Goal: Task Accomplishment & Management: Use online tool/utility

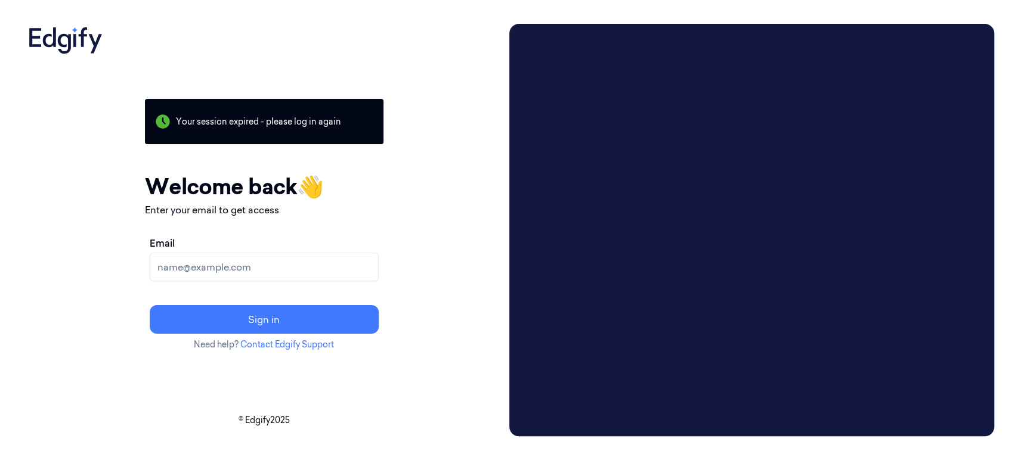
click at [318, 268] on input "Email" at bounding box center [264, 267] width 229 height 29
type input "chandu@indivillage.co"
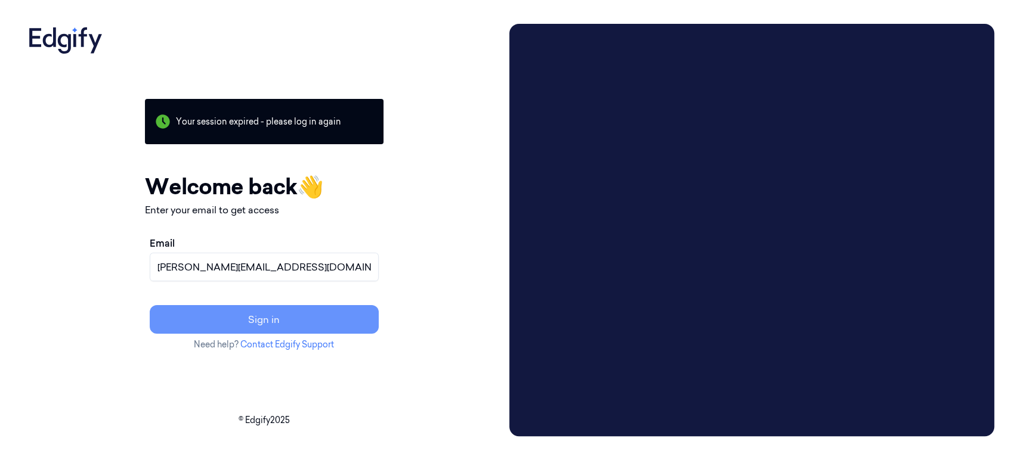
click at [335, 322] on button "Sign in" at bounding box center [264, 319] width 229 height 29
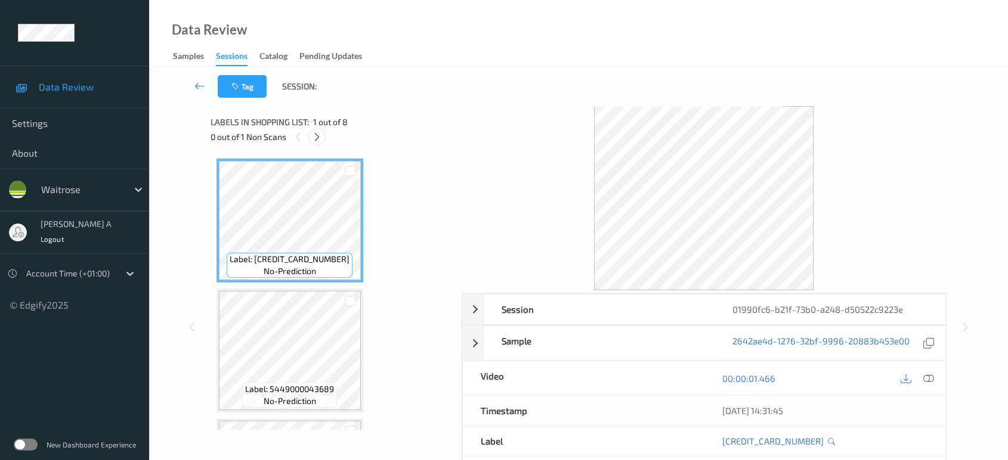
click at [313, 138] on icon at bounding box center [317, 137] width 10 height 11
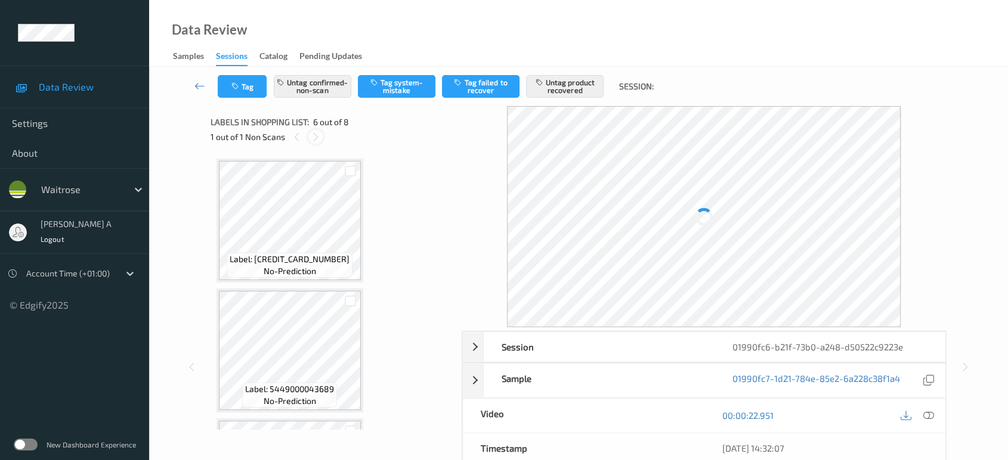
scroll to position [524, 0]
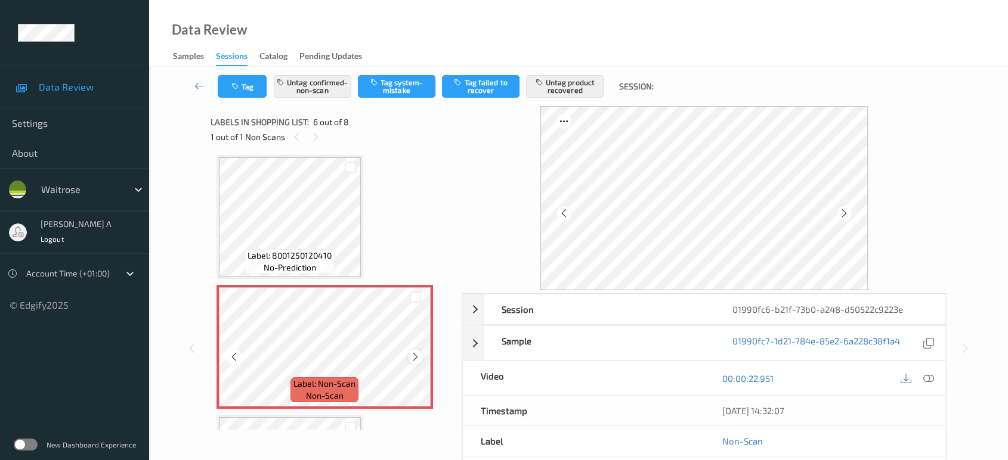
click at [414, 354] on icon at bounding box center [415, 357] width 10 height 11
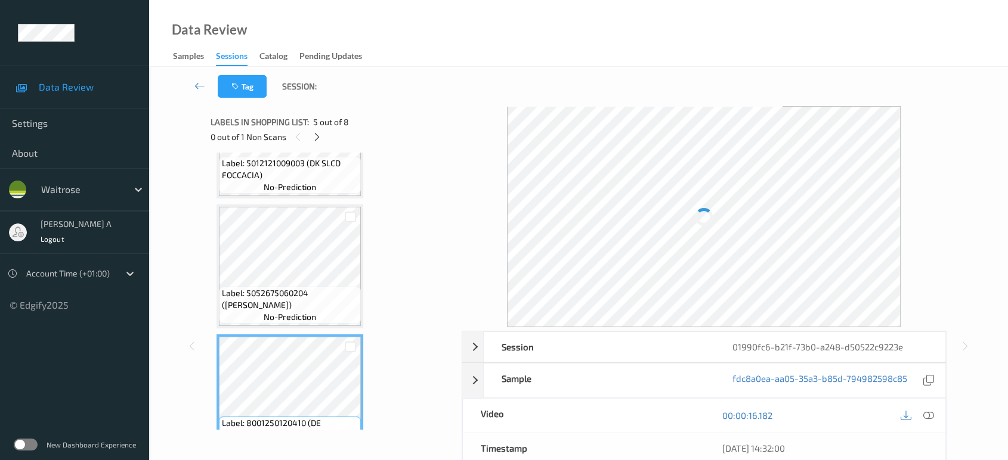
scroll to position [324, 0]
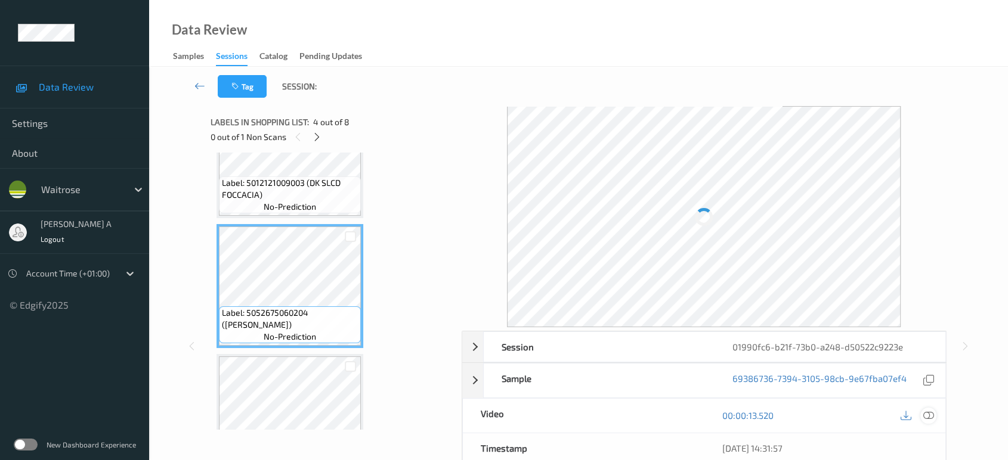
click at [932, 410] on icon at bounding box center [928, 415] width 11 height 11
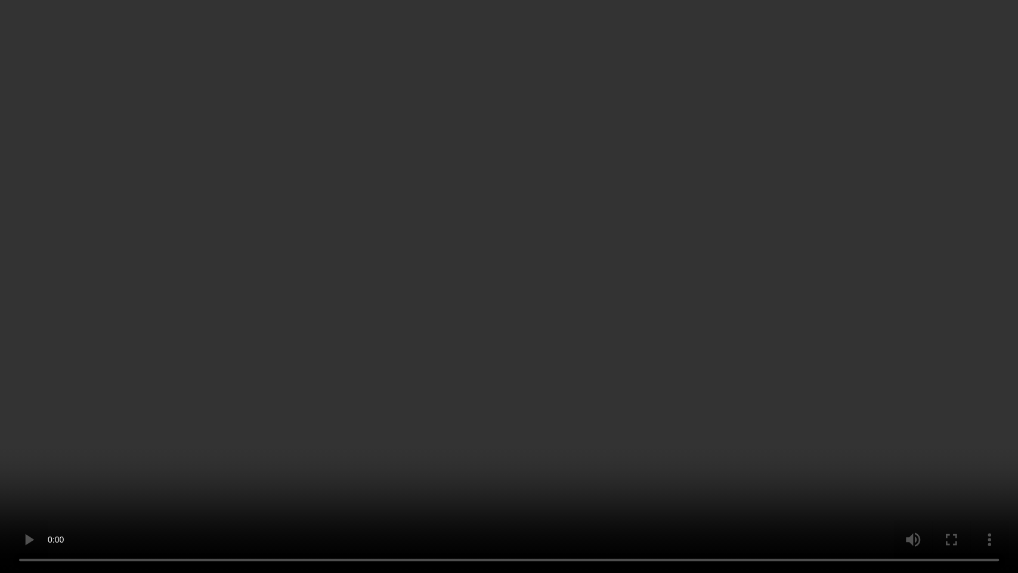
click at [550, 302] on video at bounding box center [509, 286] width 1018 height 573
click at [533, 332] on video at bounding box center [509, 286] width 1018 height 573
drag, startPoint x: 484, startPoint y: 240, endPoint x: 515, endPoint y: 86, distance: 157.1
click at [484, 240] on video at bounding box center [509, 286] width 1018 height 573
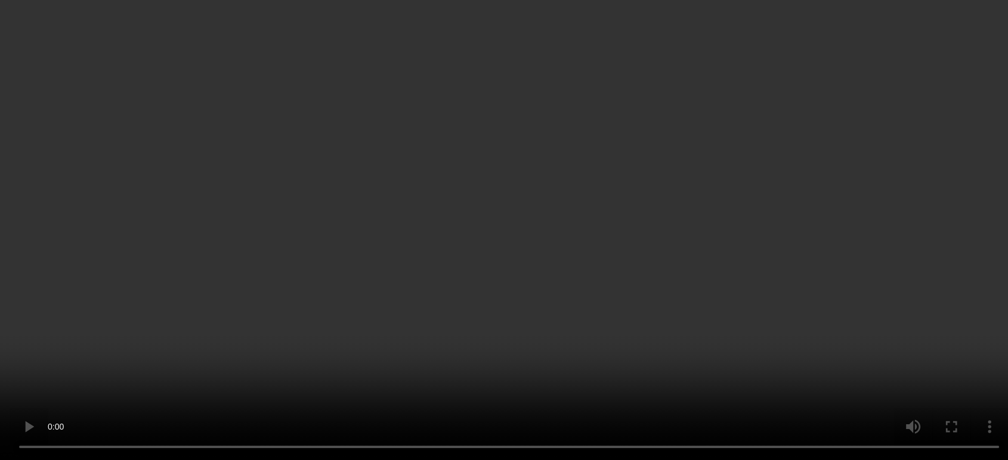
scroll to position [596, 0]
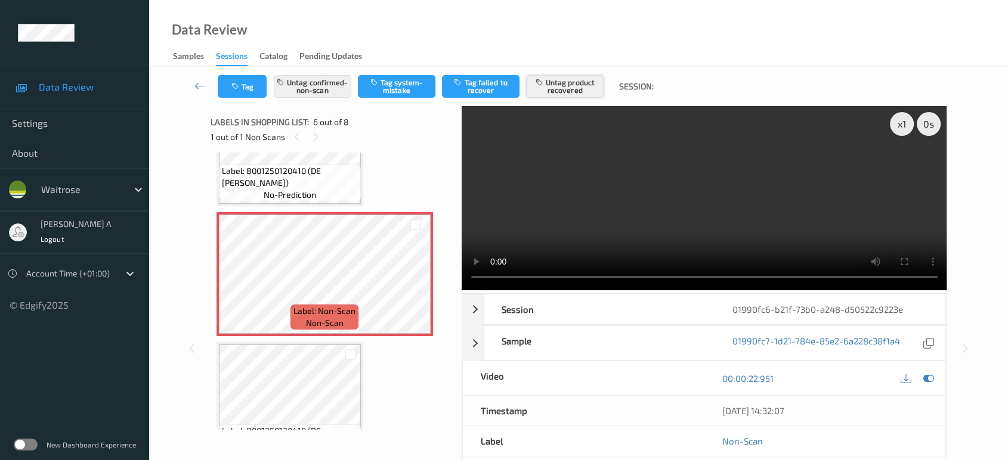
click at [588, 88] on button "Untag product recovered" at bounding box center [565, 86] width 78 height 23
click at [329, 93] on button "Untag confirmed-non-scan" at bounding box center [313, 86] width 78 height 23
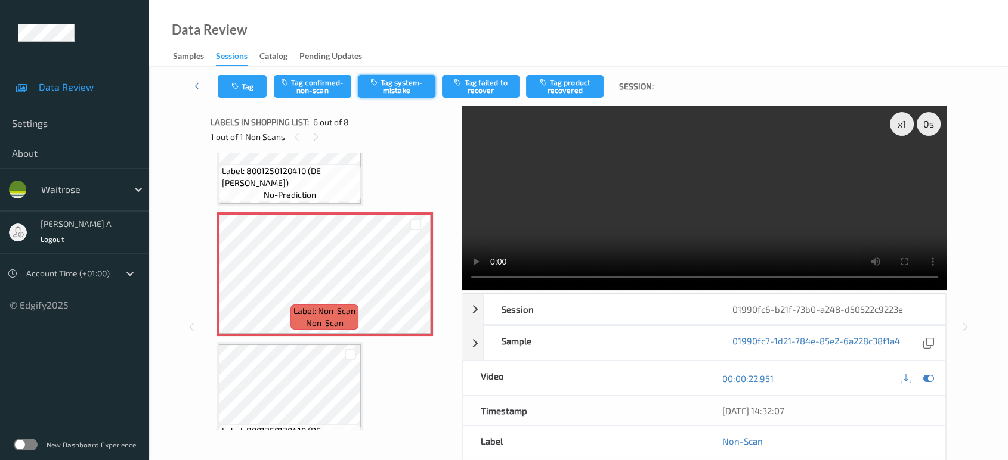
click at [404, 97] on button "Tag system-mistake" at bounding box center [397, 86] width 78 height 23
click at [253, 92] on button "Tag" at bounding box center [242, 86] width 49 height 23
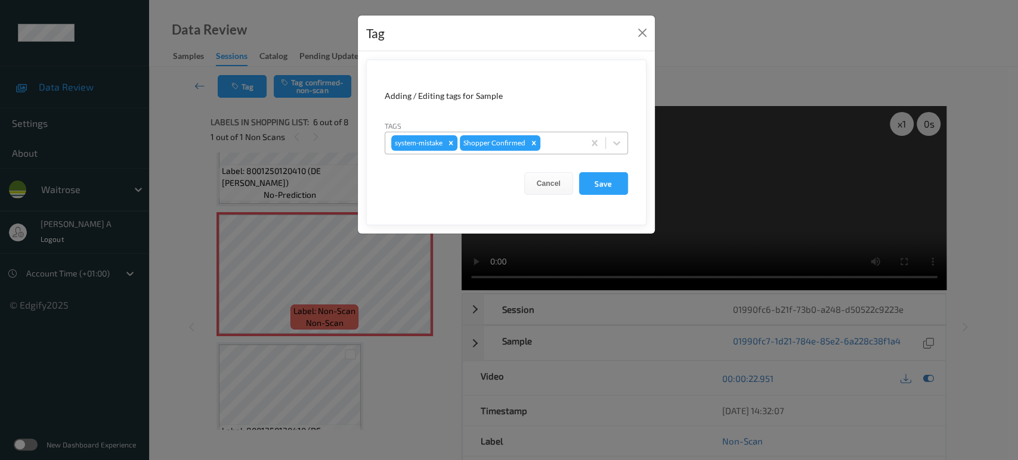
click at [561, 141] on div at bounding box center [560, 143] width 35 height 14
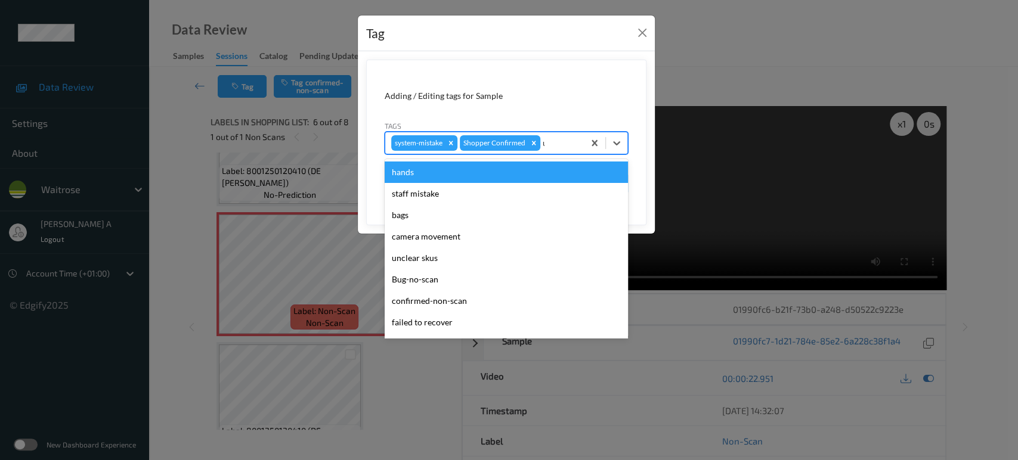
type input "un"
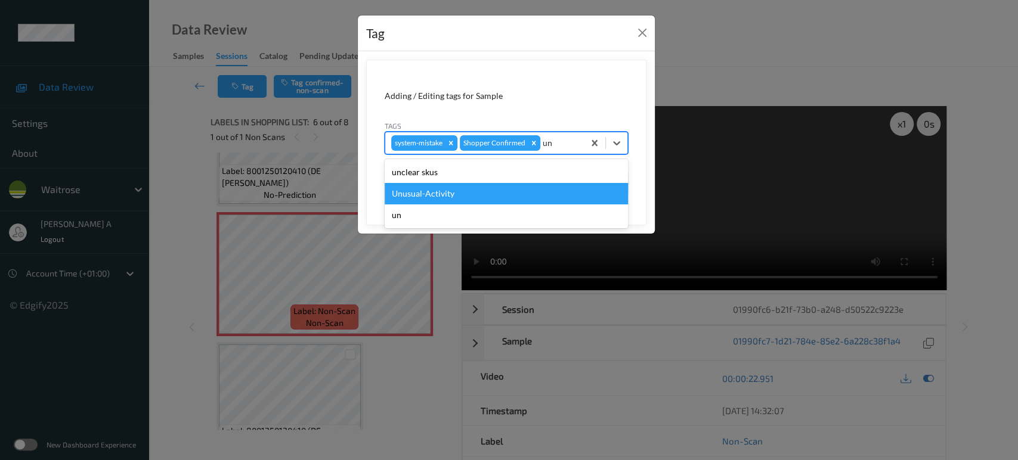
click at [471, 193] on div "Unusual-Activity" at bounding box center [506, 193] width 243 height 21
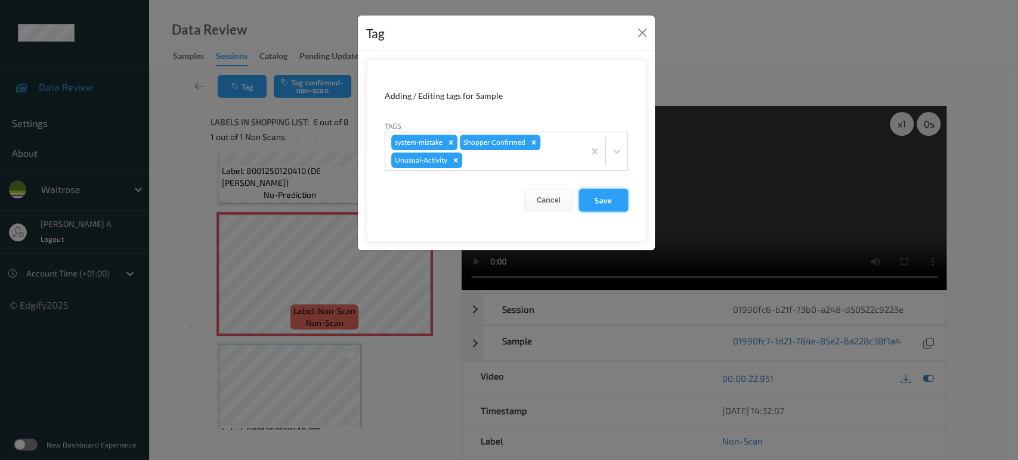
click at [608, 196] on button "Save" at bounding box center [603, 200] width 49 height 23
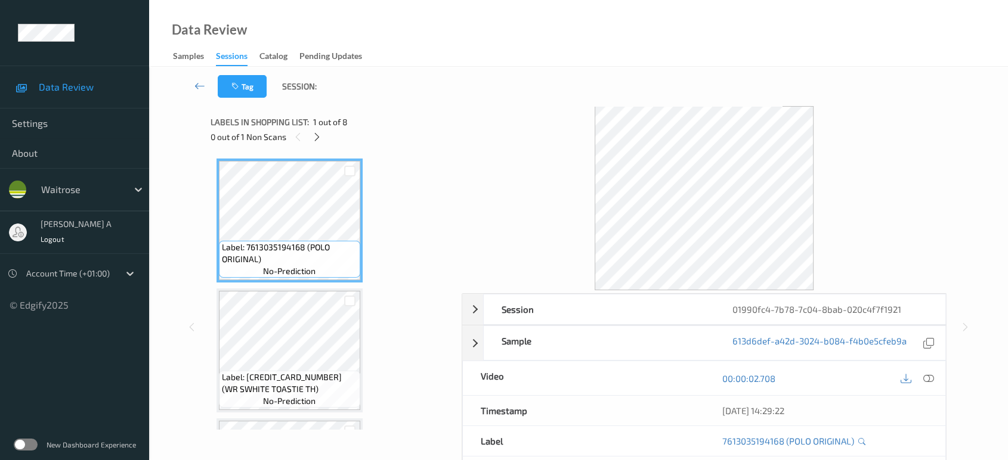
drag, startPoint x: 314, startPoint y: 132, endPoint x: 323, endPoint y: 156, distance: 26.0
click at [314, 132] on icon at bounding box center [317, 137] width 10 height 11
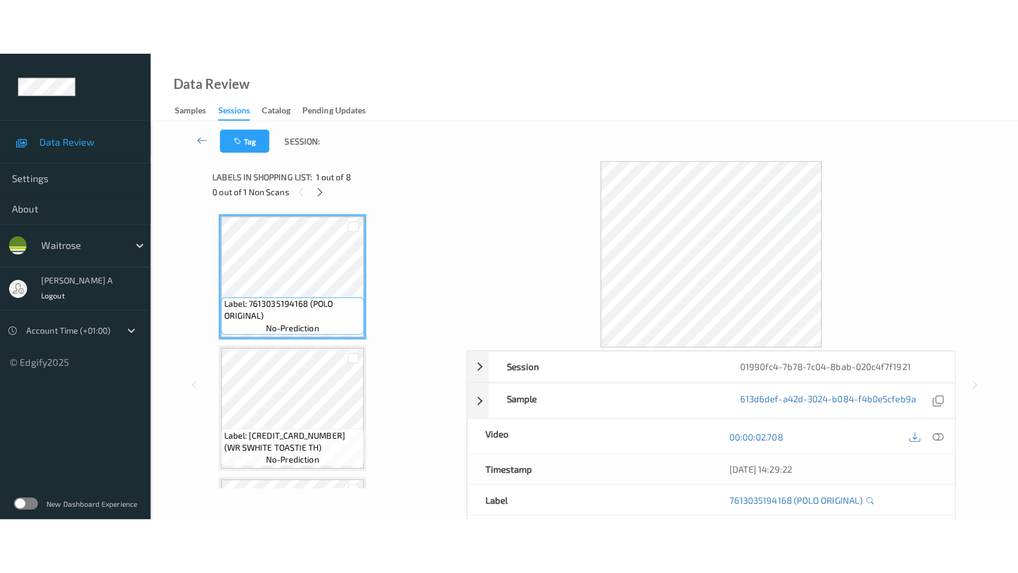
scroll to position [763, 0]
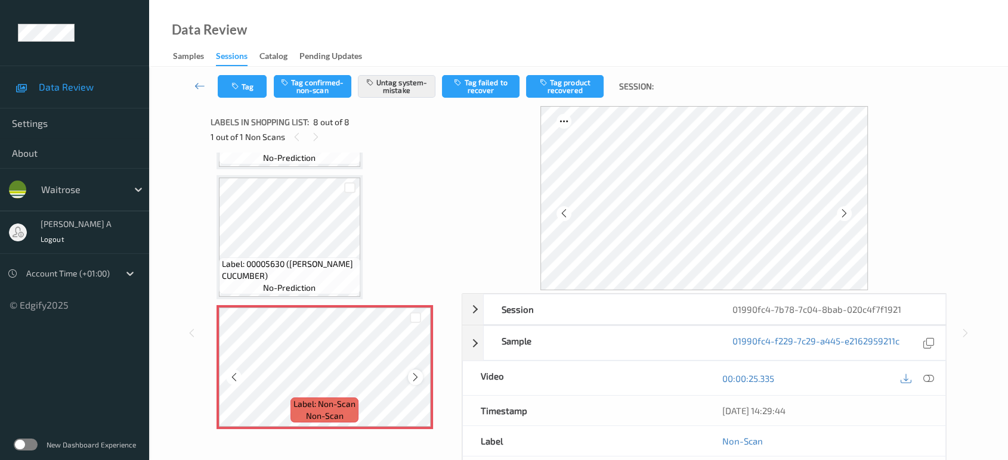
click at [412, 373] on icon at bounding box center [415, 377] width 10 height 11
click at [252, 88] on button "Tag" at bounding box center [242, 86] width 49 height 23
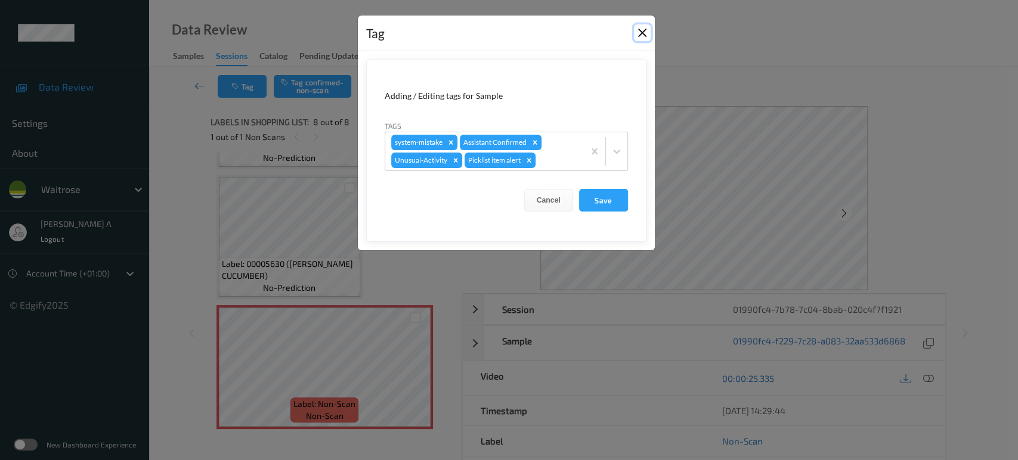
click at [639, 33] on button "Close" at bounding box center [642, 32] width 17 height 17
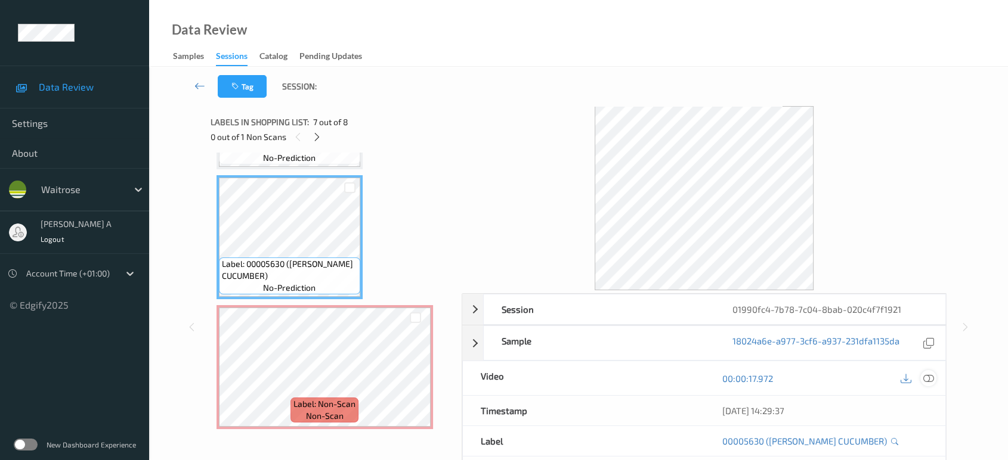
click at [928, 380] on icon at bounding box center [928, 378] width 11 height 11
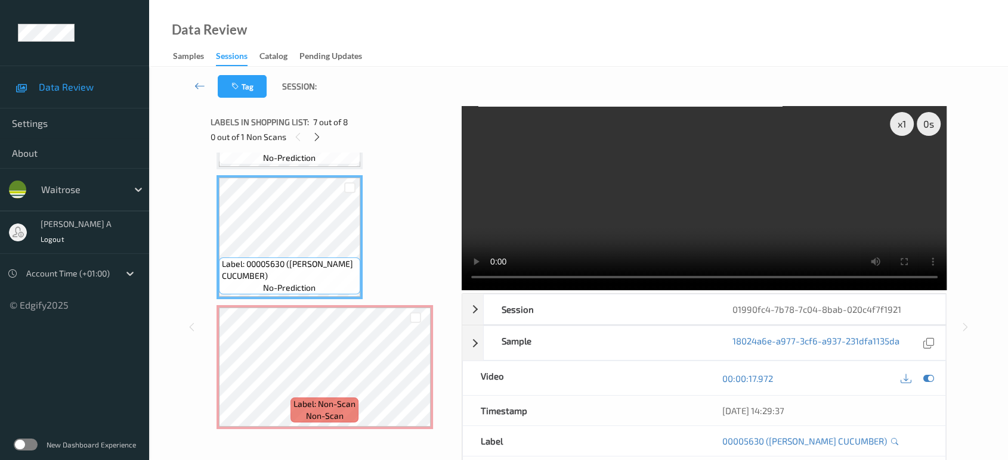
scroll to position [652, 0]
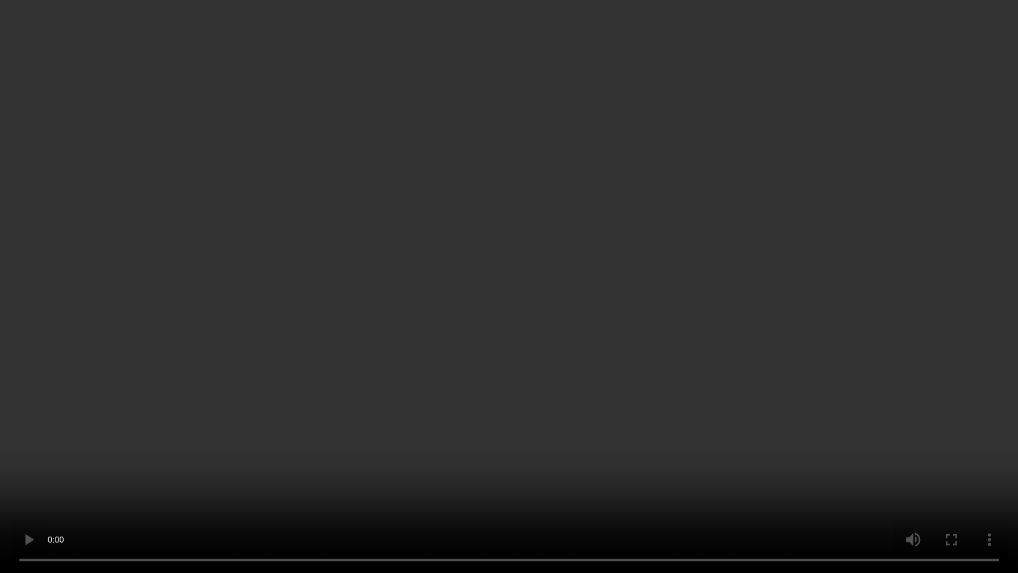
click at [615, 315] on video at bounding box center [509, 286] width 1018 height 573
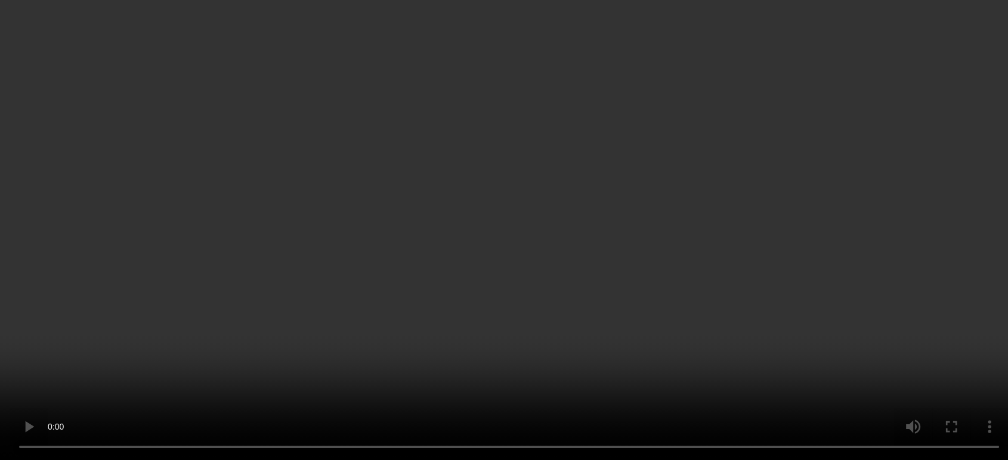
scroll to position [763, 0]
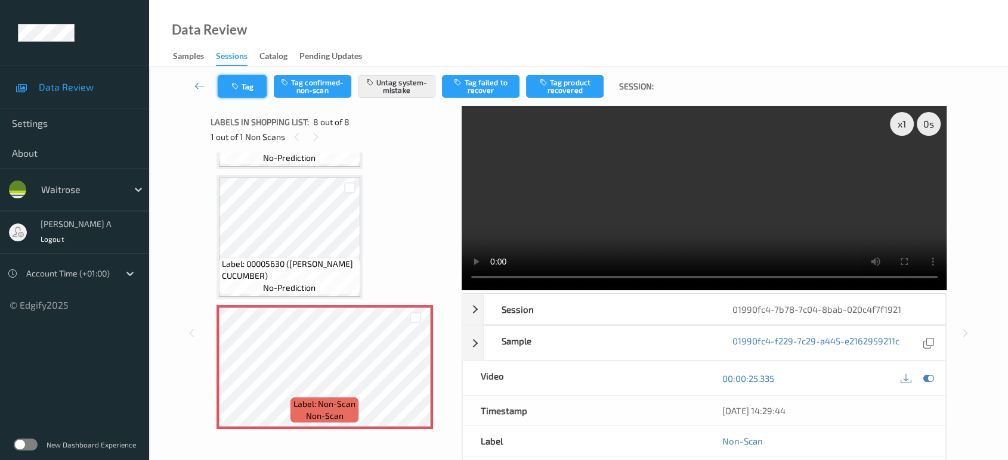
click at [234, 85] on icon "button" at bounding box center [236, 86] width 10 height 8
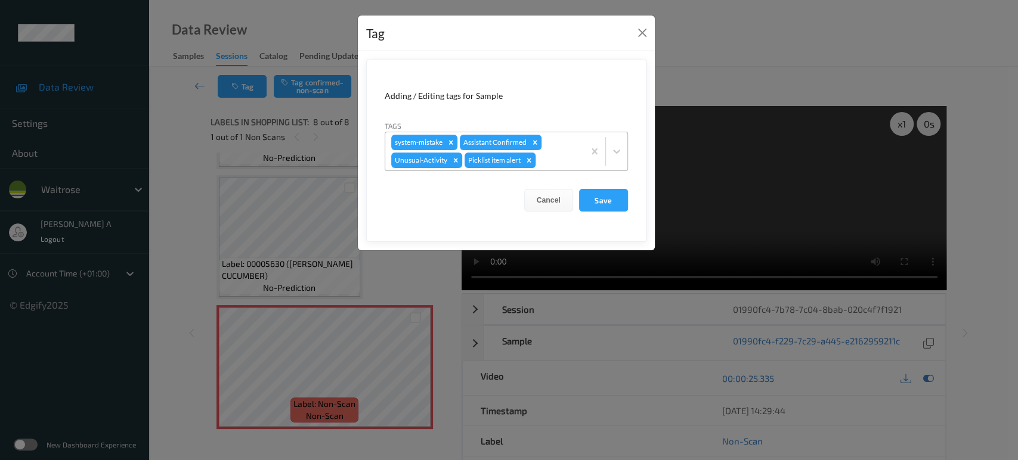
click at [530, 160] on icon "Remove Picklist item alert" at bounding box center [529, 160] width 4 height 4
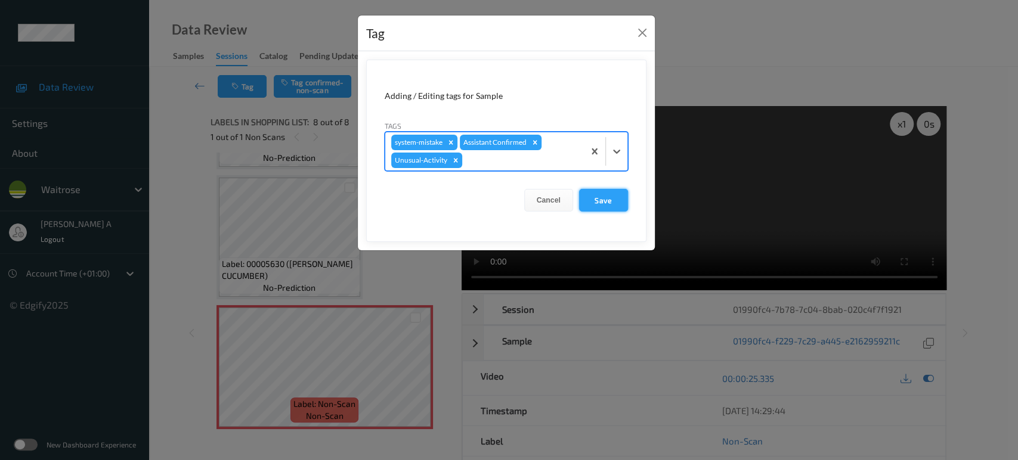
click at [620, 206] on button "Save" at bounding box center [603, 200] width 49 height 23
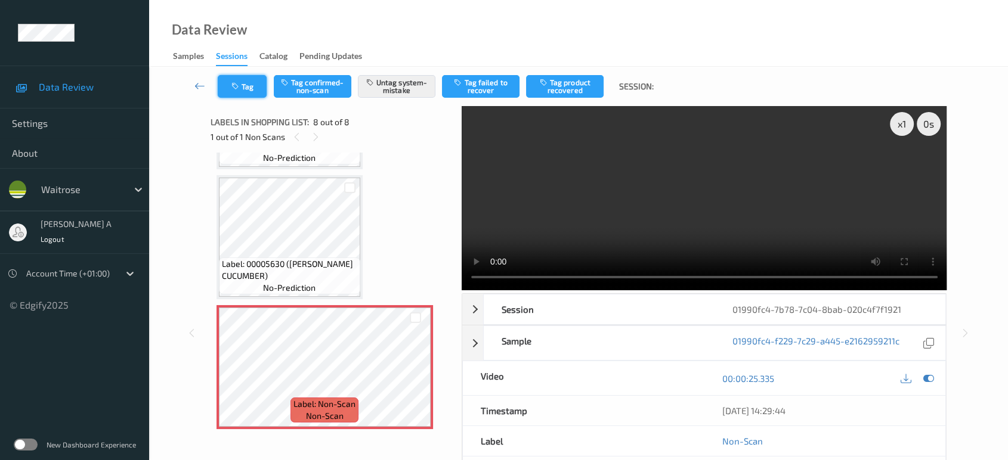
click at [242, 95] on button "Tag" at bounding box center [242, 86] width 49 height 23
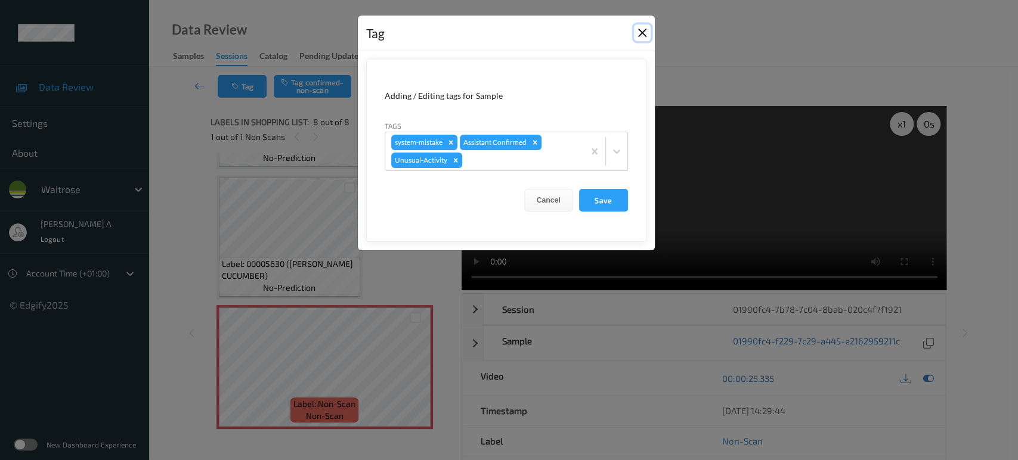
click at [645, 33] on button "Close" at bounding box center [642, 32] width 17 height 17
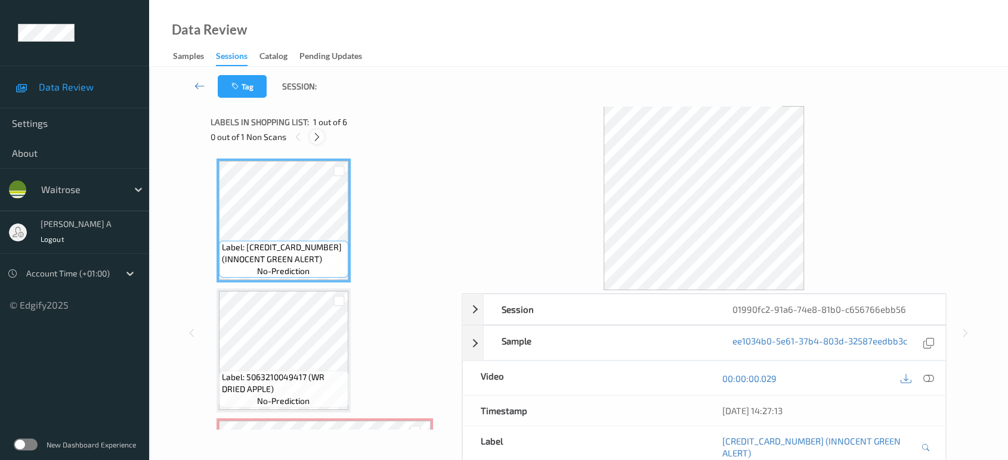
click at [320, 140] on icon at bounding box center [317, 137] width 10 height 11
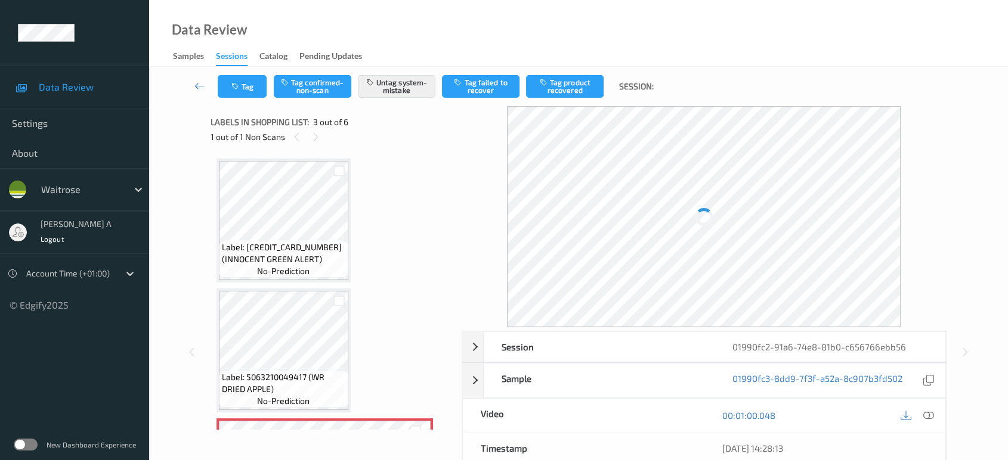
scroll to position [135, 0]
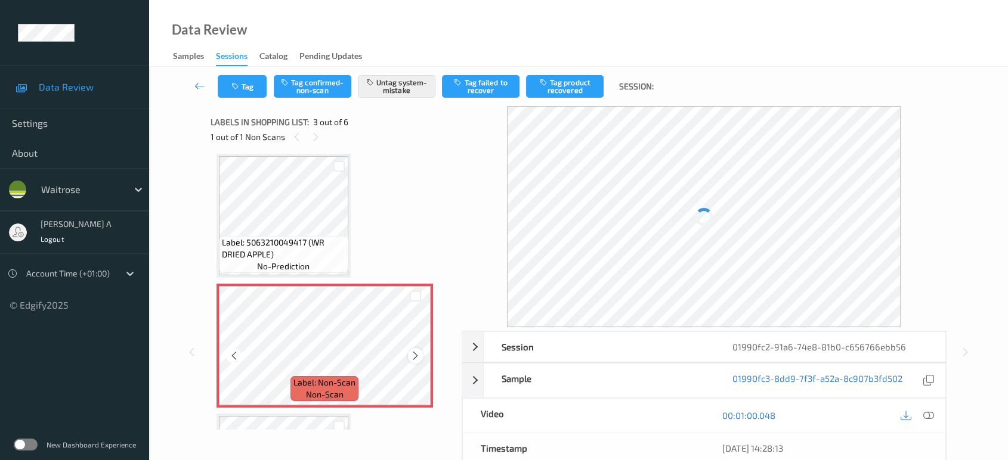
click at [413, 352] on icon at bounding box center [415, 356] width 10 height 11
click at [413, 354] on icon at bounding box center [415, 356] width 10 height 11
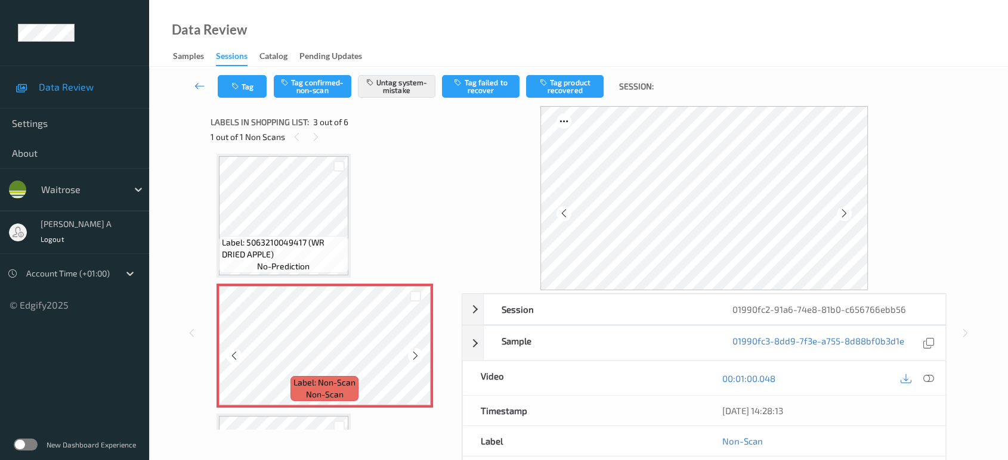
click at [413, 354] on icon at bounding box center [415, 356] width 10 height 11
click at [415, 354] on icon at bounding box center [415, 356] width 10 height 11
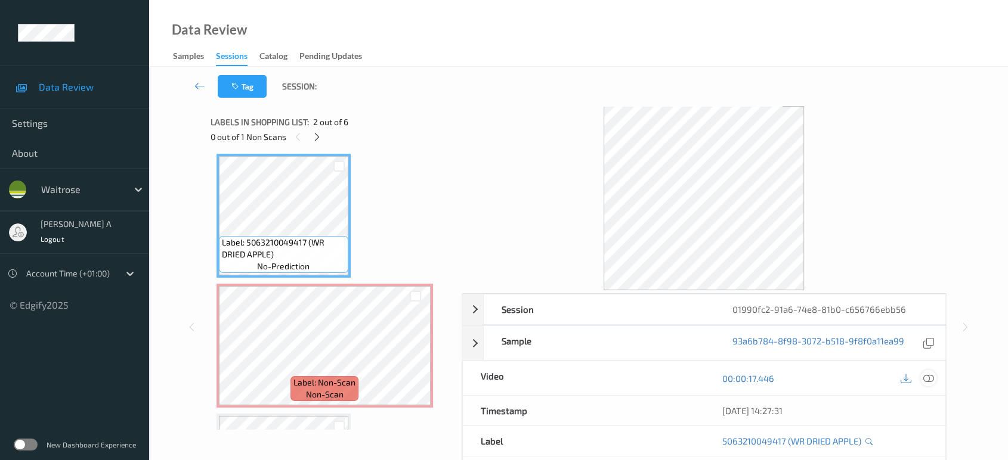
click at [922, 375] on div at bounding box center [928, 378] width 16 height 16
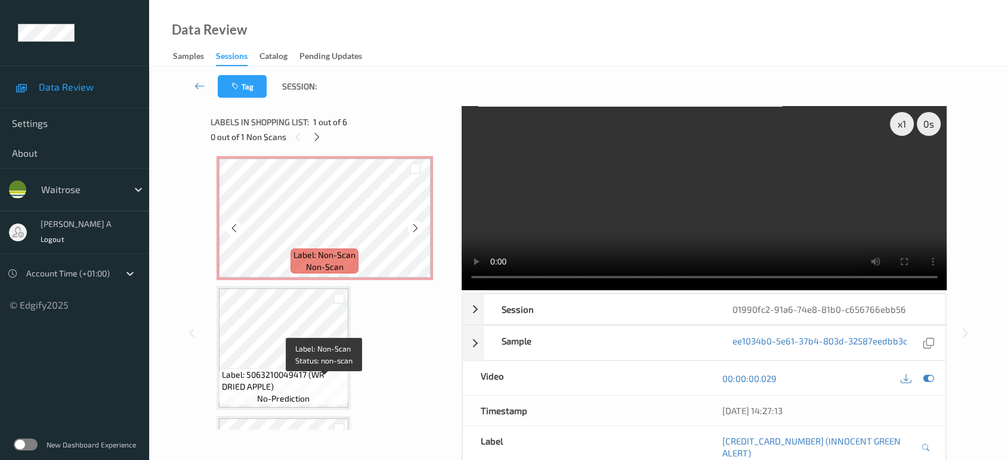
scroll to position [265, 0]
click at [422, 224] on div at bounding box center [415, 225] width 15 height 15
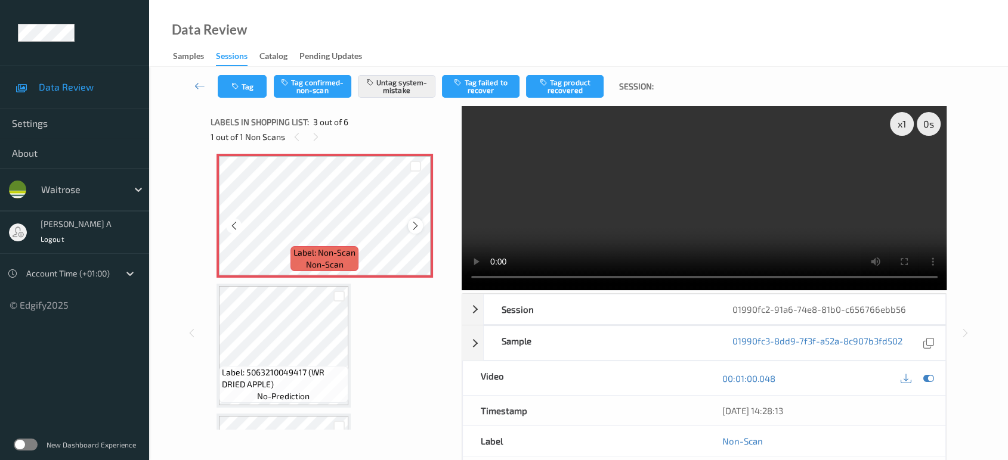
click at [417, 225] on icon at bounding box center [415, 226] width 10 height 11
click at [248, 100] on div "Tag Tag confirmed-non-scan Untag system-mistake Tag failed to recover Tag produ…" at bounding box center [579, 86] width 810 height 39
click at [248, 98] on div "Tag Tag confirmed-non-scan Untag system-mistake Tag failed to recover Tag produ…" at bounding box center [579, 86] width 810 height 39
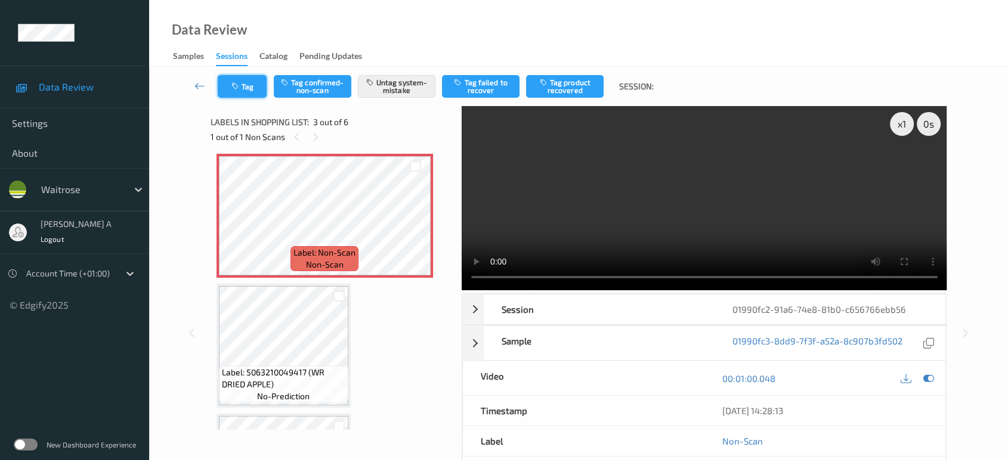
click at [248, 91] on button "Tag" at bounding box center [242, 86] width 49 height 23
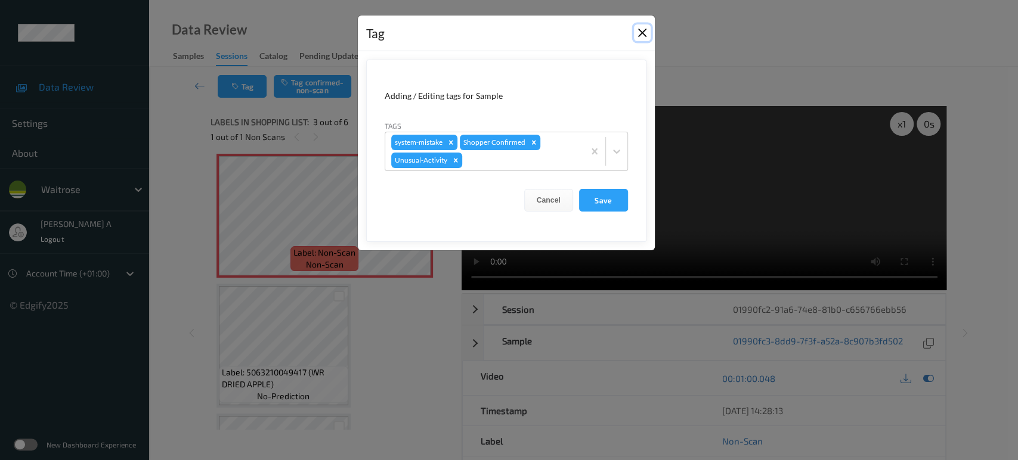
click at [645, 32] on button "Close" at bounding box center [642, 32] width 17 height 17
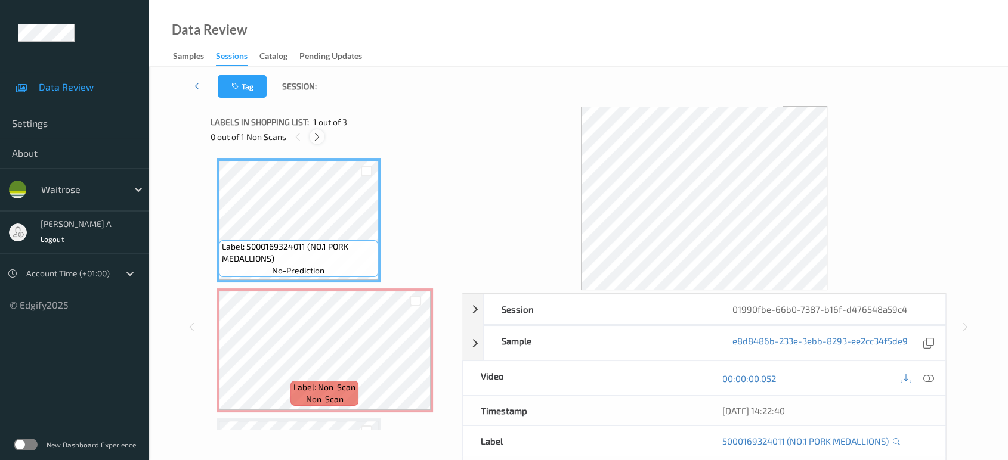
click at [316, 139] on icon at bounding box center [317, 137] width 10 height 11
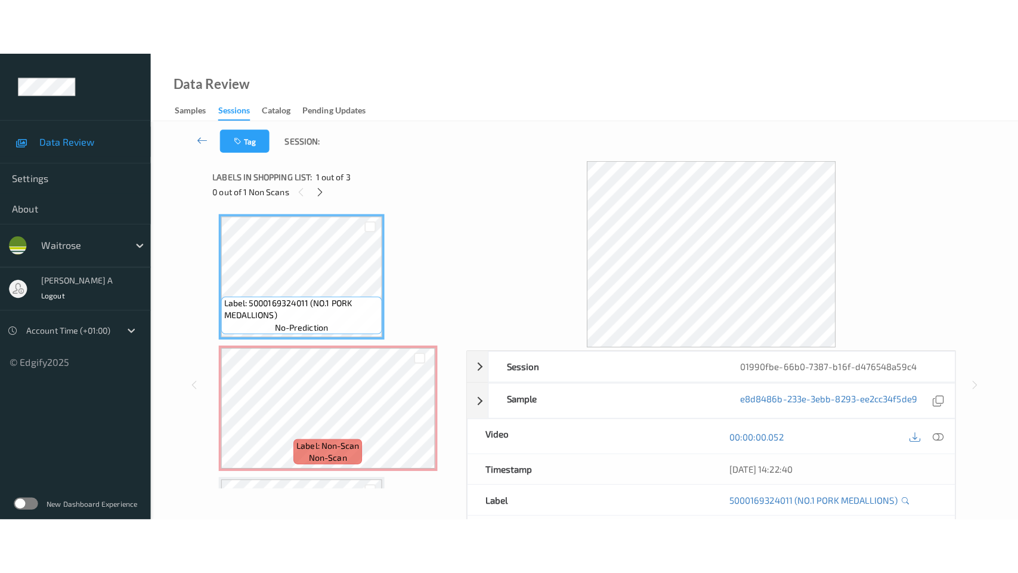
scroll to position [5, 0]
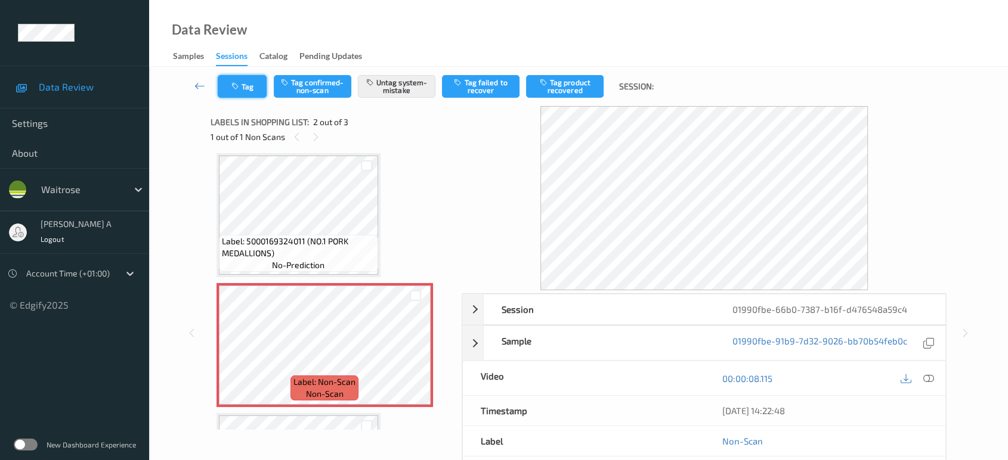
click at [250, 85] on button "Tag" at bounding box center [242, 86] width 49 height 23
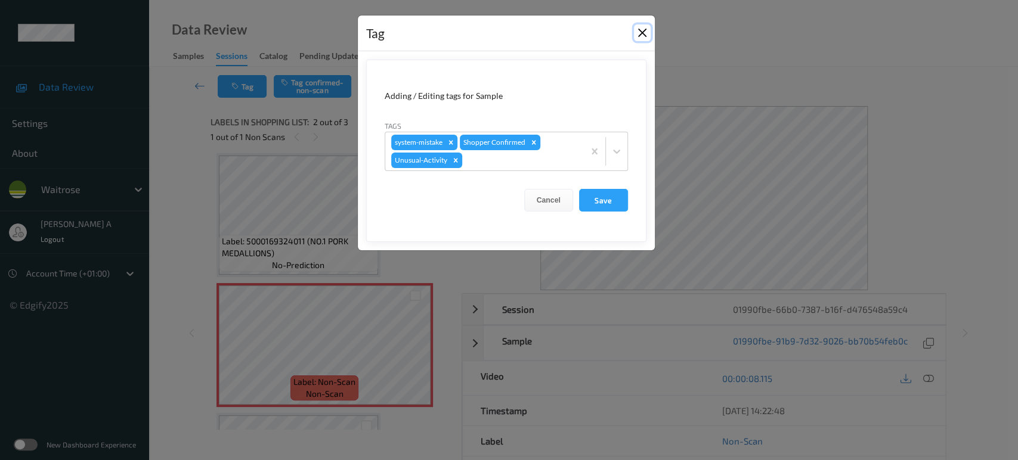
click at [644, 32] on button "Close" at bounding box center [642, 32] width 17 height 17
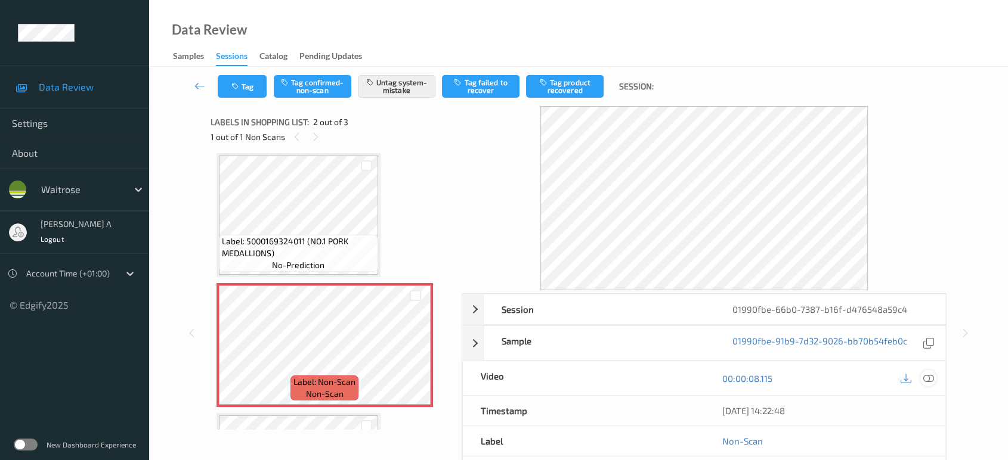
click at [923, 377] on icon at bounding box center [928, 378] width 11 height 11
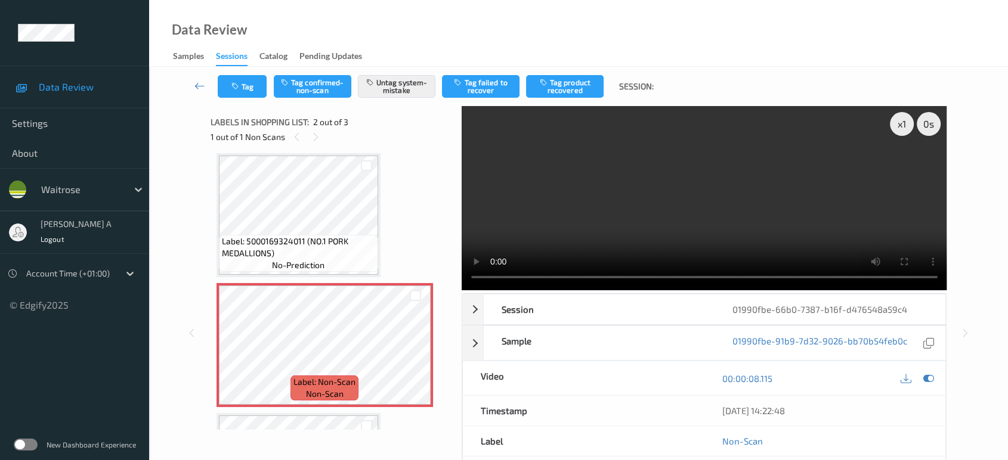
scroll to position [5, 0]
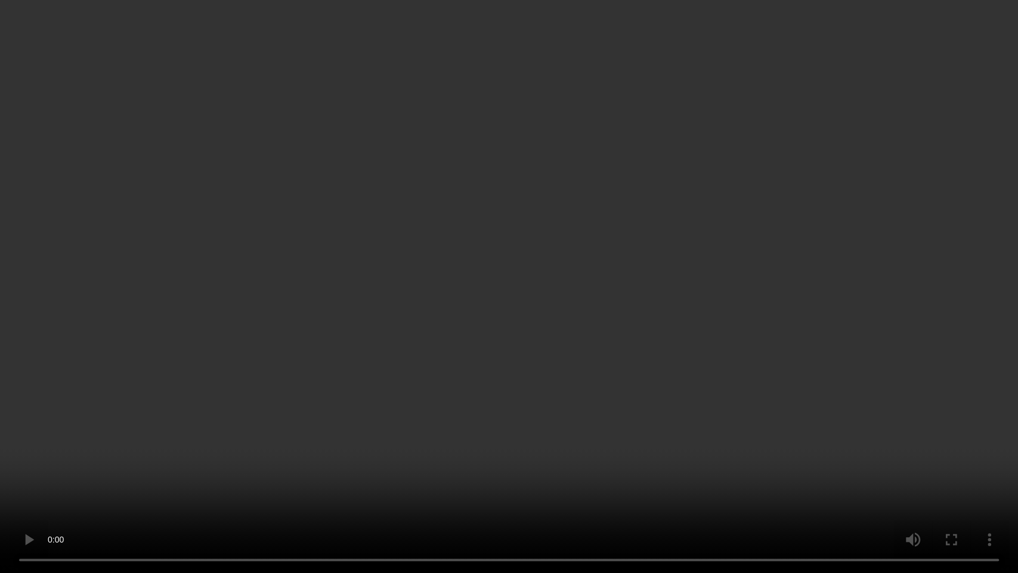
click at [520, 350] on video at bounding box center [509, 286] width 1018 height 573
click at [580, 250] on video at bounding box center [509, 286] width 1018 height 573
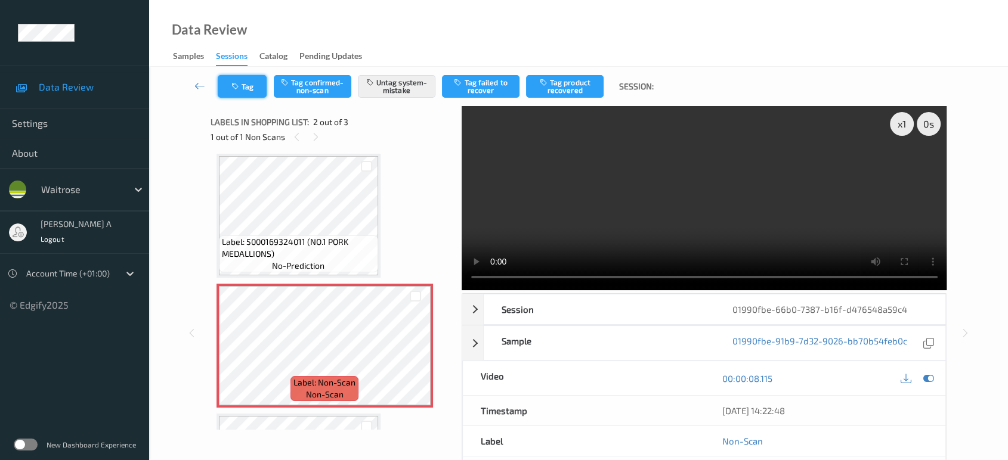
click at [241, 89] on icon "button" at bounding box center [236, 86] width 10 height 8
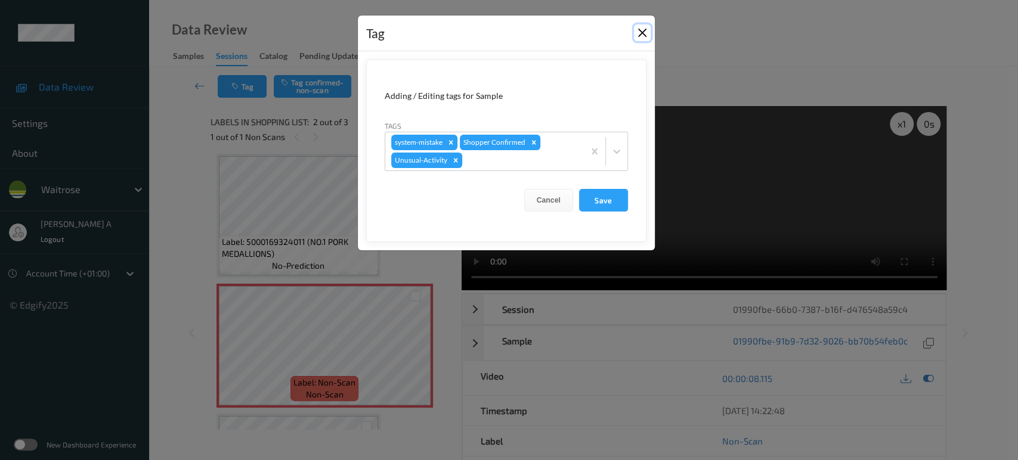
click at [638, 33] on button "Close" at bounding box center [642, 32] width 17 height 17
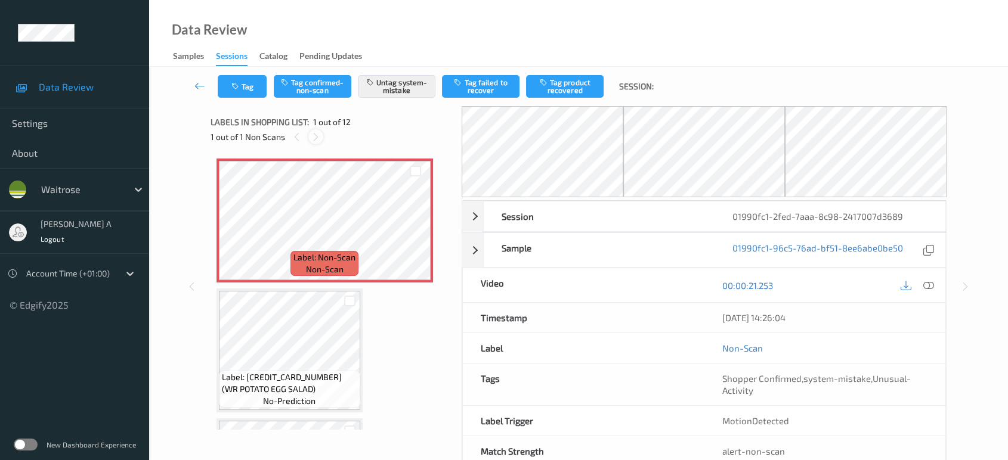
click at [313, 132] on icon at bounding box center [316, 137] width 10 height 11
click at [415, 228] on icon at bounding box center [415, 230] width 10 height 11
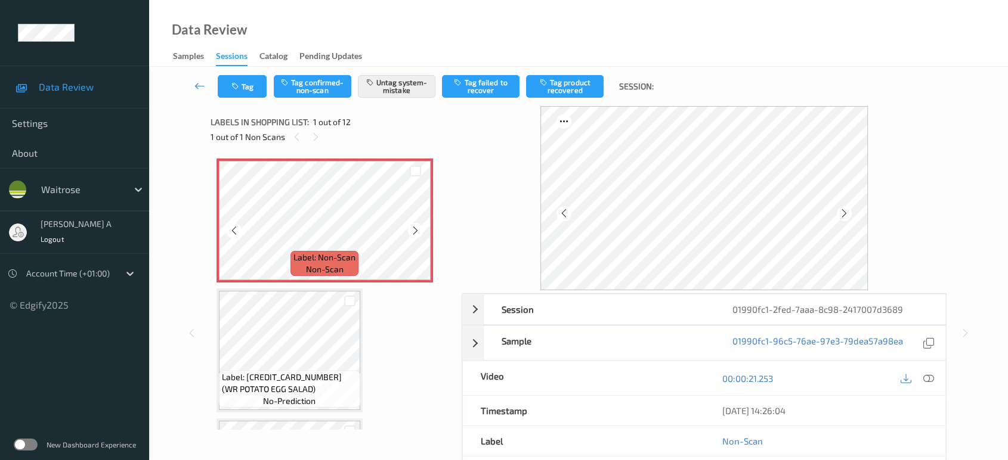
click at [415, 228] on icon at bounding box center [415, 230] width 10 height 11
click at [232, 88] on icon "button" at bounding box center [236, 86] width 10 height 8
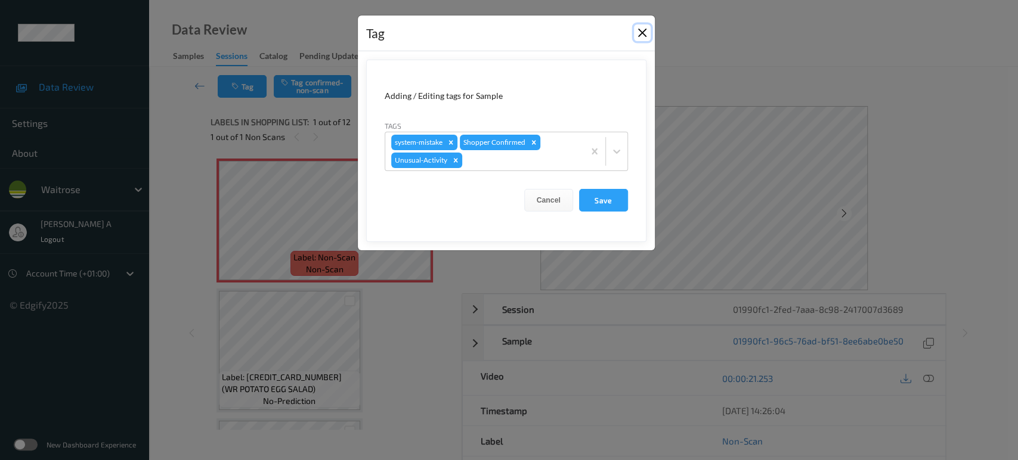
click at [643, 33] on button "Close" at bounding box center [642, 32] width 17 height 17
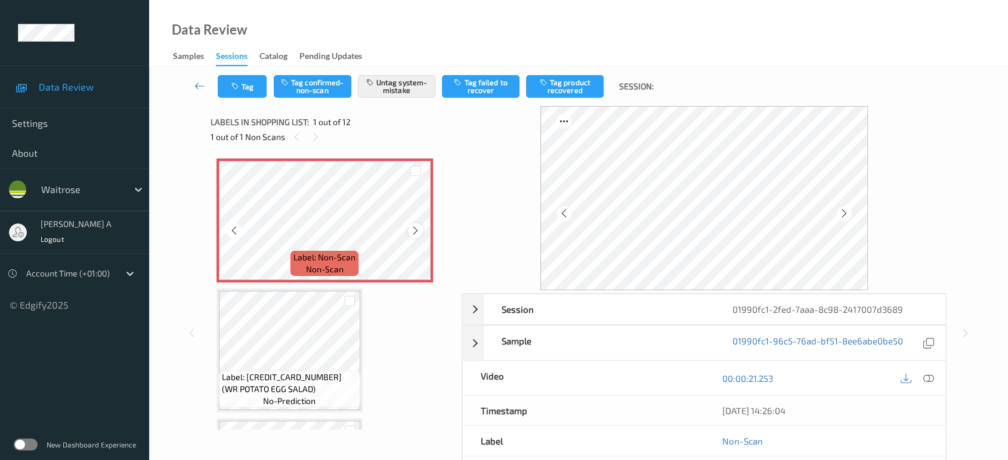
click at [416, 227] on icon at bounding box center [415, 230] width 10 height 11
click at [231, 229] on icon at bounding box center [234, 230] width 10 height 11
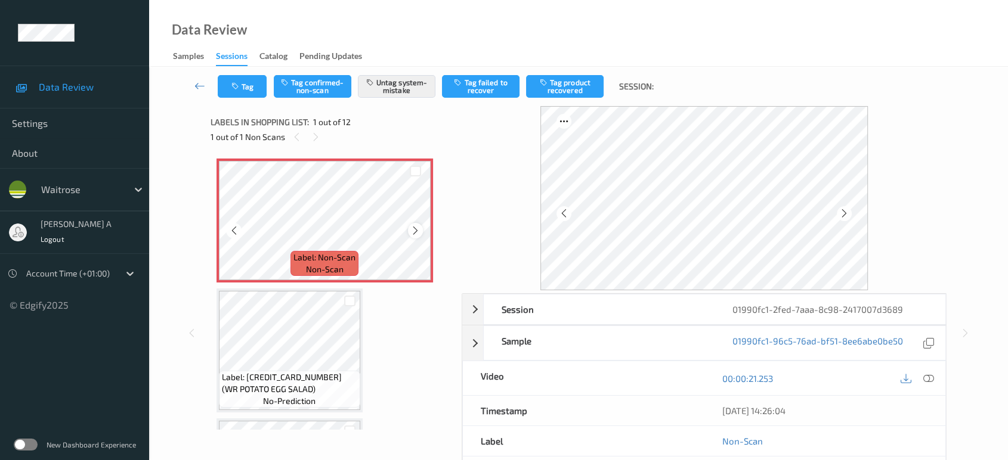
click at [417, 229] on icon at bounding box center [415, 230] width 10 height 11
click at [244, 94] on button "Tag" at bounding box center [242, 86] width 49 height 23
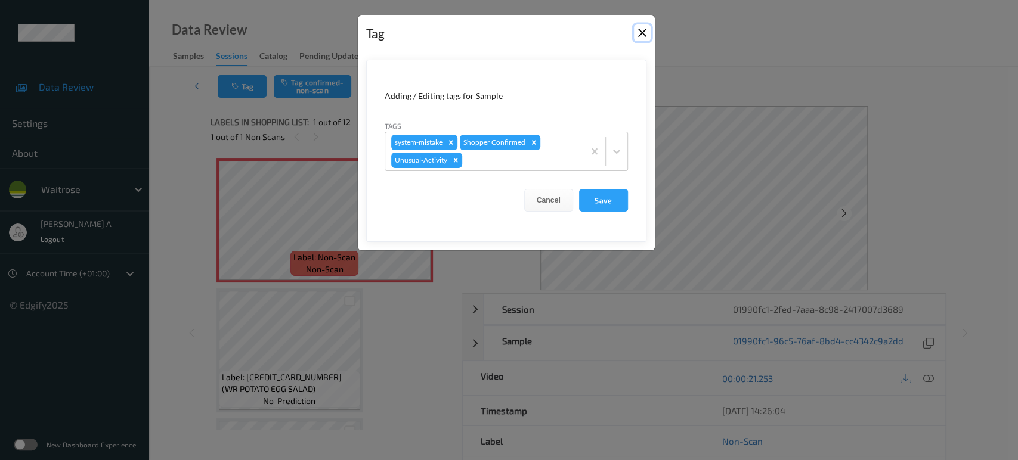
click at [647, 32] on button "Close" at bounding box center [642, 32] width 17 height 17
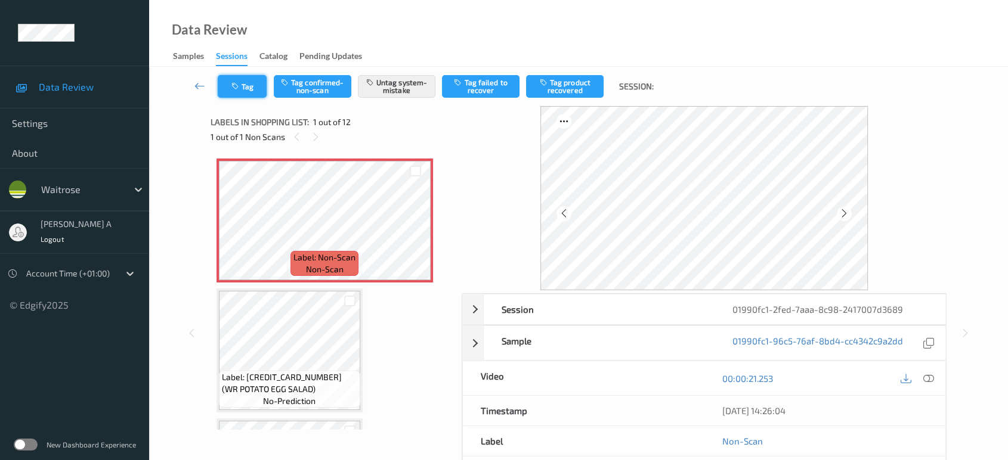
click at [237, 85] on icon "button" at bounding box center [236, 86] width 10 height 8
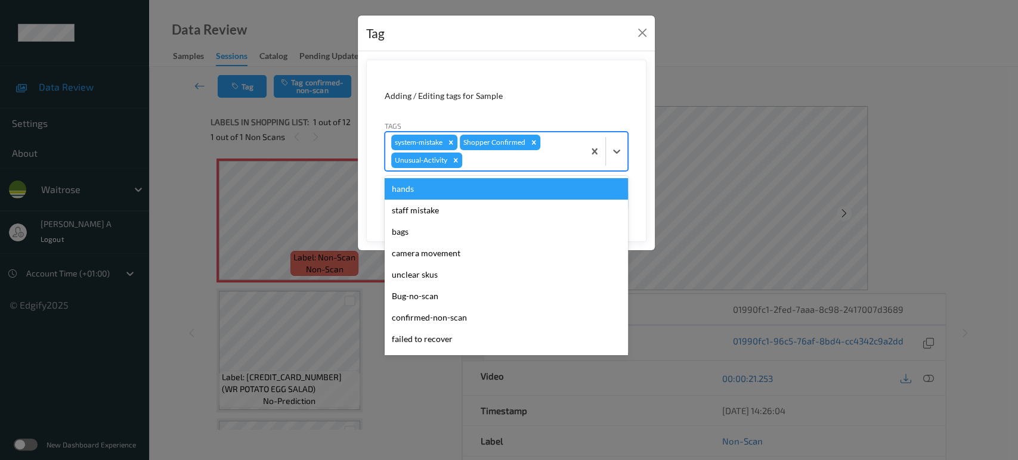
click at [474, 165] on div at bounding box center [521, 160] width 113 height 14
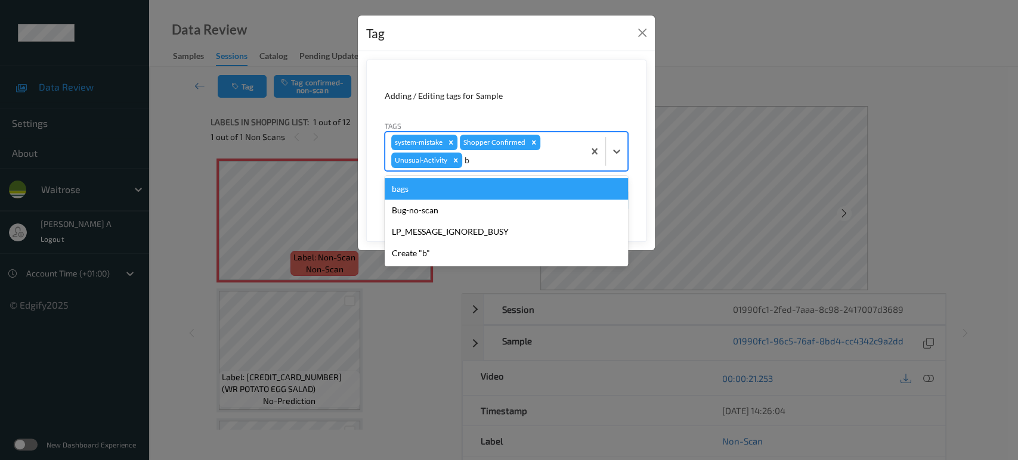
type input "ba"
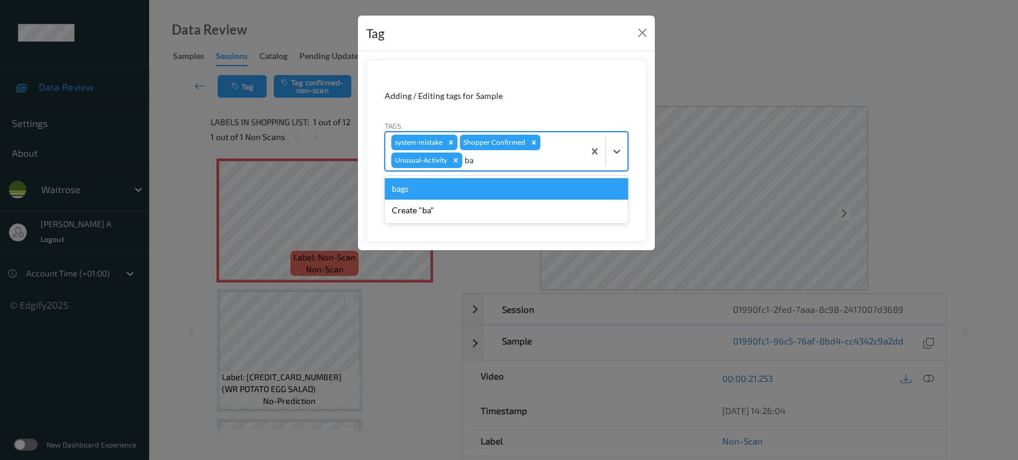
click at [429, 194] on div "bags" at bounding box center [506, 188] width 243 height 21
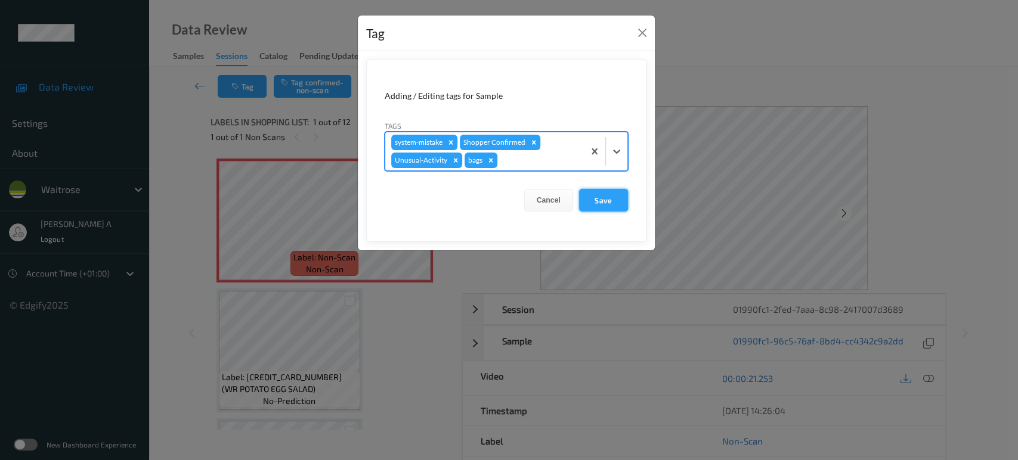
click at [592, 190] on button "Save" at bounding box center [603, 200] width 49 height 23
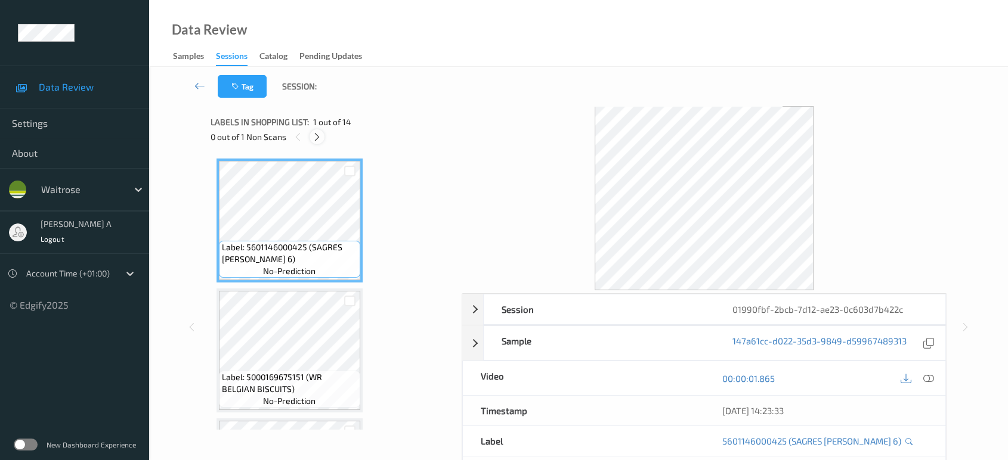
click at [315, 141] on icon at bounding box center [317, 137] width 10 height 11
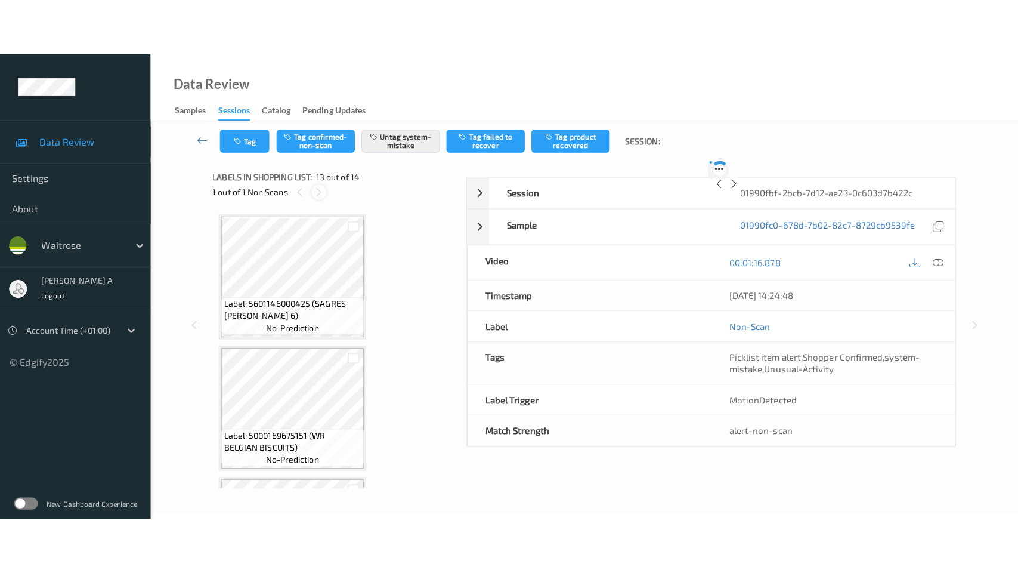
scroll to position [1430, 0]
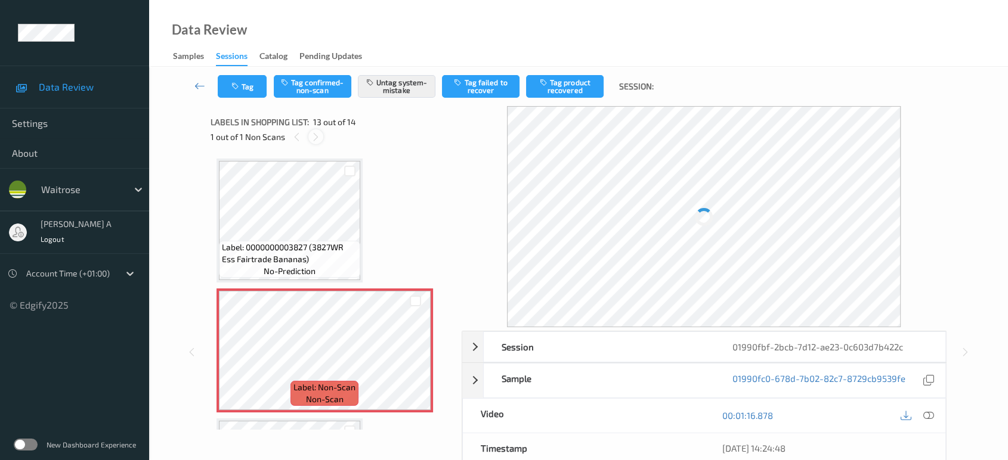
click at [315, 141] on icon at bounding box center [316, 137] width 10 height 11
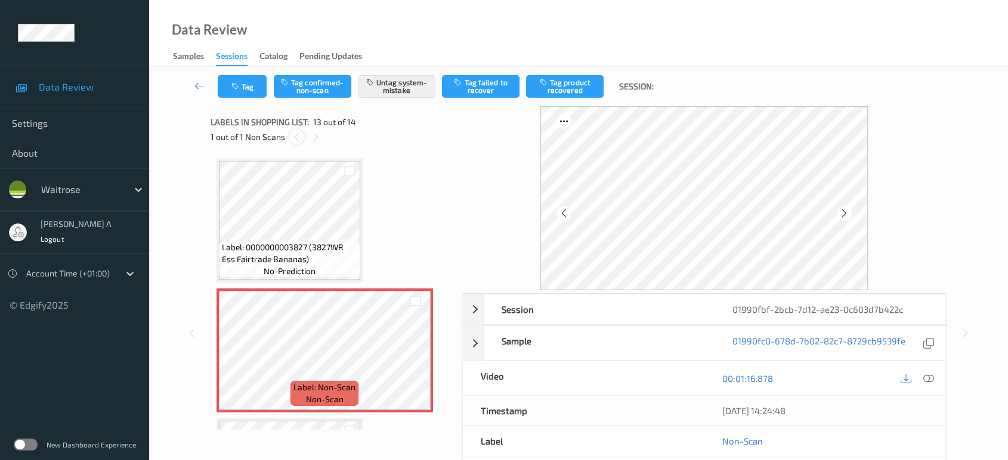
click at [291, 135] on div at bounding box center [296, 136] width 15 height 15
click at [419, 355] on icon at bounding box center [415, 360] width 10 height 11
click at [248, 88] on button "Tag" at bounding box center [242, 86] width 49 height 23
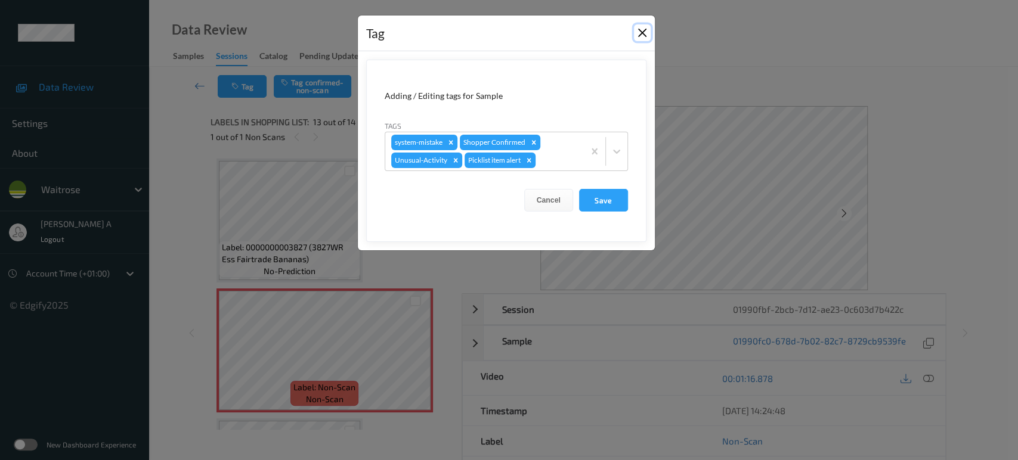
click at [648, 33] on button "Close" at bounding box center [642, 32] width 17 height 17
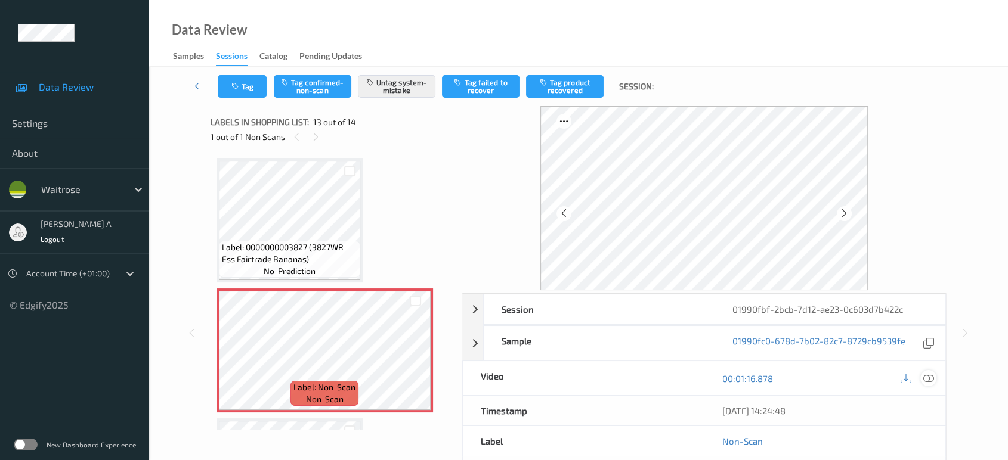
click at [933, 376] on icon at bounding box center [928, 378] width 11 height 11
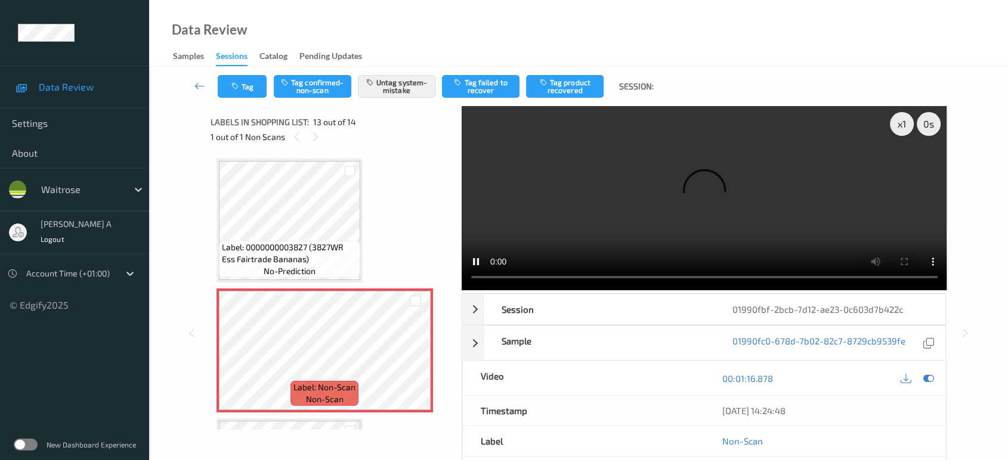
scroll to position [1429, 0]
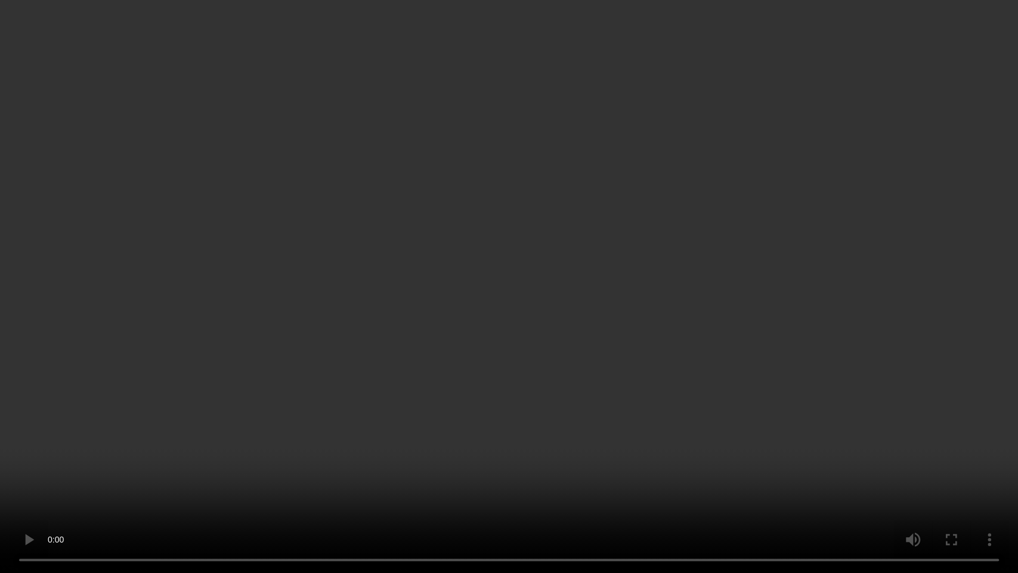
click at [497, 312] on video at bounding box center [509, 286] width 1018 height 573
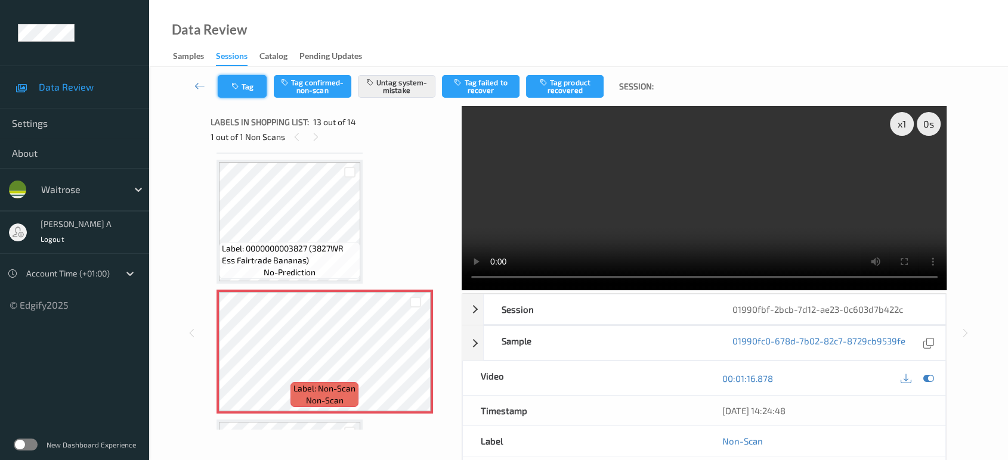
click at [237, 88] on icon "button" at bounding box center [236, 86] width 10 height 8
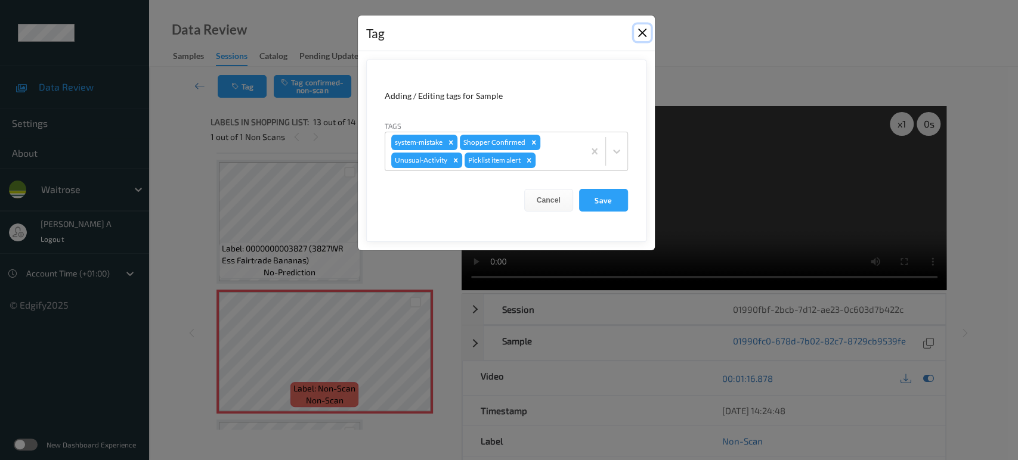
click at [639, 35] on button "Close" at bounding box center [642, 32] width 17 height 17
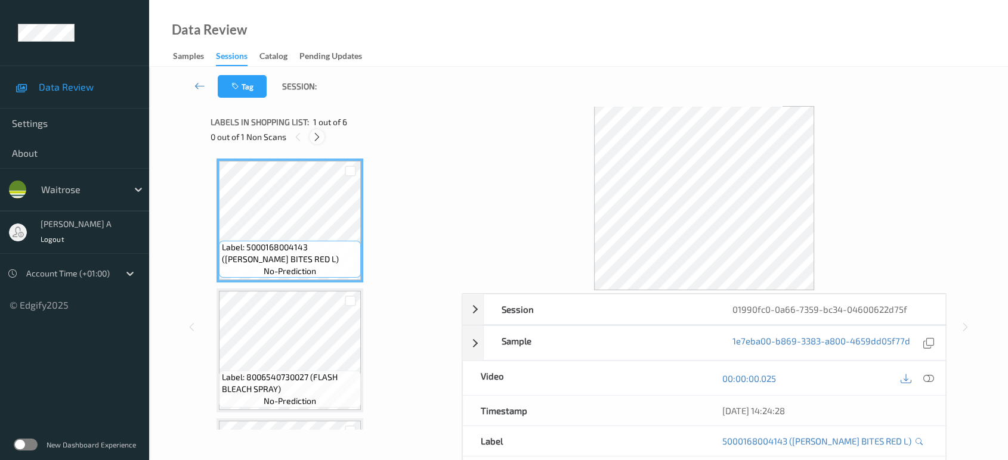
click at [324, 139] on div at bounding box center [317, 136] width 15 height 15
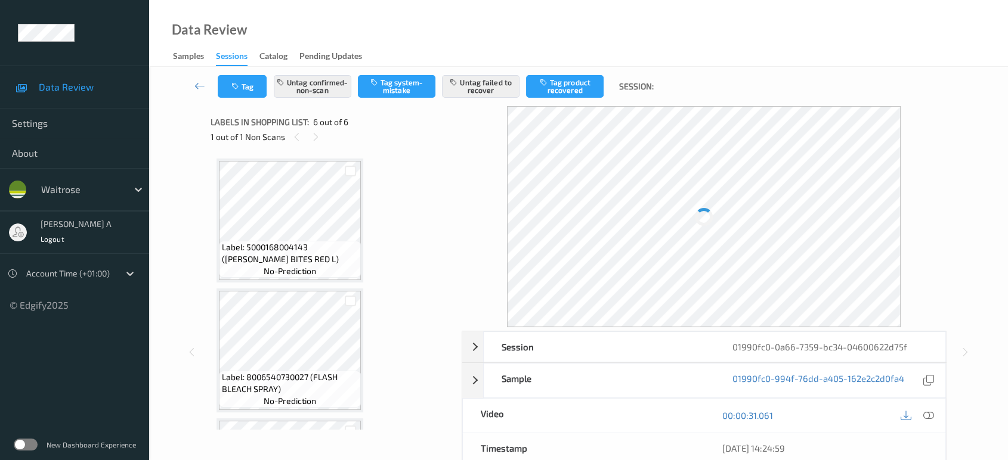
scroll to position [505, 0]
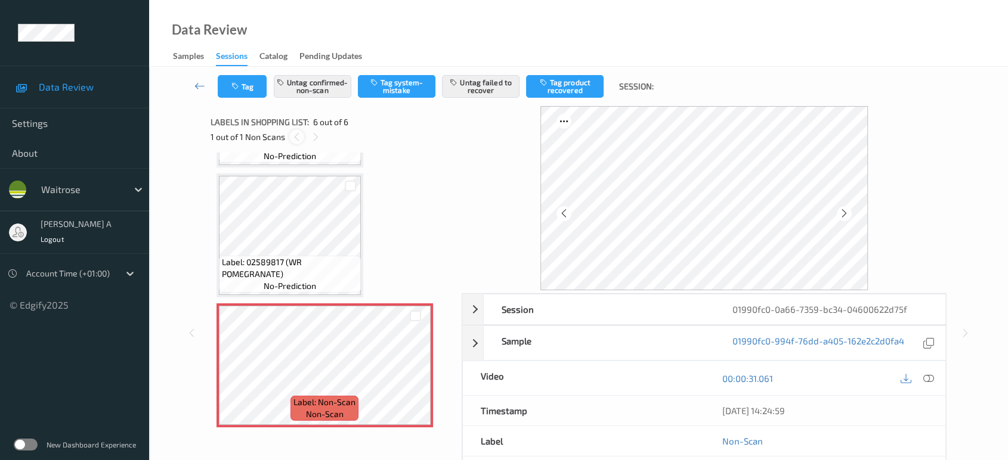
click at [297, 138] on icon at bounding box center [297, 137] width 10 height 11
click at [313, 138] on icon at bounding box center [316, 137] width 10 height 11
click at [413, 376] on icon at bounding box center [415, 375] width 10 height 11
click at [412, 376] on icon at bounding box center [415, 375] width 10 height 11
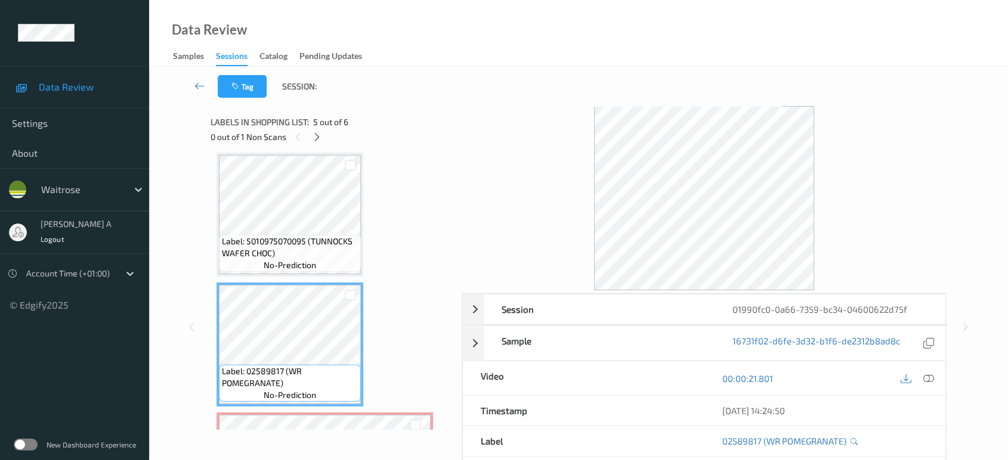
scroll to position [372, 0]
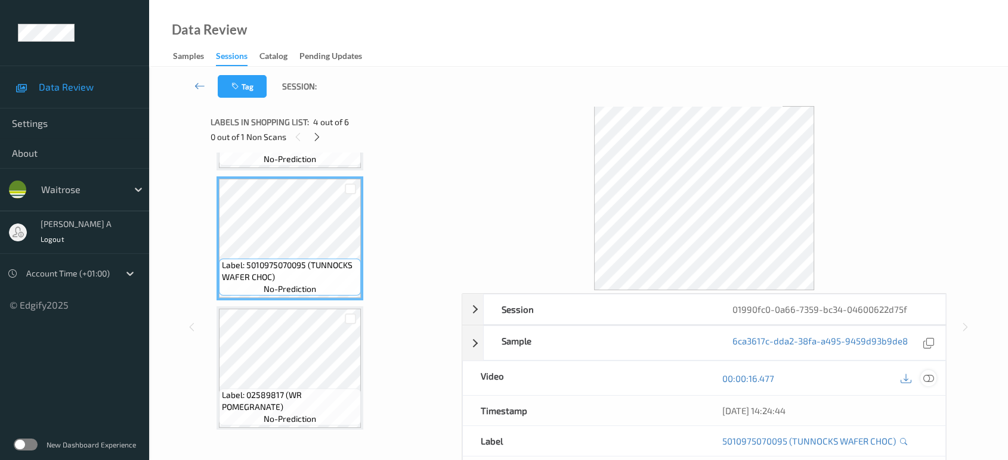
click at [927, 381] on icon at bounding box center [928, 378] width 11 height 11
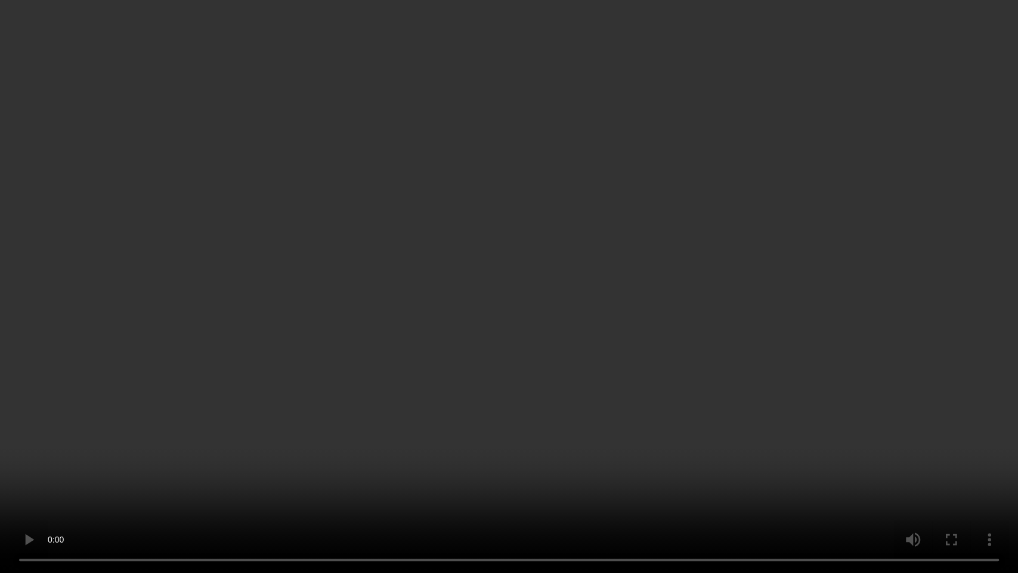
click at [667, 372] on video at bounding box center [509, 286] width 1018 height 573
click at [665, 382] on video at bounding box center [509, 286] width 1018 height 573
click at [576, 327] on video at bounding box center [509, 286] width 1018 height 573
click at [349, 273] on video at bounding box center [509, 286] width 1018 height 573
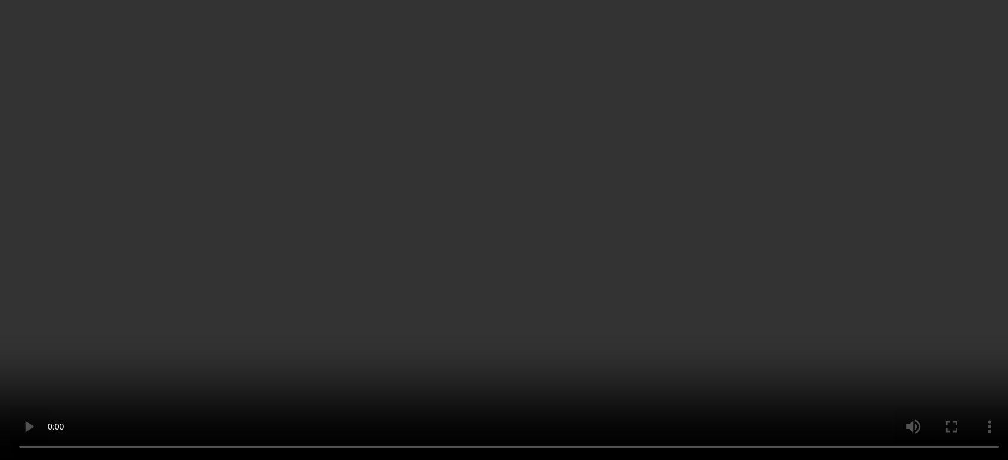
scroll to position [505, 0]
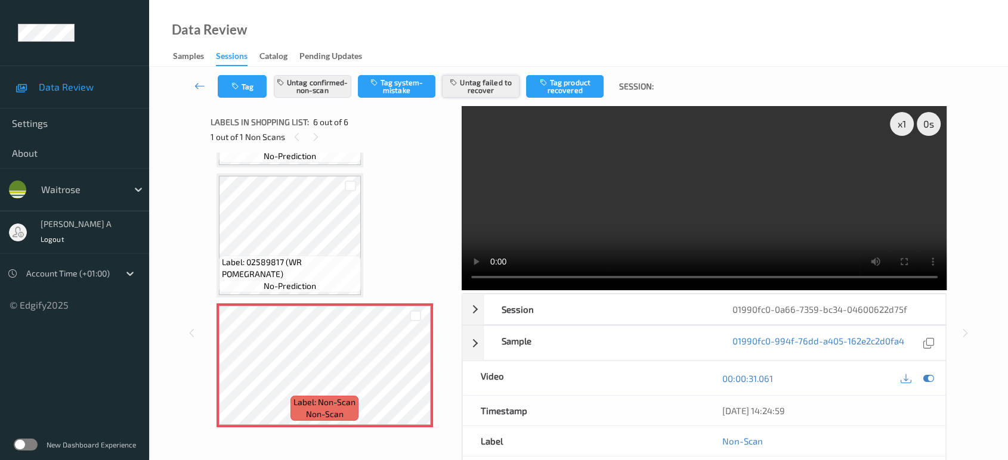
click at [491, 85] on button "Untag failed to recover" at bounding box center [481, 86] width 78 height 23
click at [324, 85] on button "Untag confirmed-non-scan" at bounding box center [313, 86] width 78 height 23
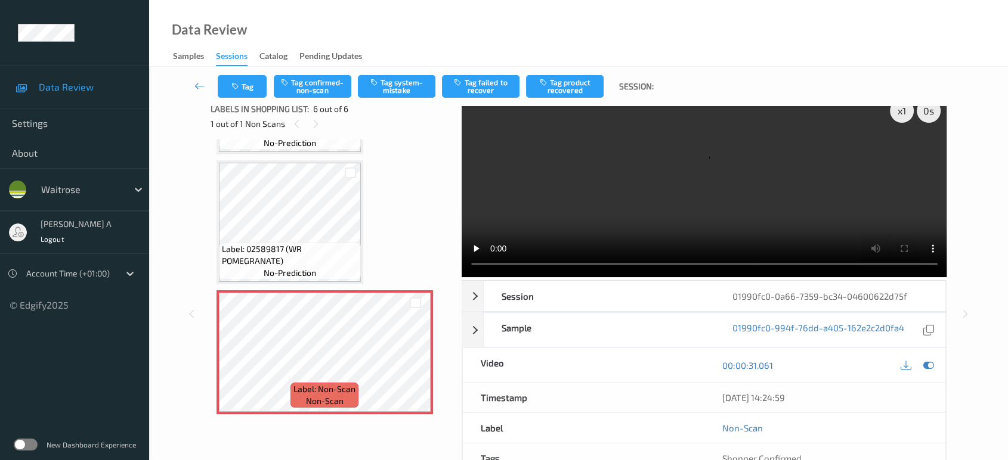
scroll to position [17, 0]
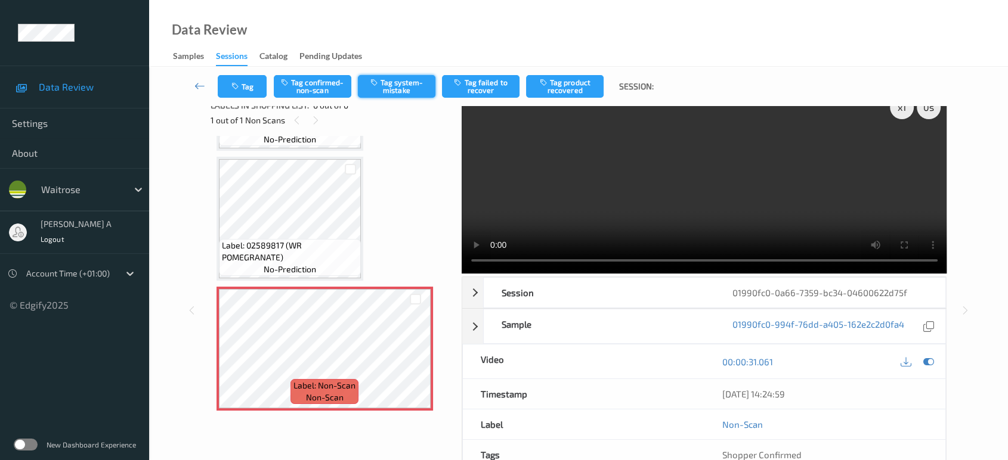
click at [376, 81] on icon "button" at bounding box center [375, 82] width 10 height 8
click at [245, 81] on button "Tag" at bounding box center [242, 86] width 49 height 23
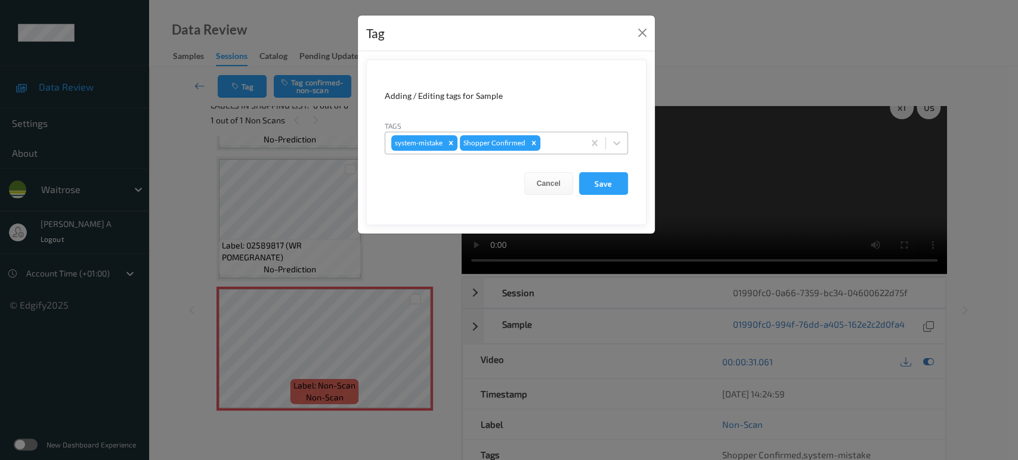
click at [557, 143] on div at bounding box center [560, 143] width 35 height 14
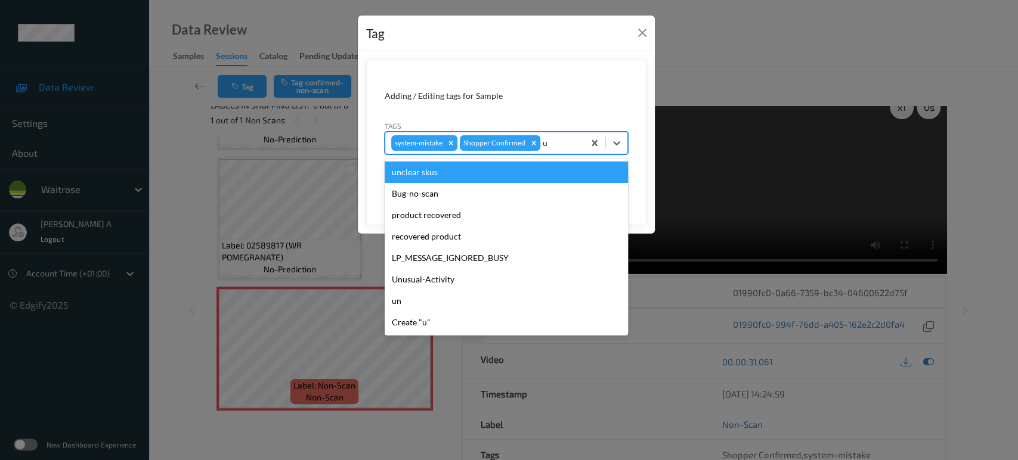
type input "un"
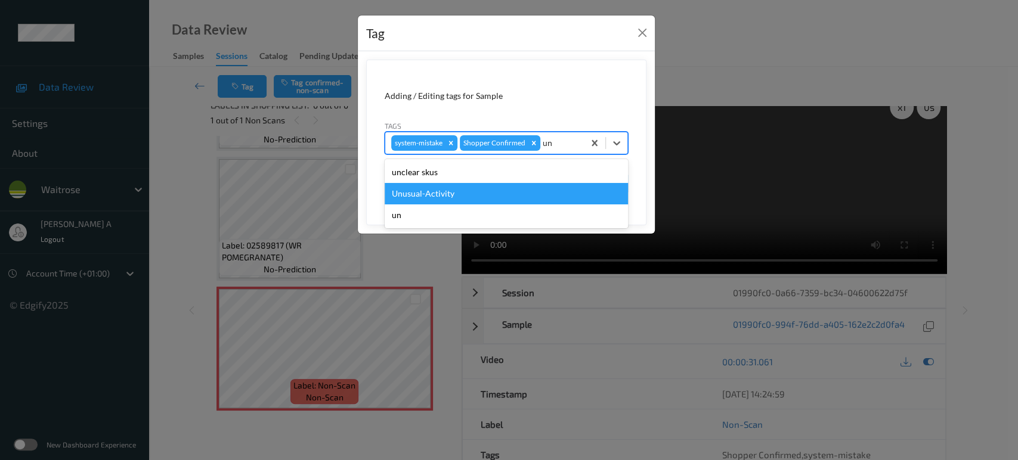
click at [471, 192] on div "Unusual-Activity" at bounding box center [506, 193] width 243 height 21
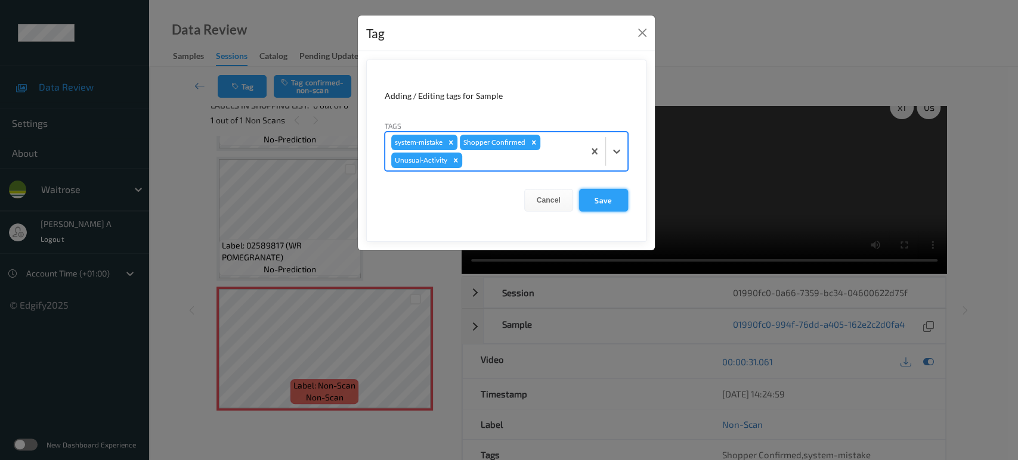
click at [600, 195] on button "Save" at bounding box center [603, 200] width 49 height 23
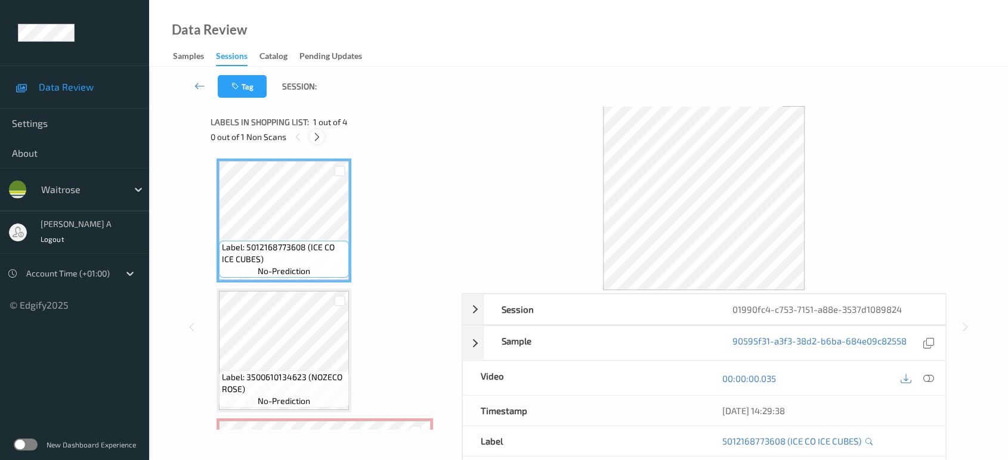
click at [314, 138] on icon at bounding box center [317, 137] width 10 height 11
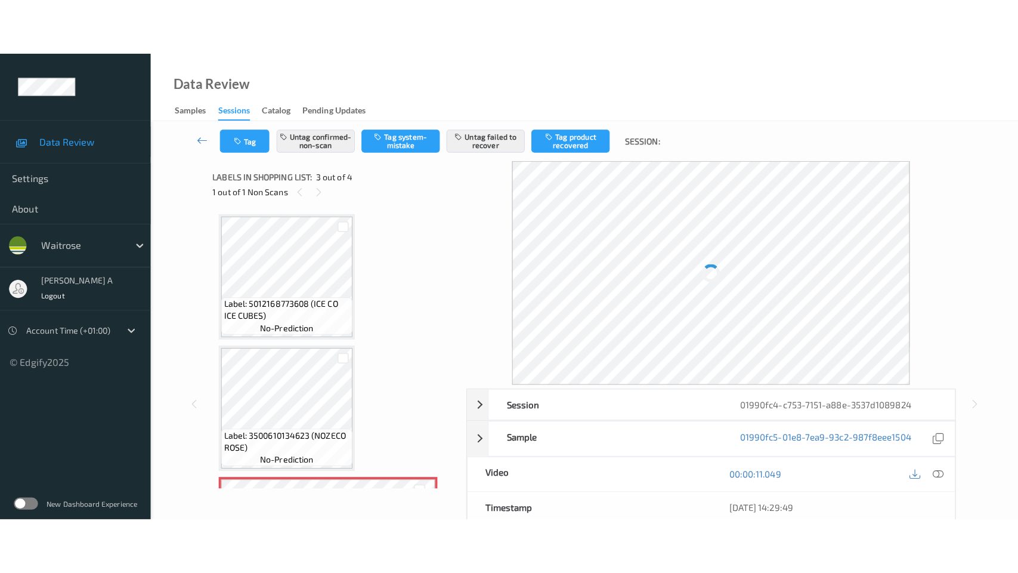
scroll to position [135, 0]
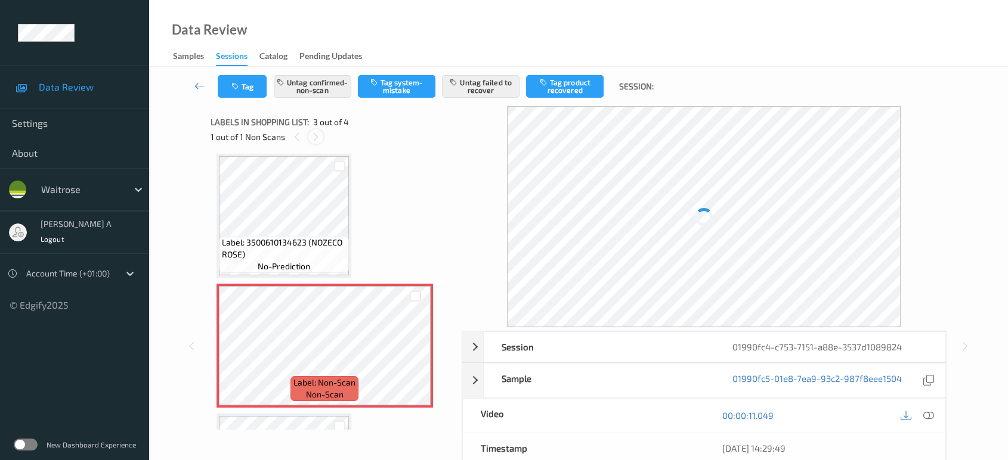
click at [313, 137] on icon at bounding box center [316, 137] width 10 height 11
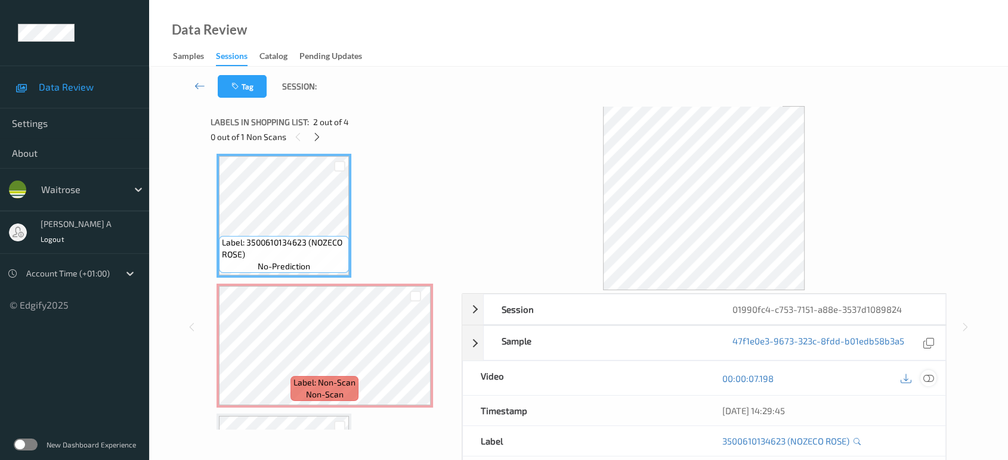
drag, startPoint x: 932, startPoint y: 381, endPoint x: 850, endPoint y: 335, distance: 93.7
click at [932, 380] on icon at bounding box center [928, 378] width 11 height 11
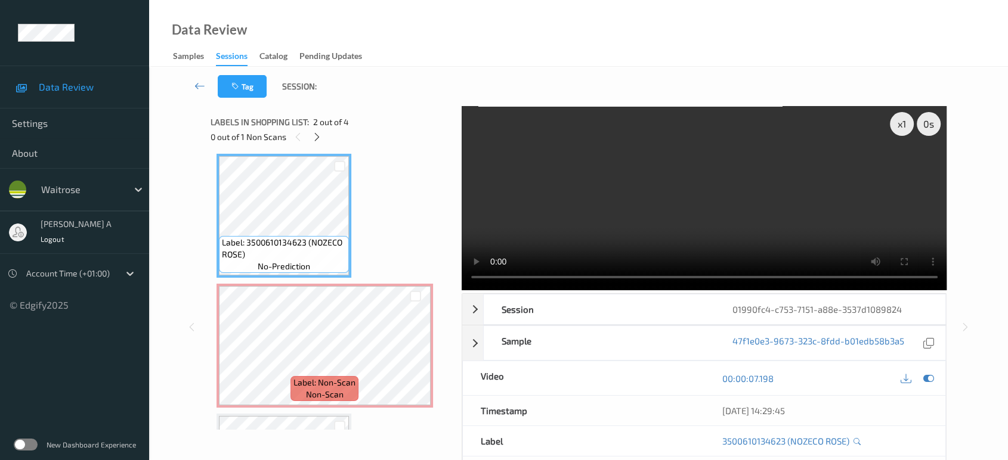
scroll to position [134, 0]
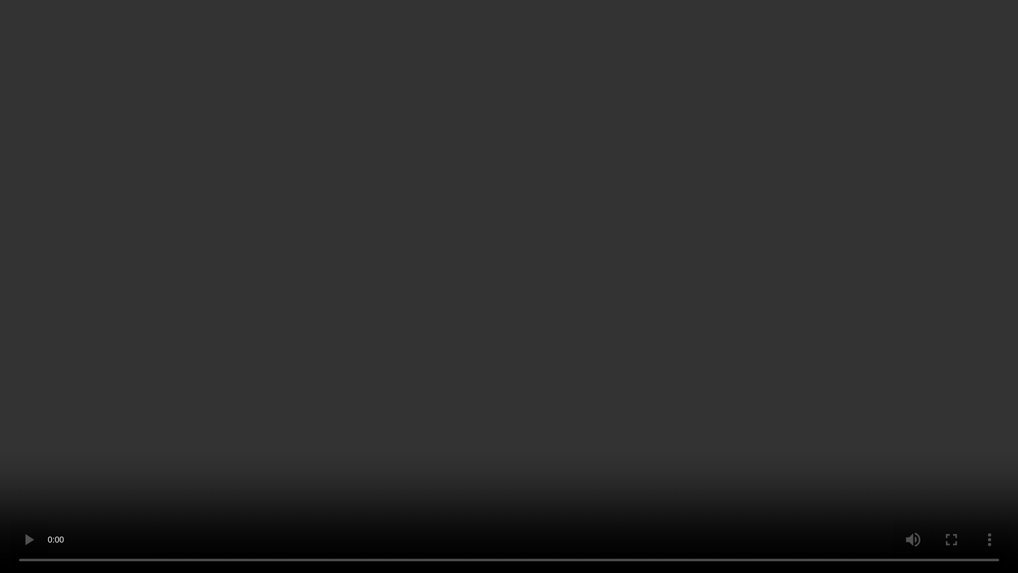
click at [463, 313] on video at bounding box center [509, 286] width 1018 height 573
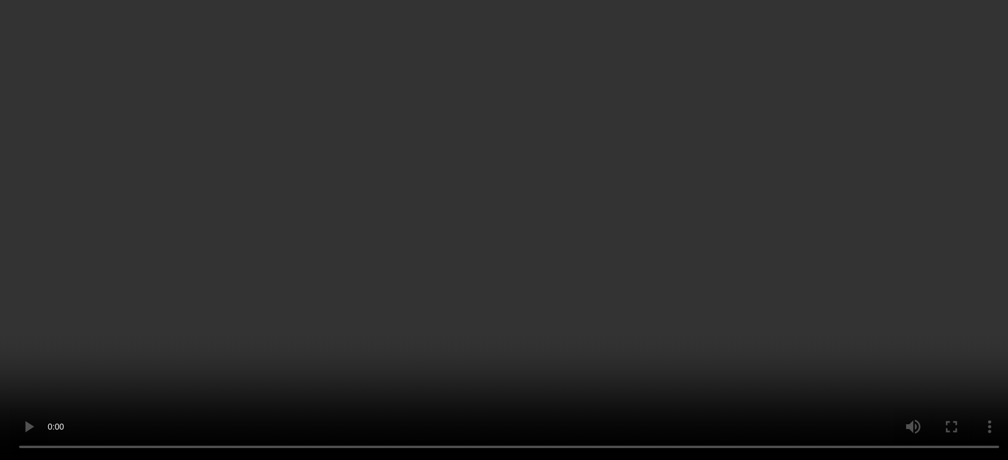
scroll to position [246, 0]
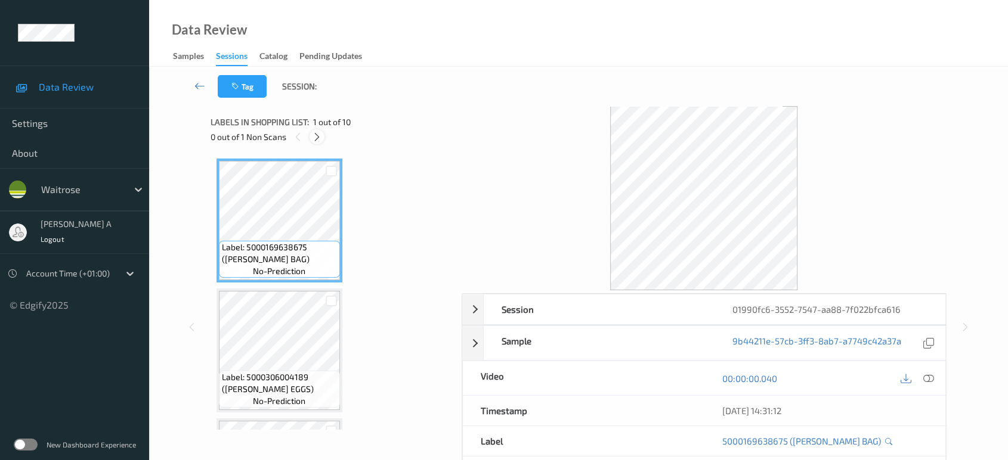
drag, startPoint x: 312, startPoint y: 130, endPoint x: 313, endPoint y: 137, distance: 6.7
click at [312, 130] on div "0 out of 1 Non Scans" at bounding box center [332, 136] width 243 height 15
click at [316, 141] on icon at bounding box center [317, 137] width 10 height 11
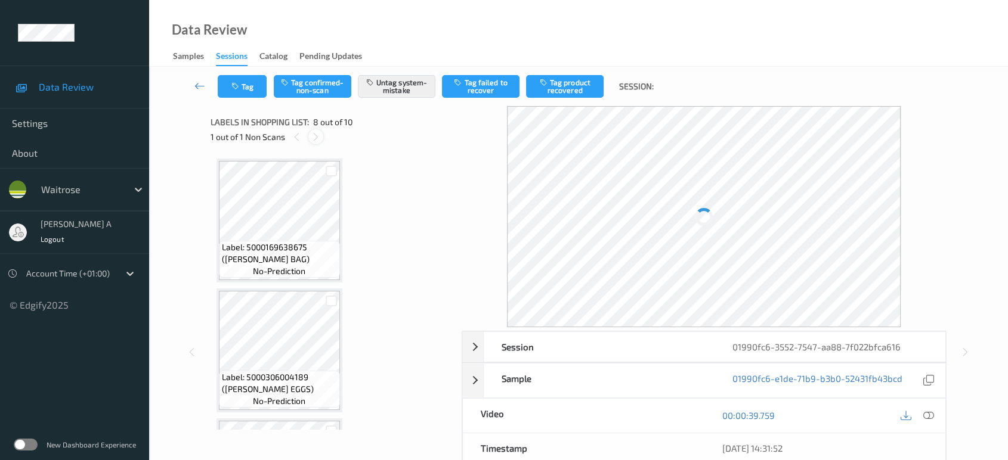
scroll to position [783, 0]
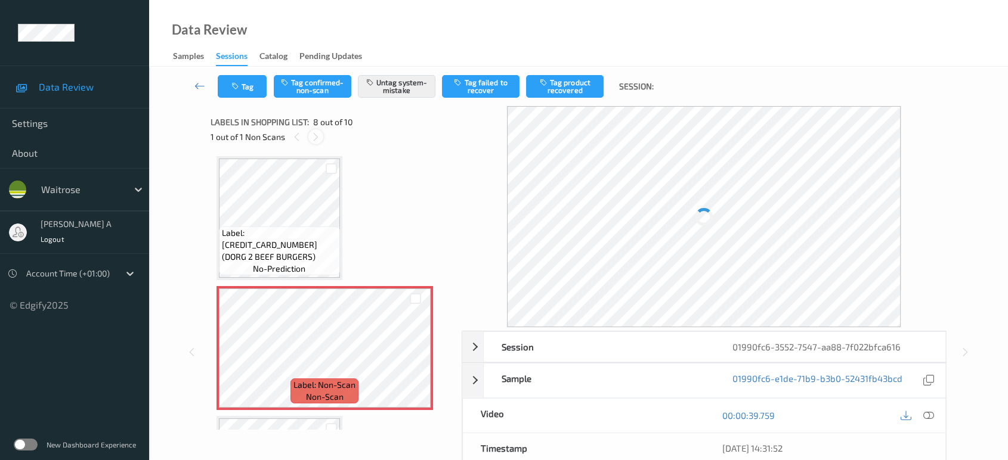
click at [316, 141] on icon at bounding box center [316, 137] width 10 height 11
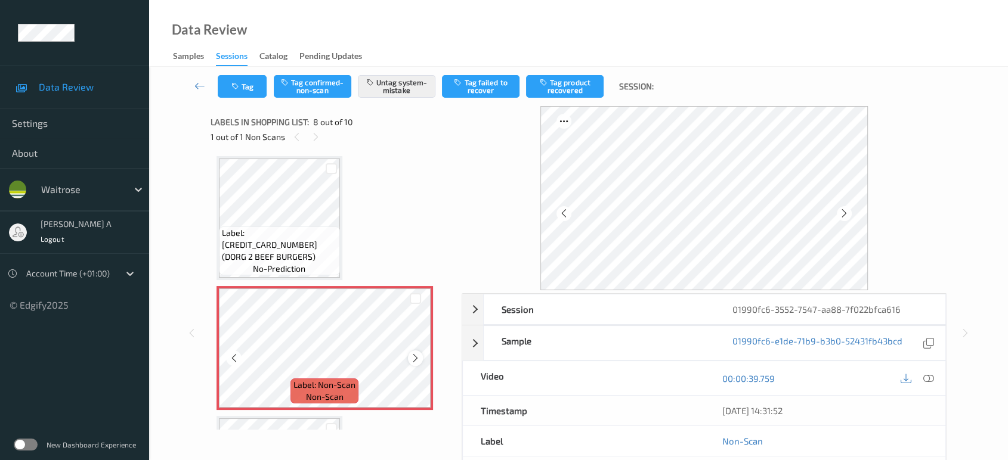
click at [418, 355] on icon at bounding box center [415, 358] width 10 height 11
click at [419, 355] on icon at bounding box center [415, 358] width 10 height 11
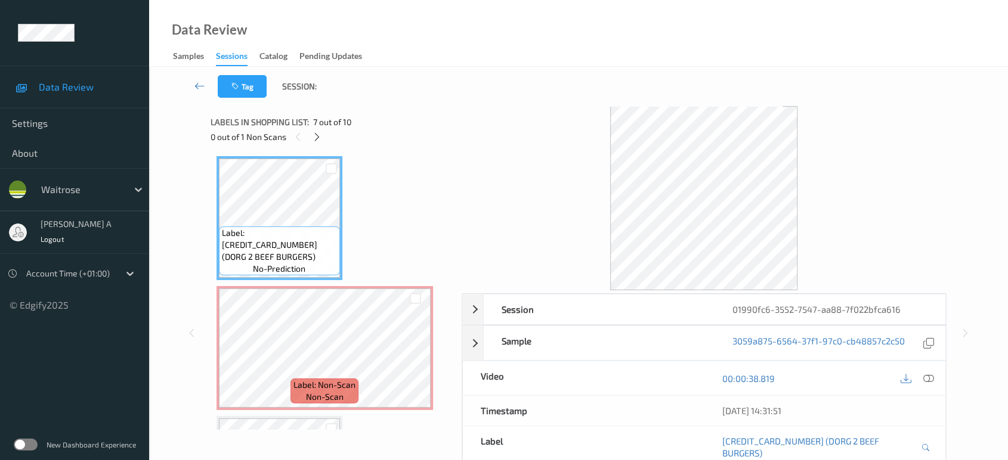
drag, startPoint x: 925, startPoint y: 378, endPoint x: 914, endPoint y: 371, distance: 13.1
click at [926, 377] on icon at bounding box center [928, 378] width 11 height 11
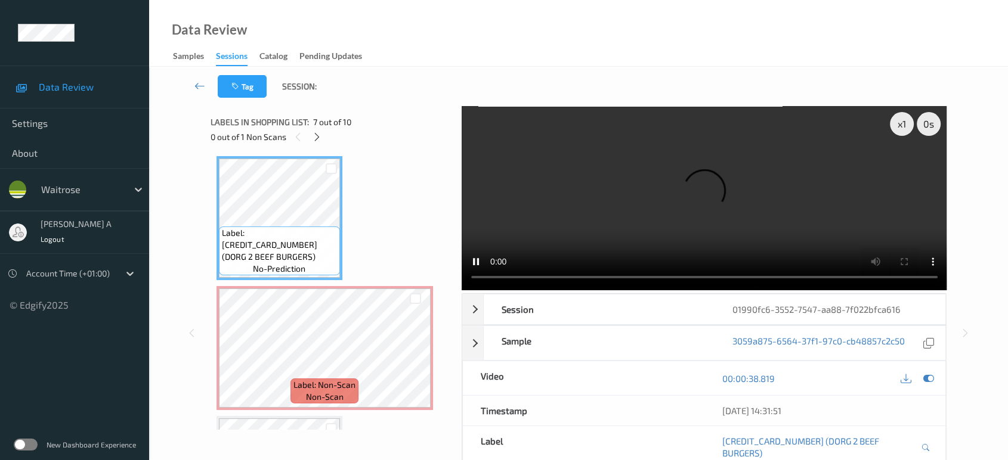
scroll to position [716, 0]
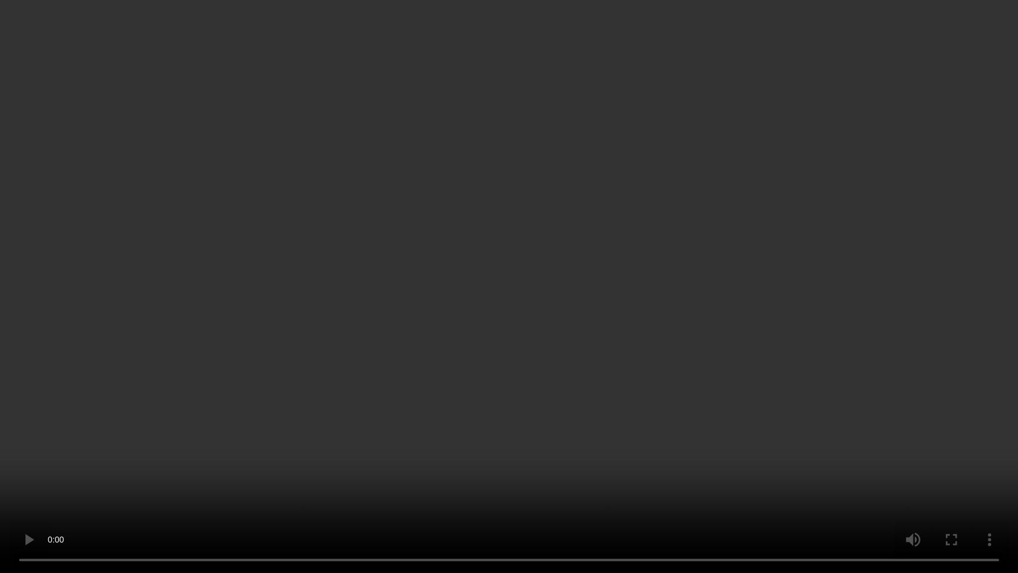
drag, startPoint x: 606, startPoint y: 290, endPoint x: 621, endPoint y: 240, distance: 51.7
click at [606, 290] on video at bounding box center [509, 286] width 1018 height 573
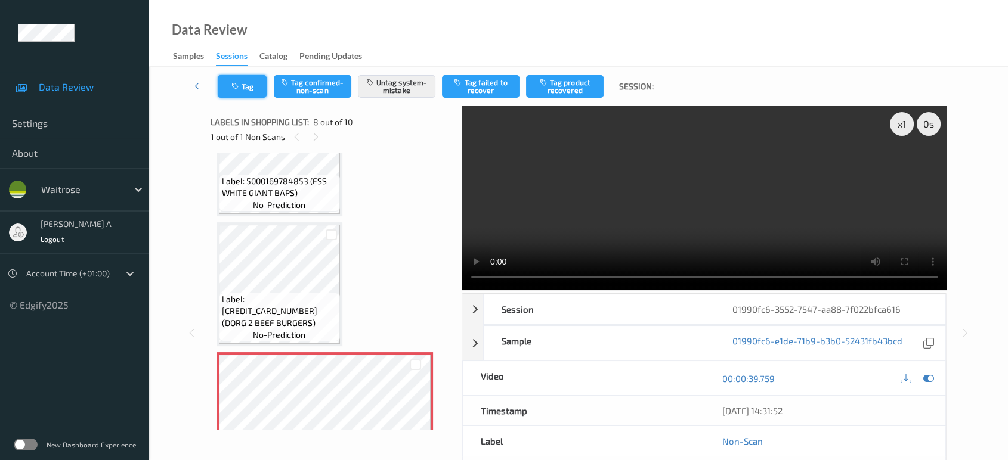
click at [245, 79] on button "Tag" at bounding box center [242, 86] width 49 height 23
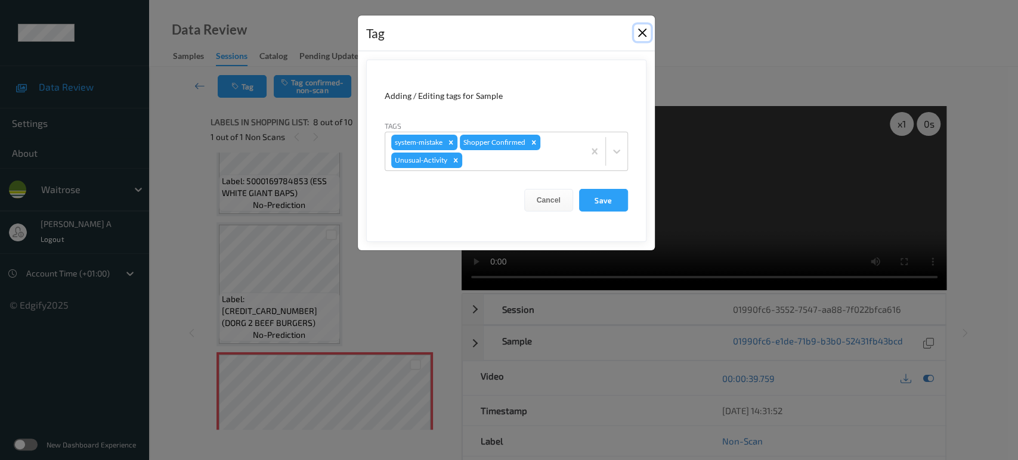
click at [639, 34] on button "Close" at bounding box center [642, 32] width 17 height 17
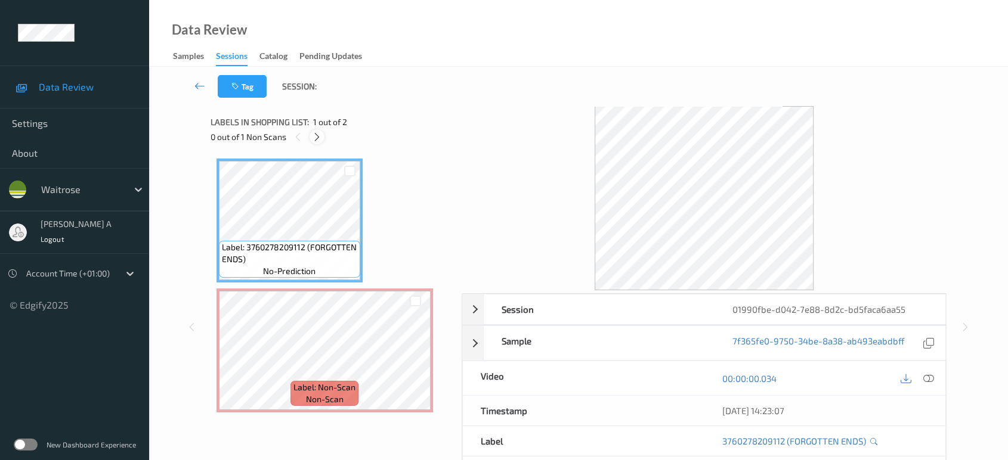
click at [316, 136] on icon at bounding box center [317, 137] width 10 height 11
click at [930, 374] on icon at bounding box center [928, 378] width 11 height 11
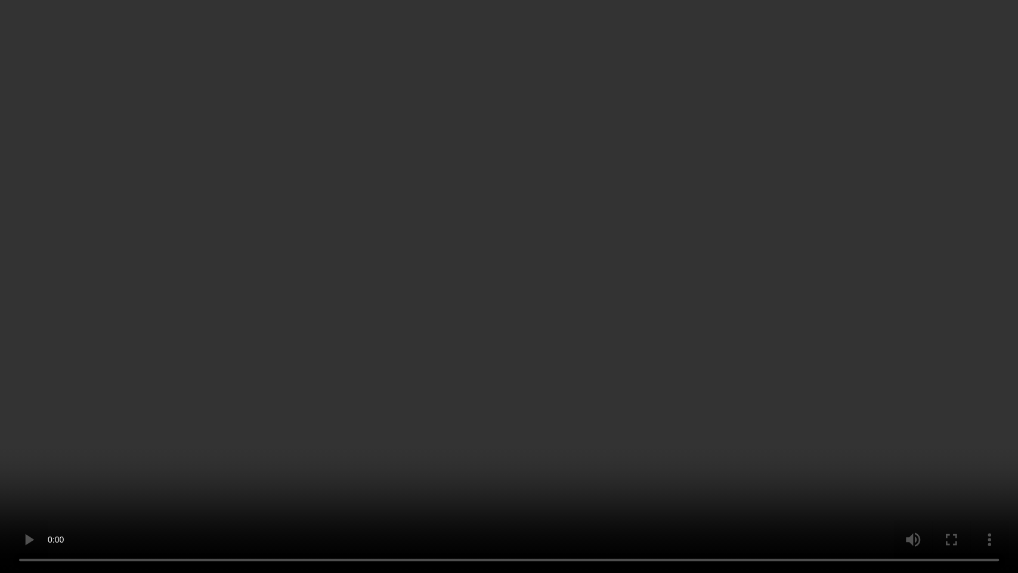
click at [654, 317] on video at bounding box center [509, 286] width 1018 height 573
click at [449, 350] on video at bounding box center [509, 286] width 1018 height 573
click at [524, 350] on video at bounding box center [509, 286] width 1018 height 573
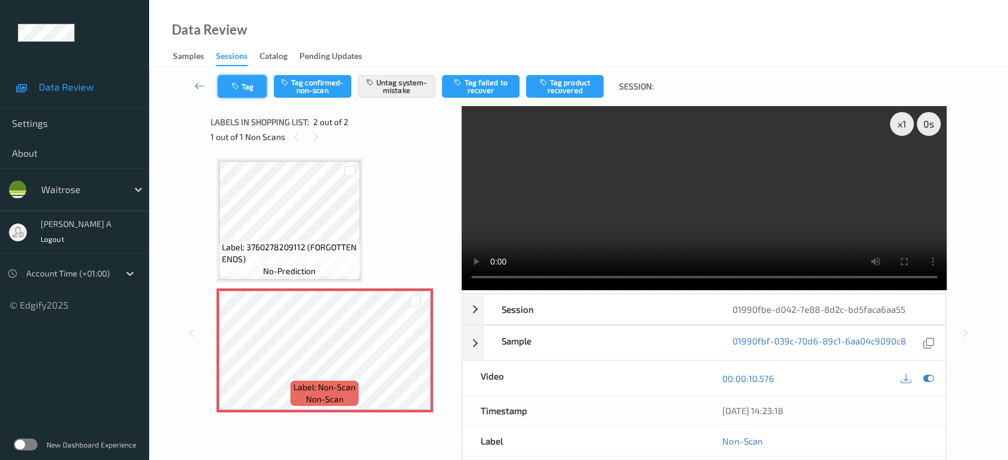
click at [248, 93] on button "Tag" at bounding box center [242, 86] width 49 height 23
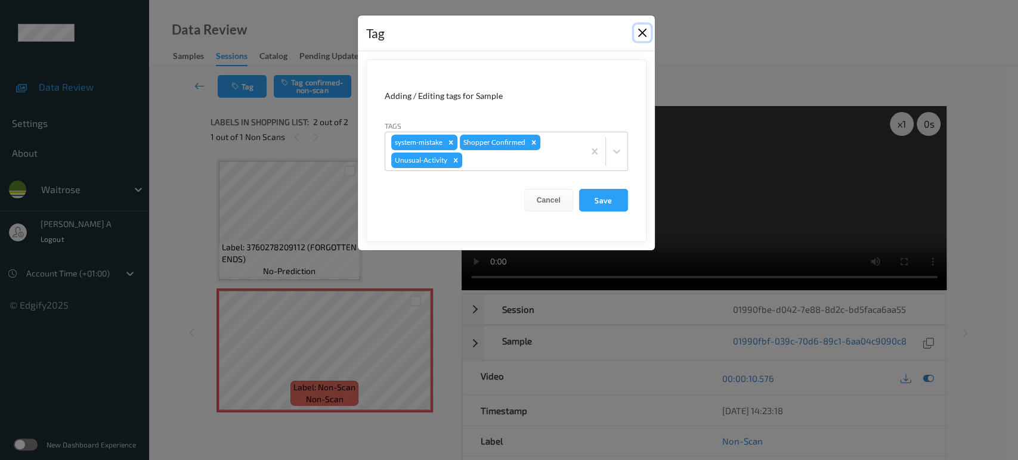
click at [638, 26] on button "Close" at bounding box center [642, 32] width 17 height 17
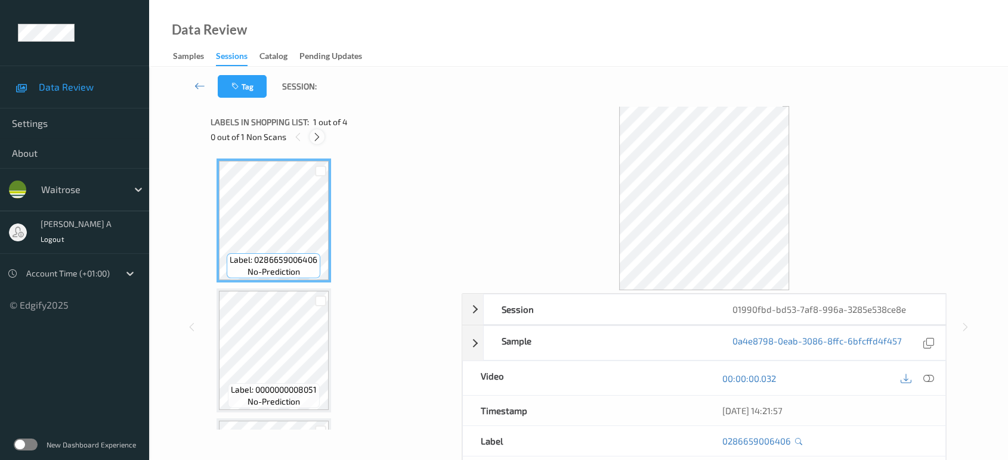
click at [320, 138] on icon at bounding box center [317, 137] width 10 height 11
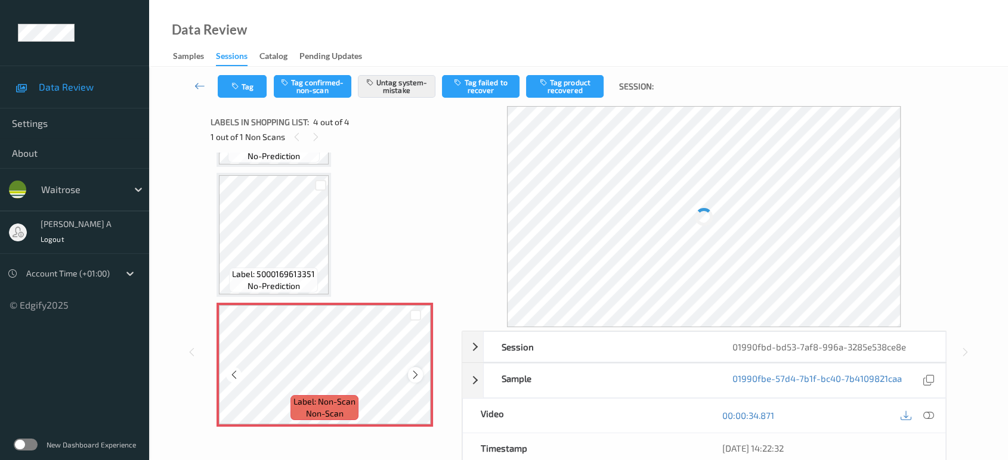
click at [416, 375] on icon at bounding box center [415, 375] width 10 height 11
click at [416, 376] on icon at bounding box center [415, 375] width 10 height 11
click at [229, 85] on button "Tag" at bounding box center [242, 86] width 49 height 23
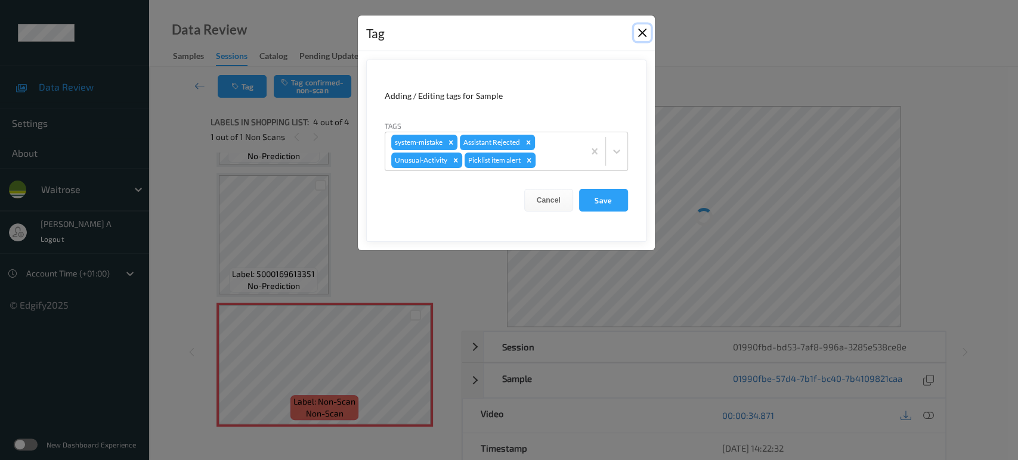
click at [644, 32] on button "Close" at bounding box center [642, 32] width 17 height 17
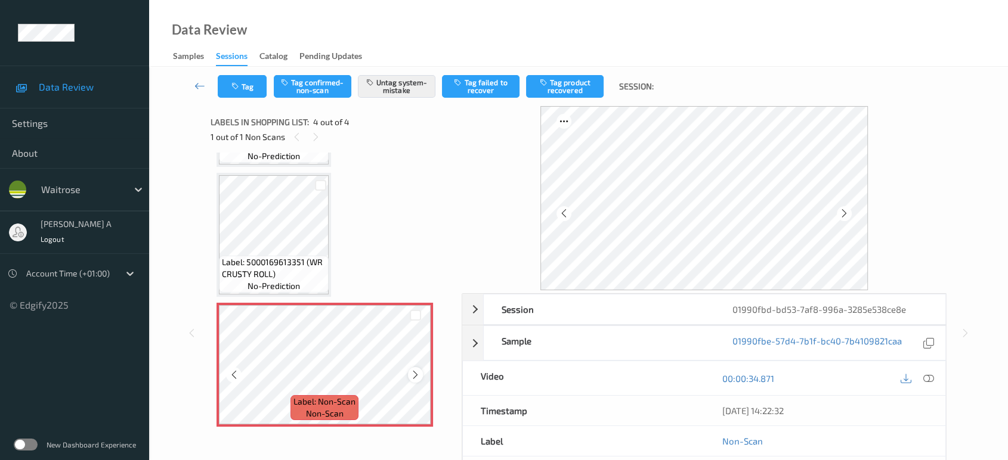
click at [413, 376] on icon at bounding box center [415, 375] width 10 height 11
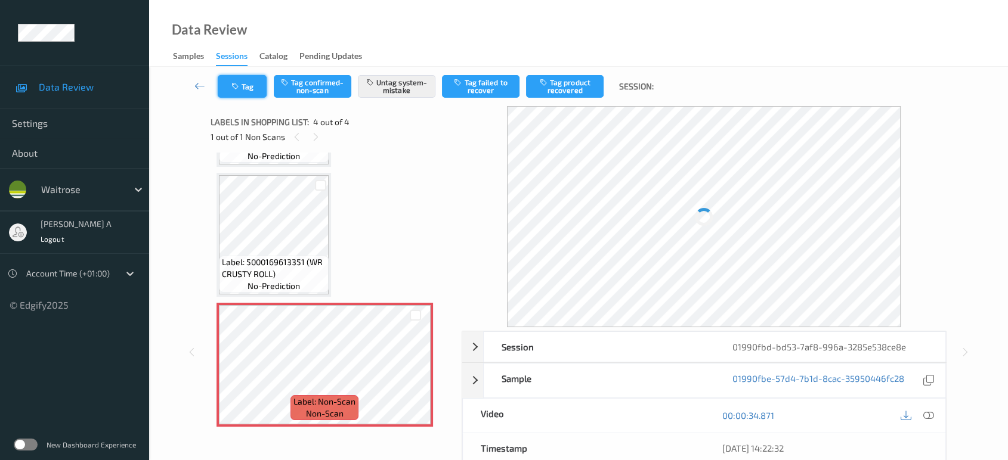
click at [253, 85] on button "Tag" at bounding box center [242, 86] width 49 height 23
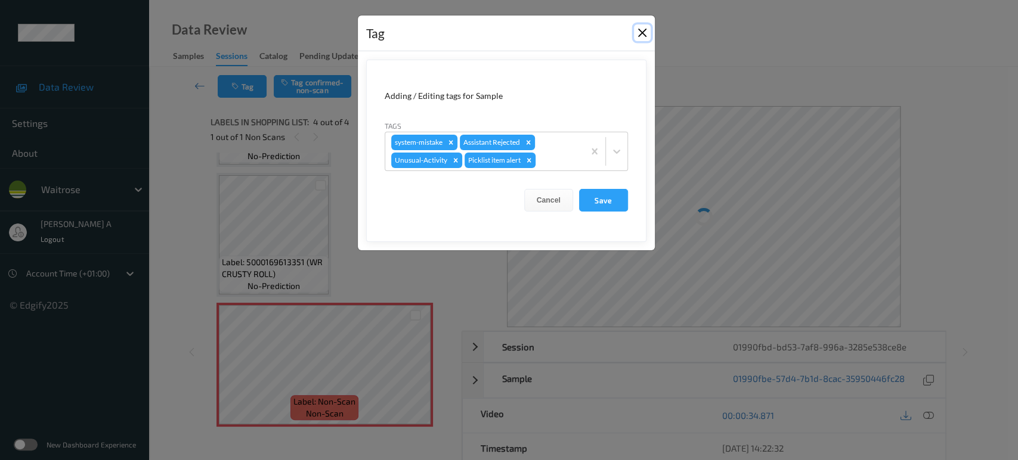
click at [646, 32] on button "Close" at bounding box center [642, 32] width 17 height 17
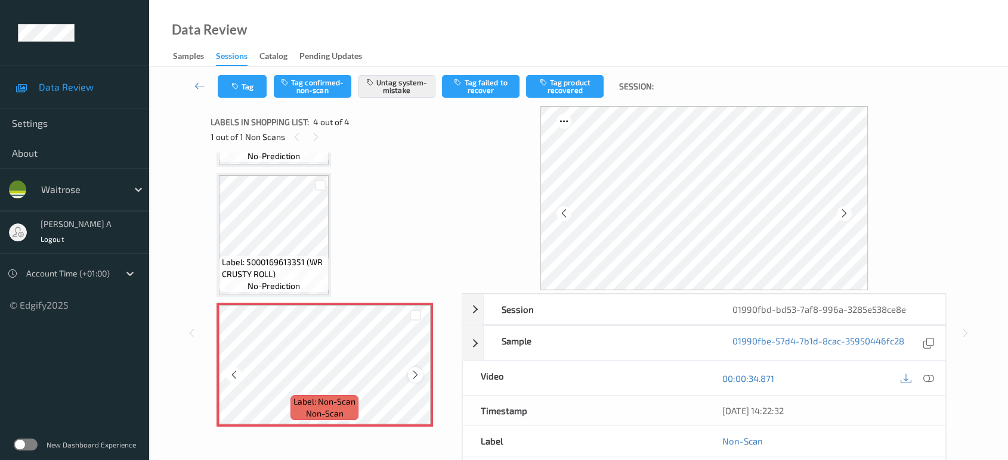
click at [415, 376] on icon at bounding box center [415, 375] width 10 height 11
click at [246, 99] on div "Tag Tag confirmed-non-scan Untag system-mistake Tag failed to recover Tag produ…" at bounding box center [579, 86] width 810 height 39
click at [246, 91] on button "Tag" at bounding box center [242, 86] width 49 height 23
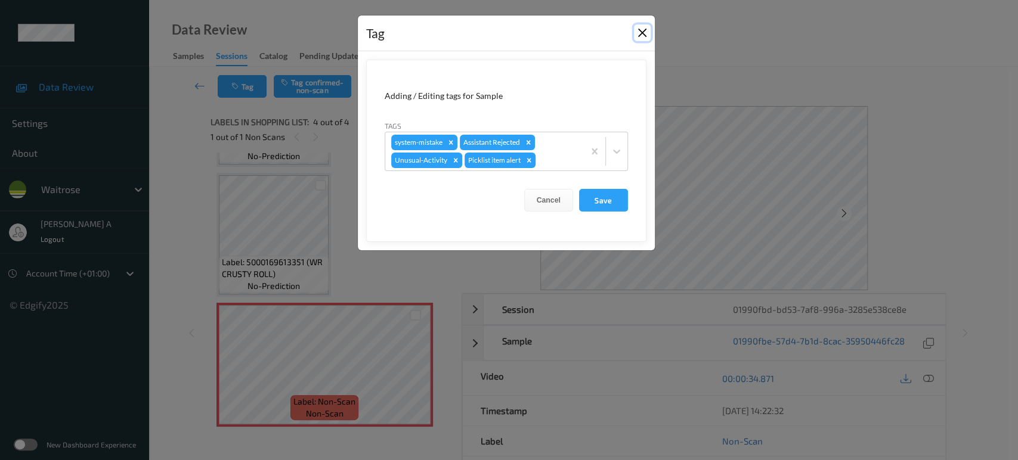
click at [643, 34] on button "Close" at bounding box center [642, 32] width 17 height 17
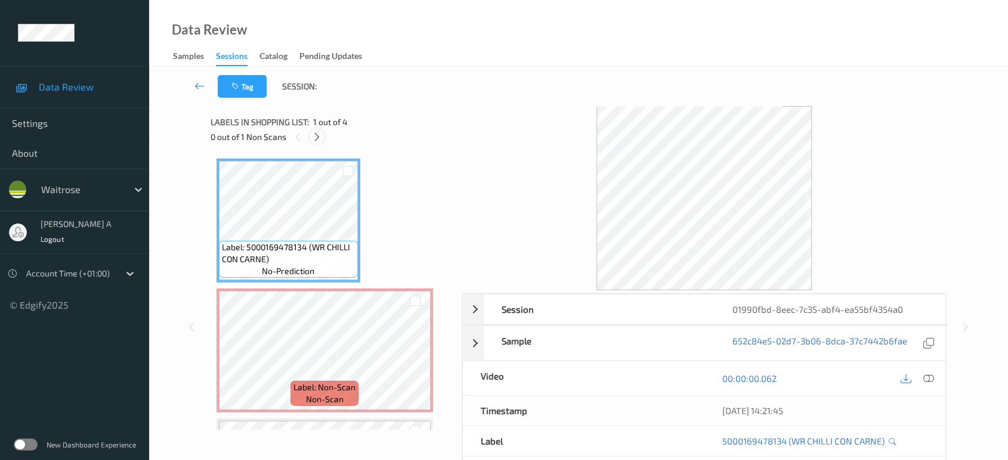
click at [317, 136] on icon at bounding box center [317, 137] width 10 height 11
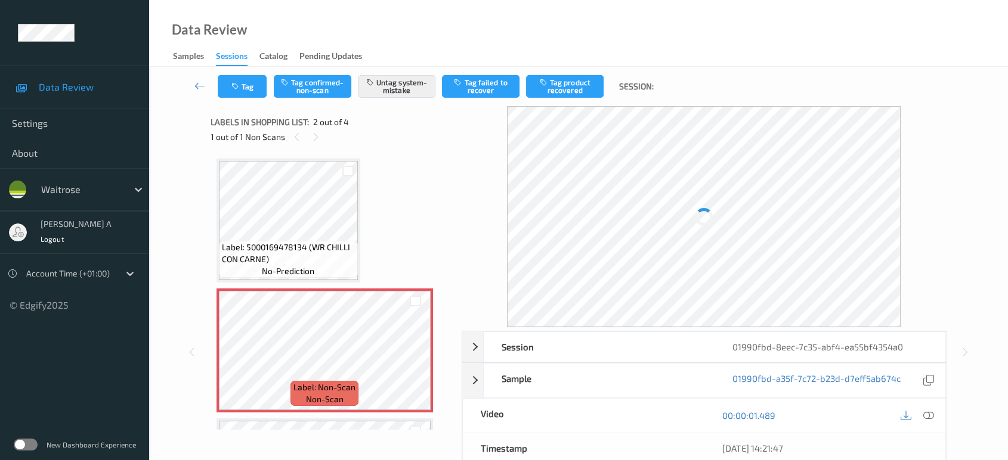
scroll to position [5, 0]
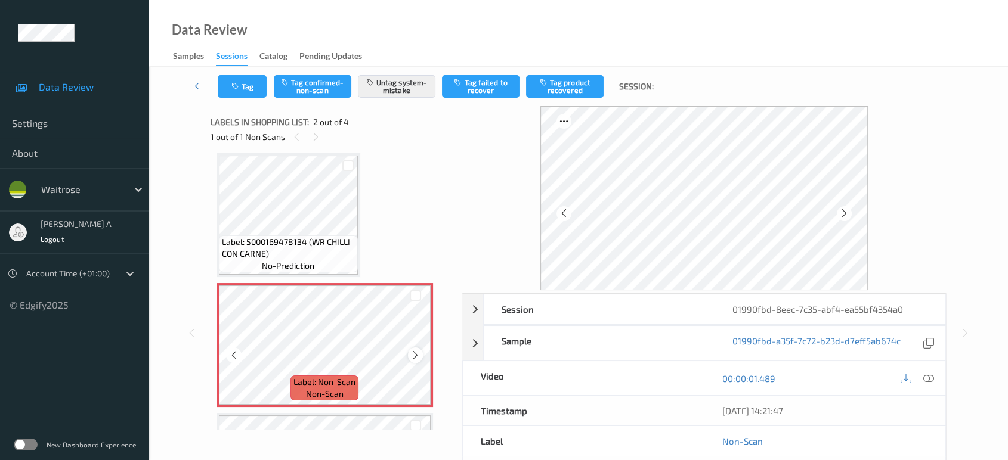
click at [410, 351] on icon at bounding box center [415, 355] width 10 height 11
click at [845, 214] on icon at bounding box center [844, 213] width 10 height 11
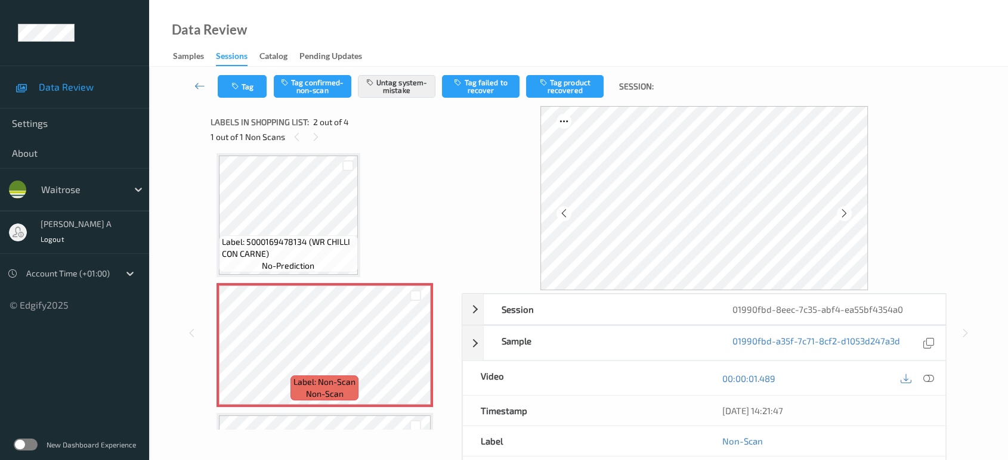
click at [845, 214] on icon at bounding box center [844, 213] width 10 height 11
click at [412, 350] on icon at bounding box center [415, 355] width 10 height 11
click at [417, 354] on icon at bounding box center [415, 355] width 10 height 11
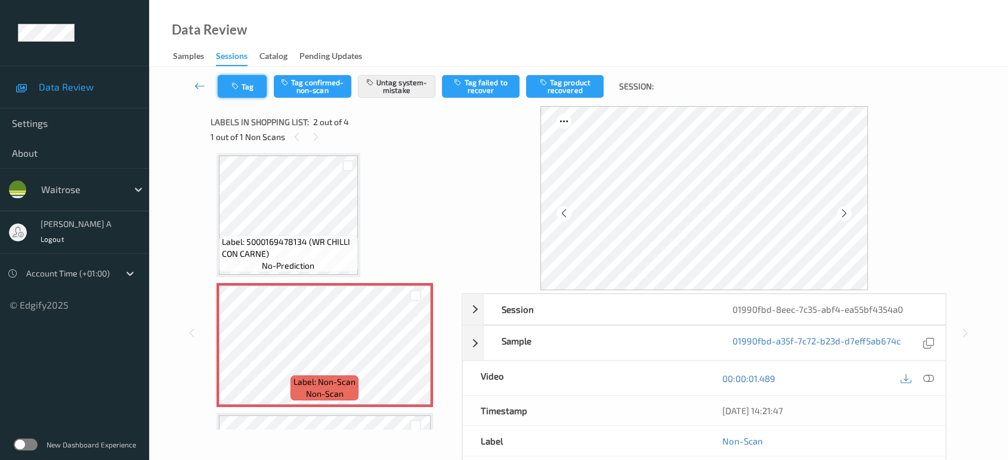
click at [253, 90] on button "Tag" at bounding box center [242, 86] width 49 height 23
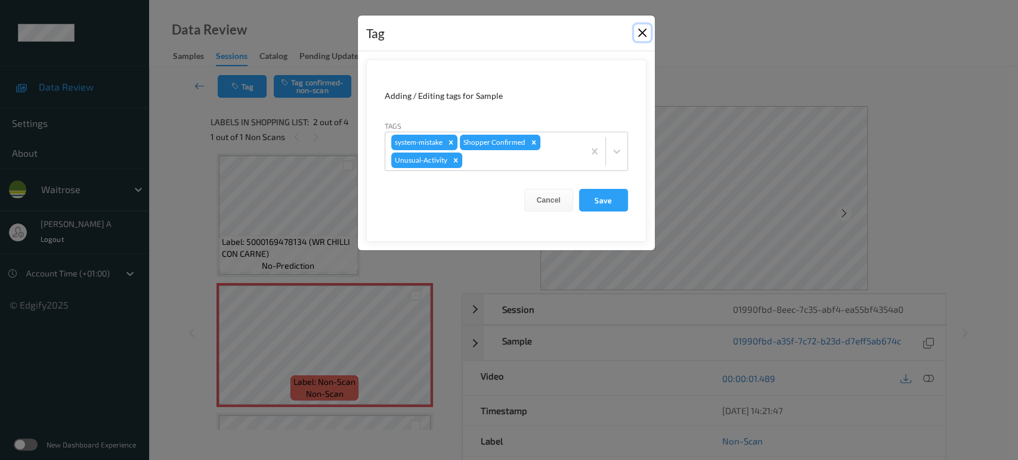
click at [640, 29] on button "Close" at bounding box center [642, 32] width 17 height 17
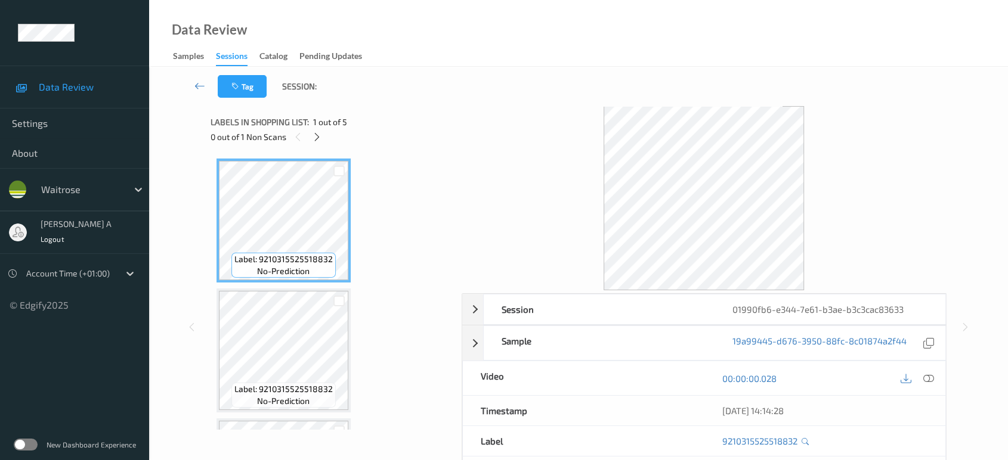
drag, startPoint x: 320, startPoint y: 138, endPoint x: 320, endPoint y: 149, distance: 10.7
click at [320, 138] on icon at bounding box center [317, 137] width 10 height 11
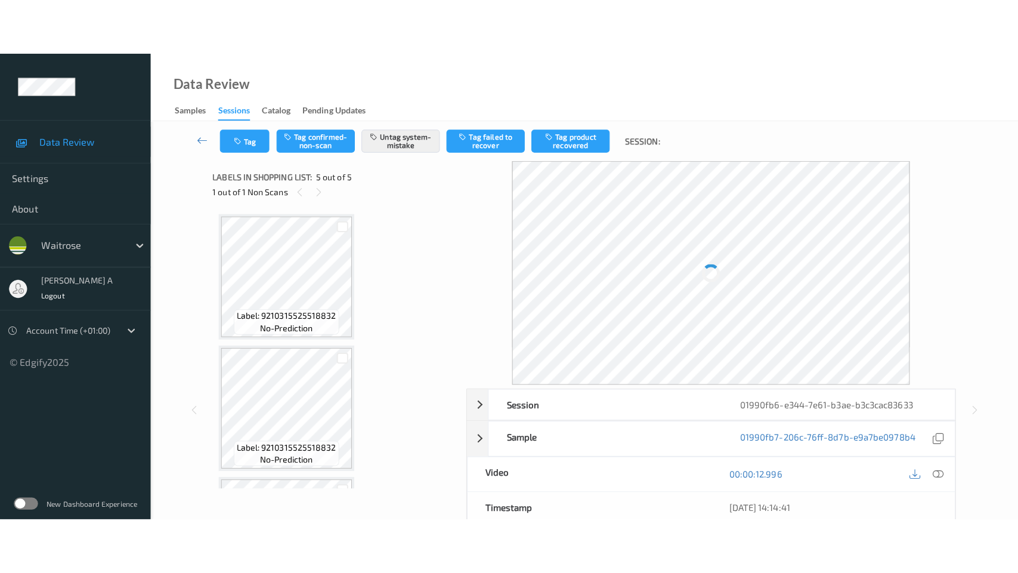
scroll to position [376, 0]
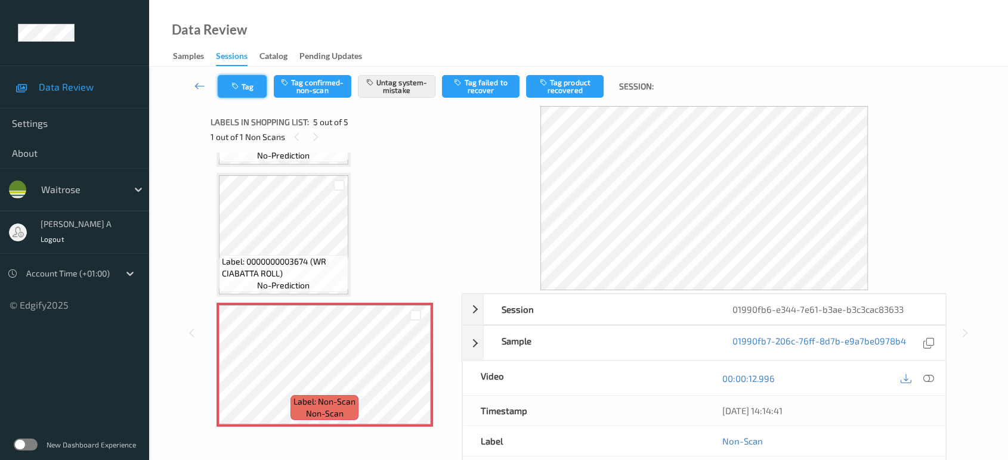
click at [253, 90] on button "Tag" at bounding box center [242, 86] width 49 height 23
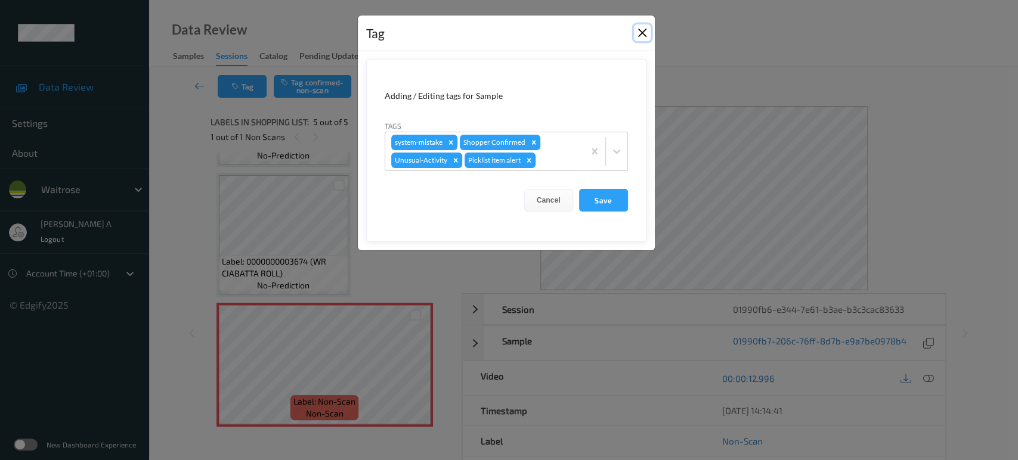
click at [641, 32] on button "Close" at bounding box center [642, 32] width 17 height 17
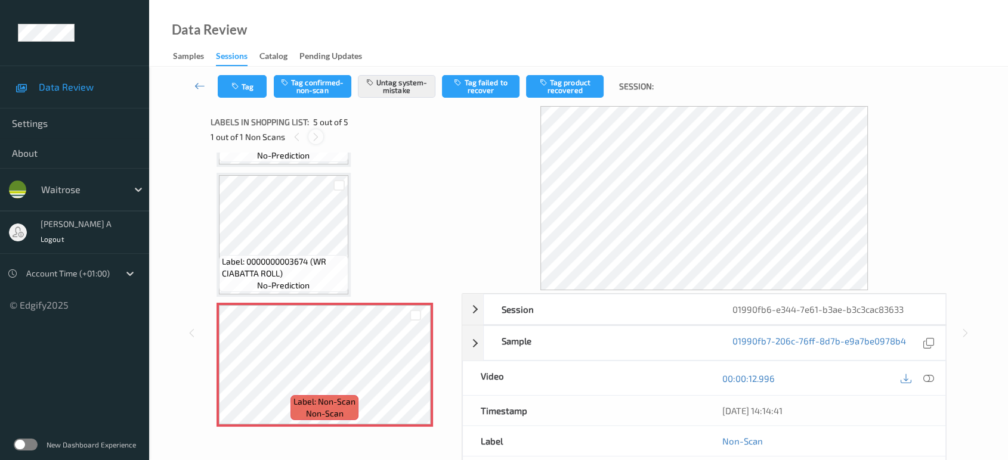
click at [317, 133] on icon at bounding box center [316, 137] width 10 height 11
click at [250, 91] on button "Tag" at bounding box center [242, 86] width 49 height 23
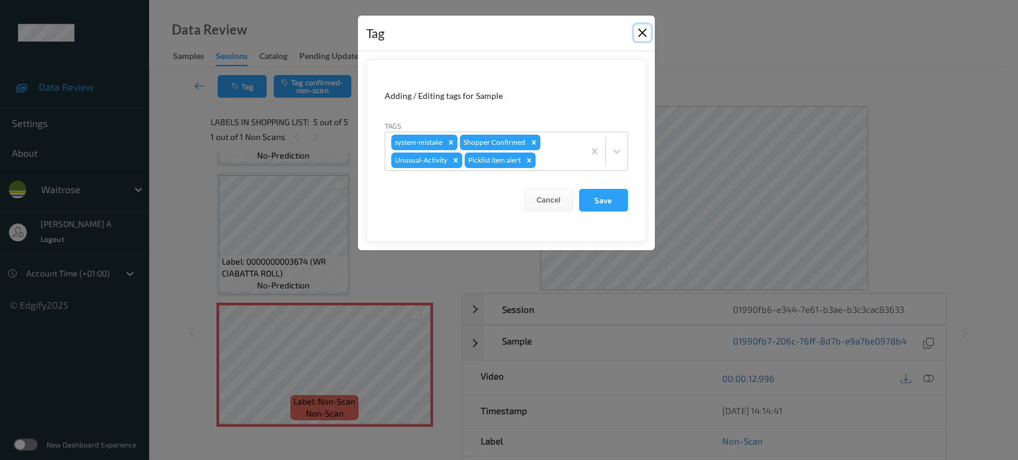
click at [640, 31] on button "Close" at bounding box center [642, 32] width 17 height 17
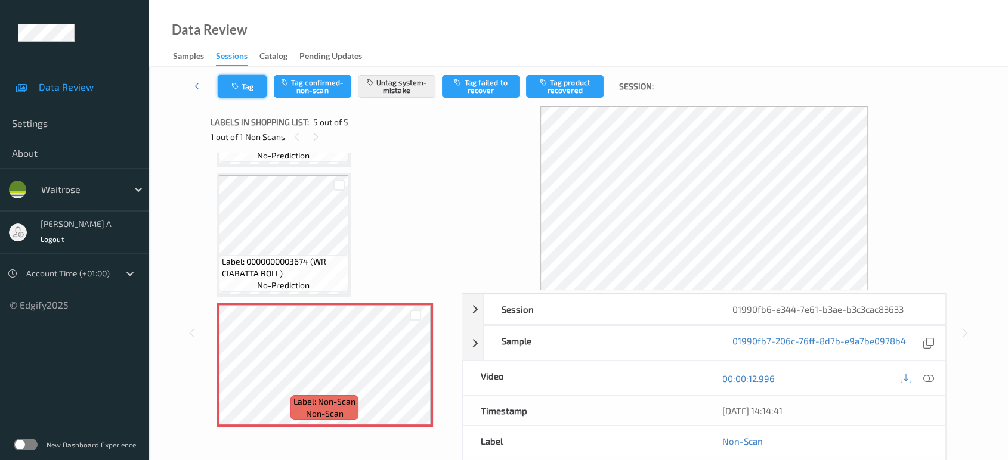
click at [246, 89] on button "Tag" at bounding box center [242, 86] width 49 height 23
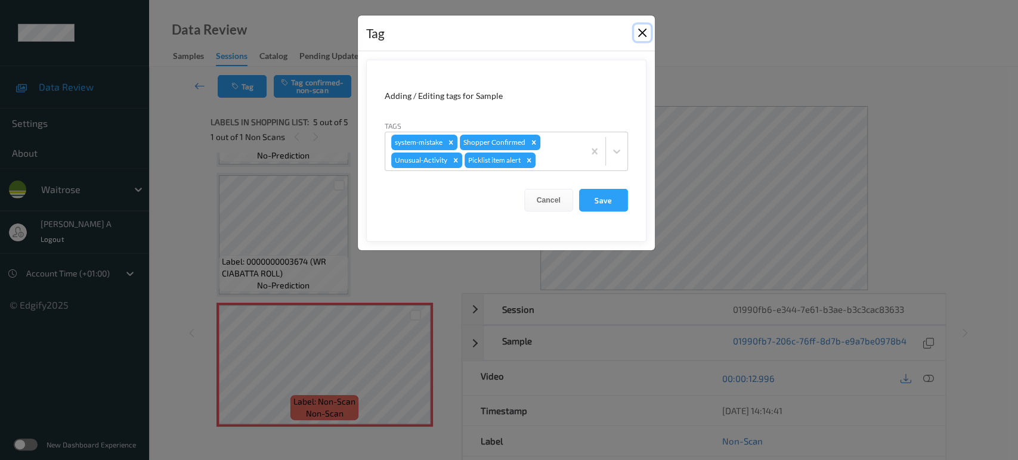
click at [647, 38] on button "Close" at bounding box center [642, 32] width 17 height 17
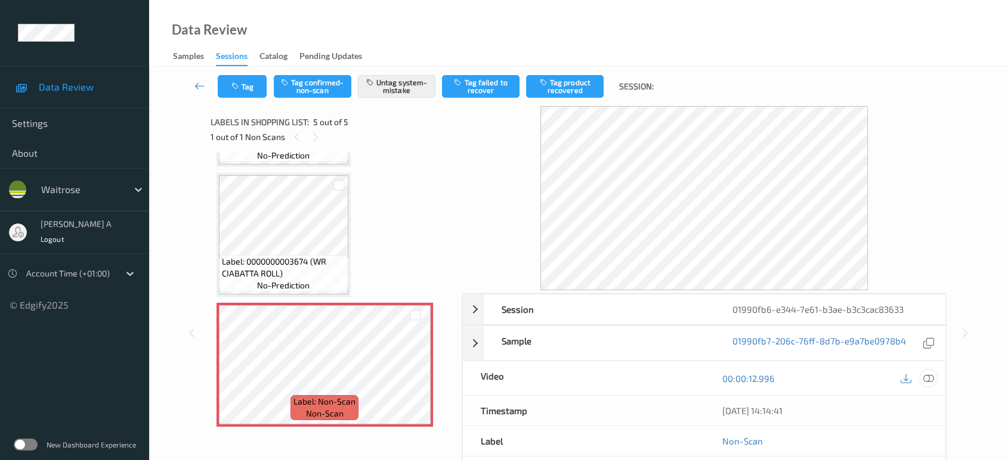
click at [930, 376] on icon at bounding box center [928, 378] width 11 height 11
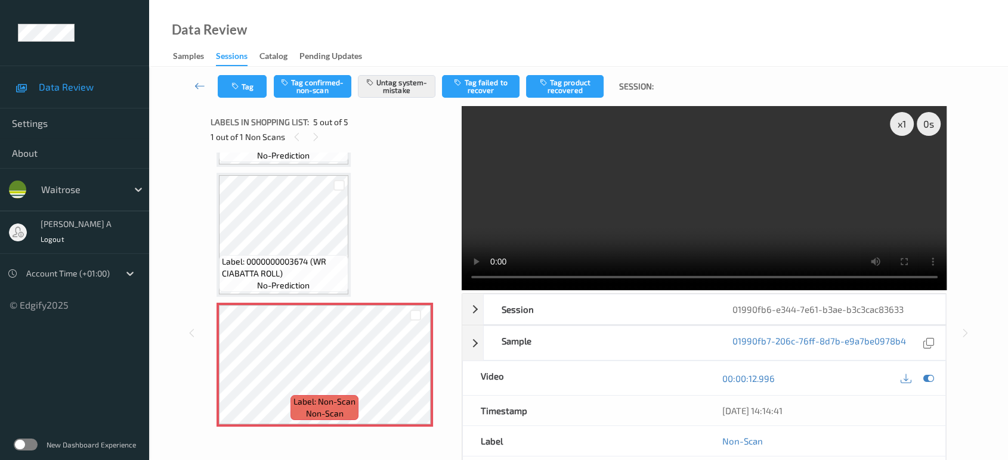
scroll to position [264, 0]
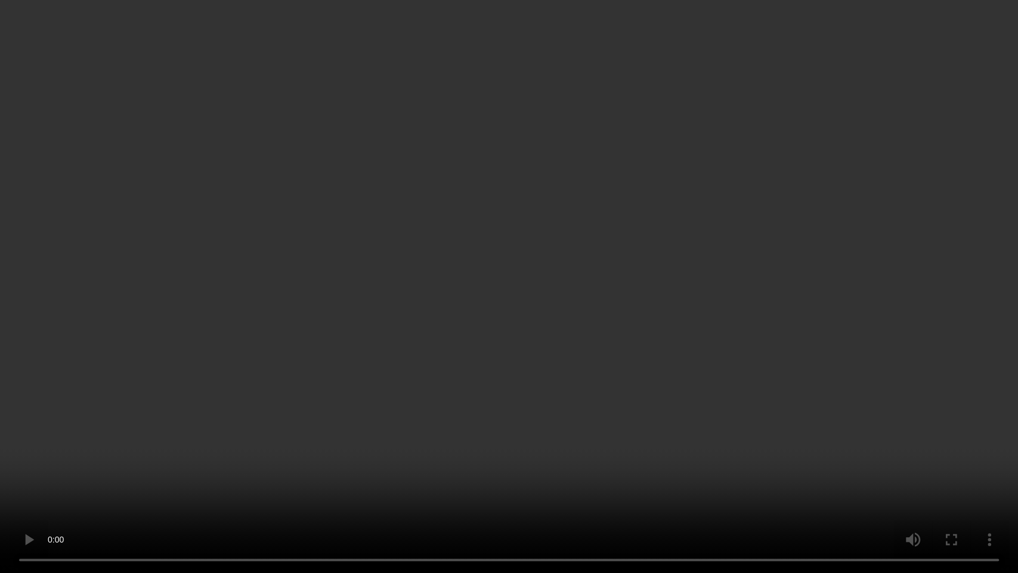
click at [550, 384] on video at bounding box center [509, 286] width 1018 height 573
click at [602, 301] on video at bounding box center [509, 286] width 1018 height 573
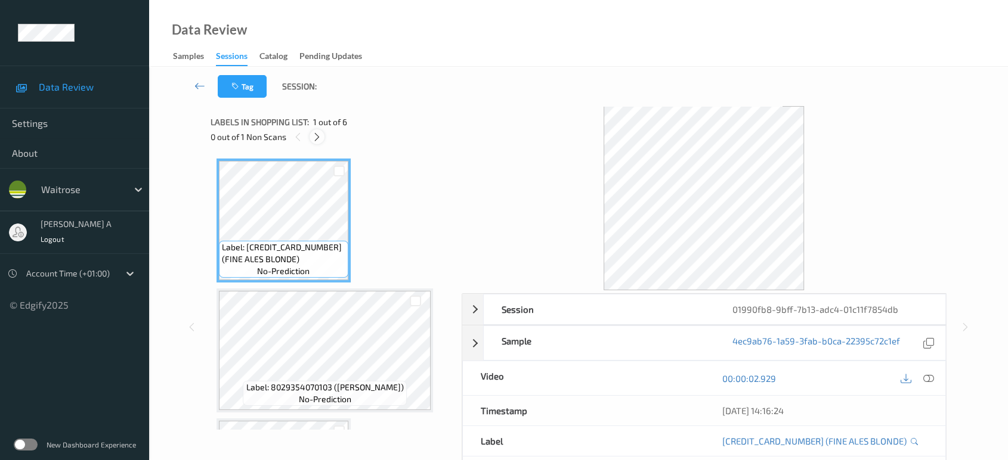
click at [316, 133] on icon at bounding box center [317, 137] width 10 height 11
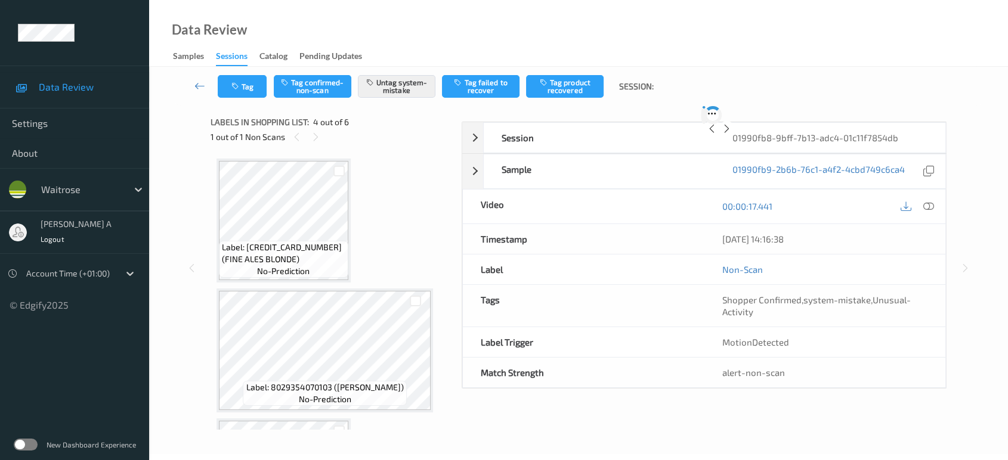
scroll to position [265, 0]
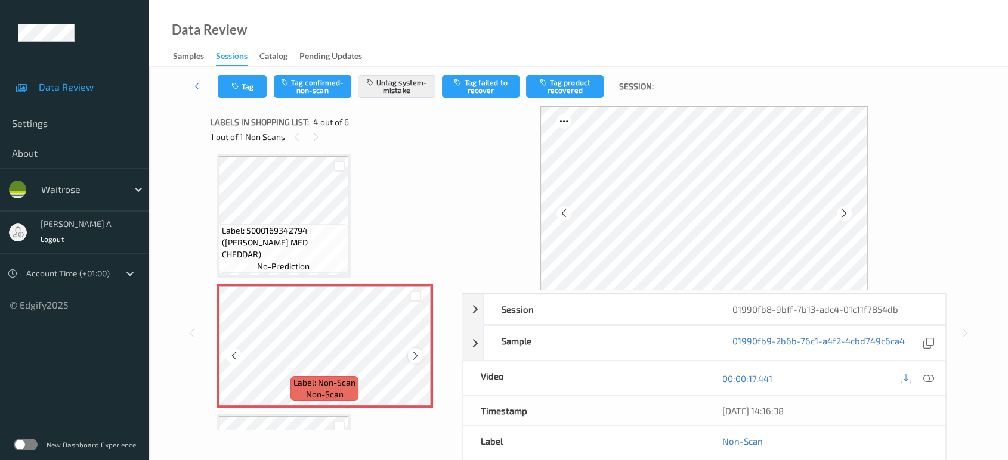
click at [413, 354] on icon at bounding box center [415, 356] width 10 height 11
click at [314, 140] on icon at bounding box center [316, 137] width 10 height 11
click at [295, 135] on icon at bounding box center [297, 137] width 10 height 11
click at [412, 352] on icon at bounding box center [415, 356] width 10 height 11
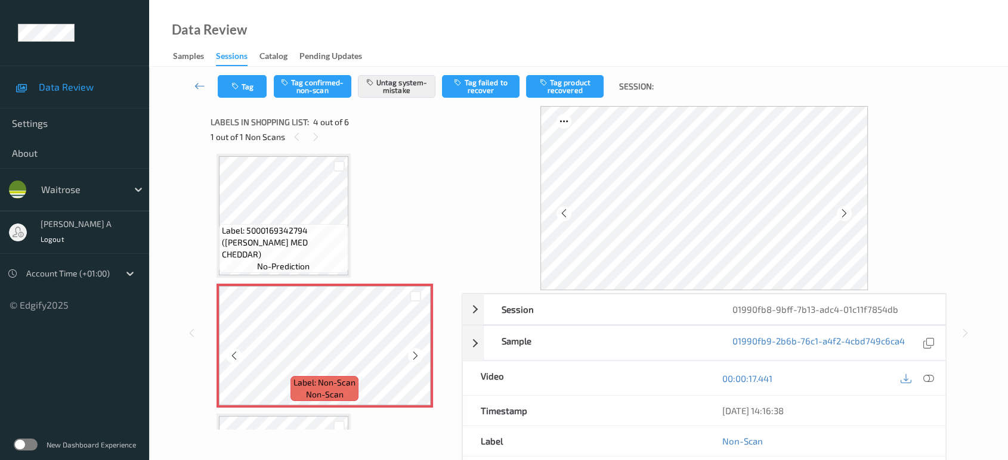
click at [412, 352] on icon at bounding box center [415, 356] width 10 height 11
click at [238, 92] on button "Tag" at bounding box center [242, 86] width 49 height 23
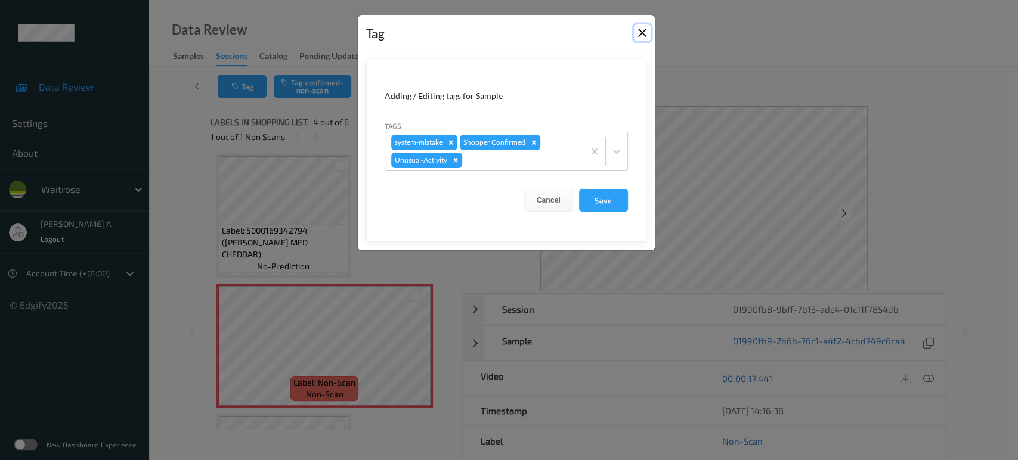
click at [640, 35] on button "Close" at bounding box center [642, 32] width 17 height 17
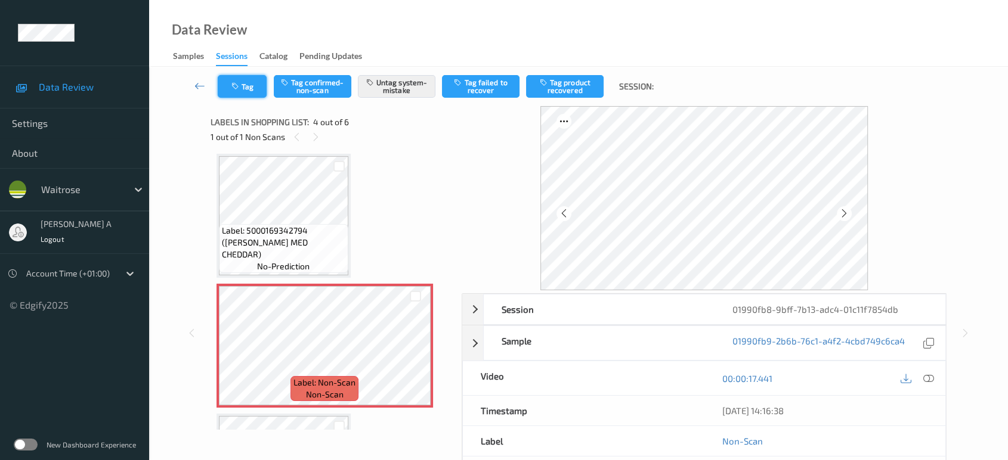
click at [239, 92] on button "Tag" at bounding box center [242, 86] width 49 height 23
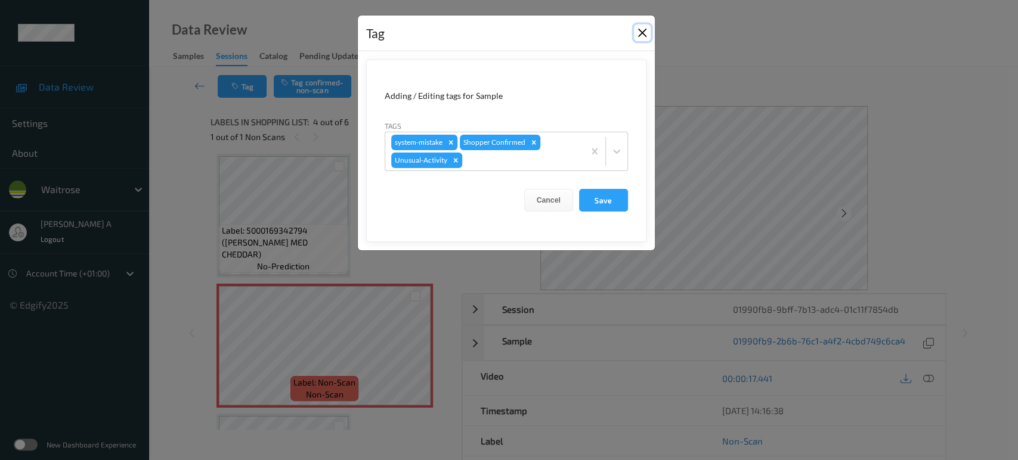
click at [644, 35] on button "Close" at bounding box center [642, 32] width 17 height 17
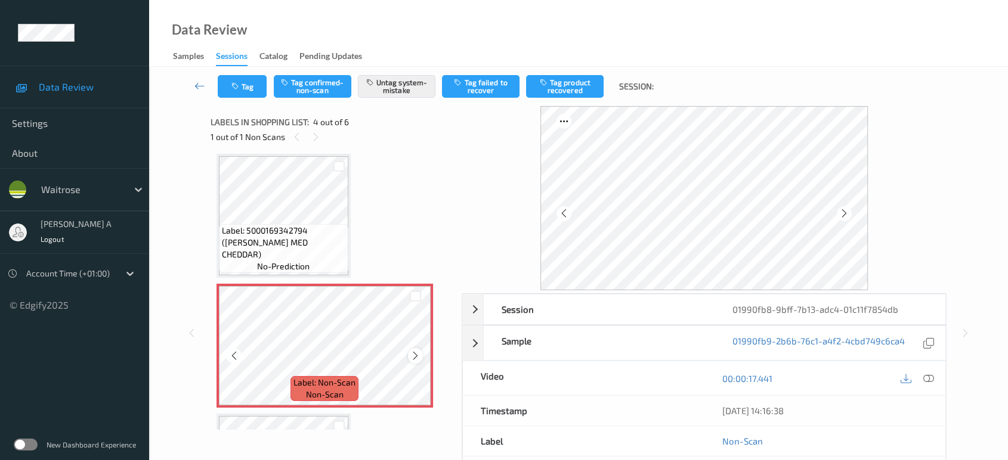
click at [411, 353] on icon at bounding box center [415, 356] width 10 height 11
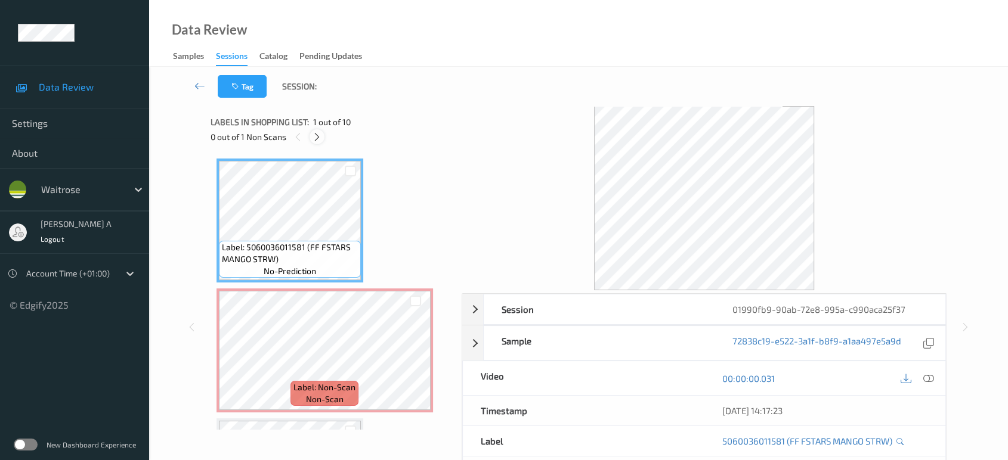
click at [318, 137] on icon at bounding box center [317, 137] width 10 height 11
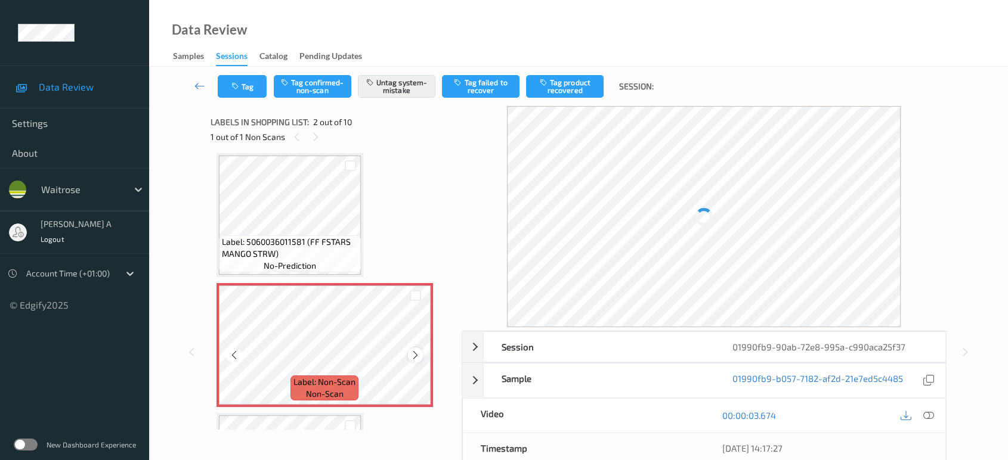
click at [417, 357] on icon at bounding box center [415, 355] width 10 height 11
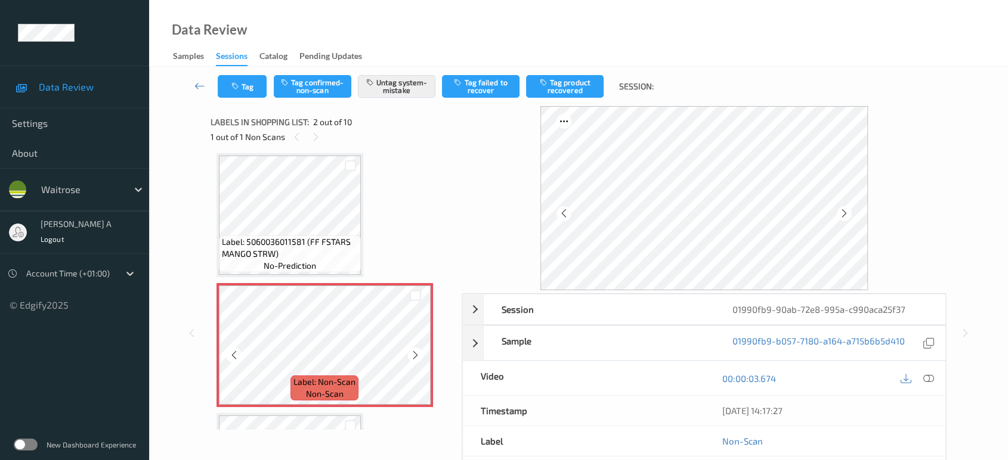
click at [417, 357] on icon at bounding box center [415, 355] width 10 height 11
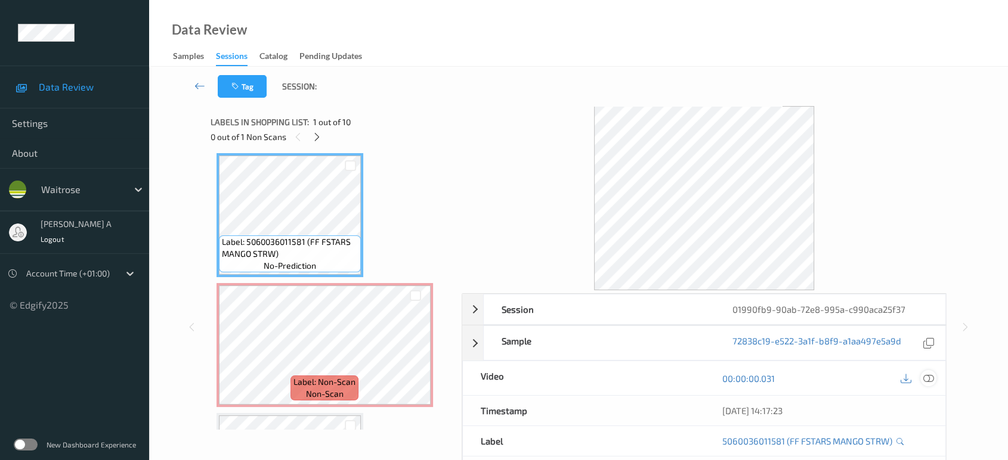
click at [925, 373] on icon at bounding box center [928, 378] width 11 height 11
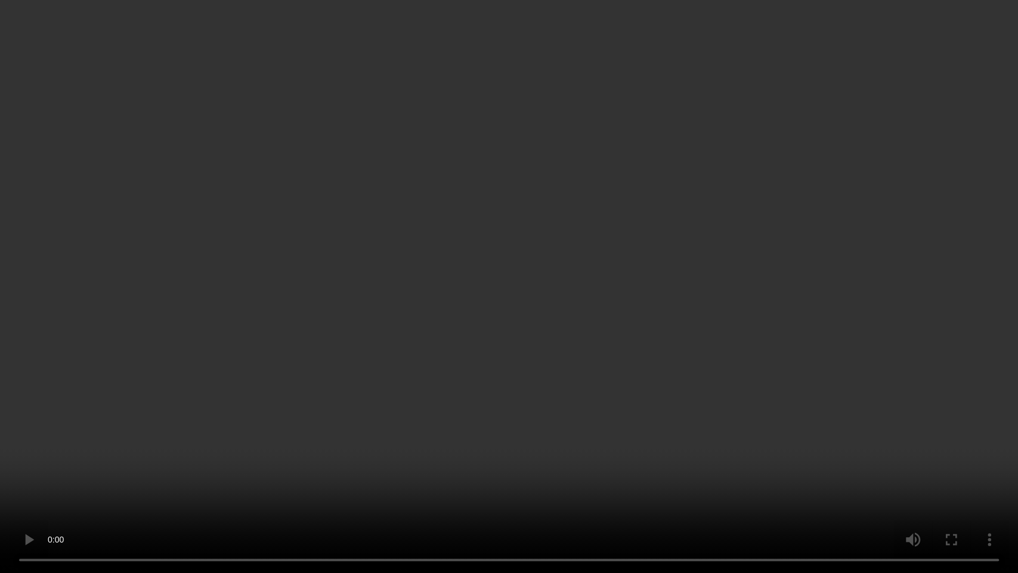
click at [573, 350] on video at bounding box center [509, 286] width 1018 height 573
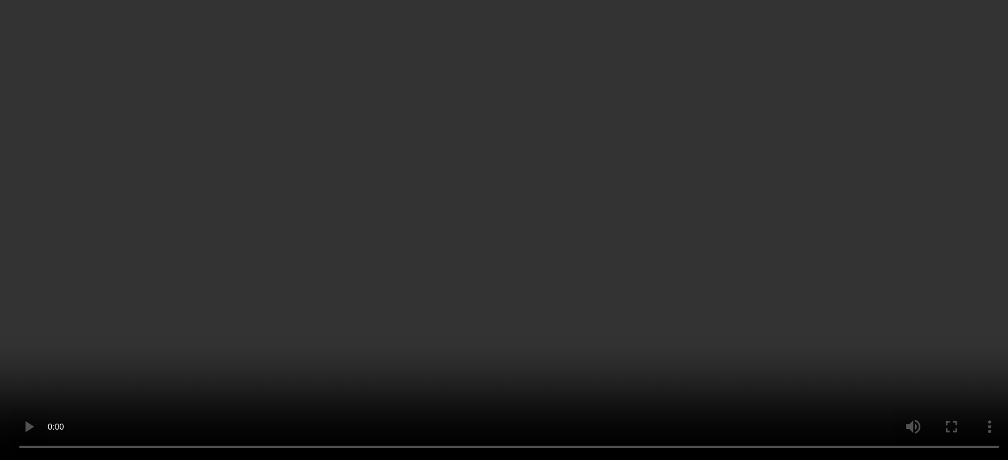
scroll to position [0, 0]
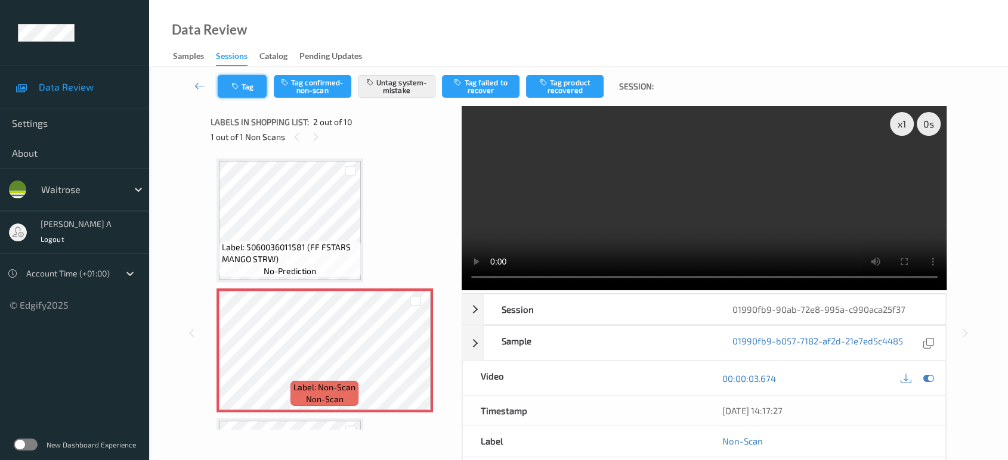
click at [252, 86] on button "Tag" at bounding box center [242, 86] width 49 height 23
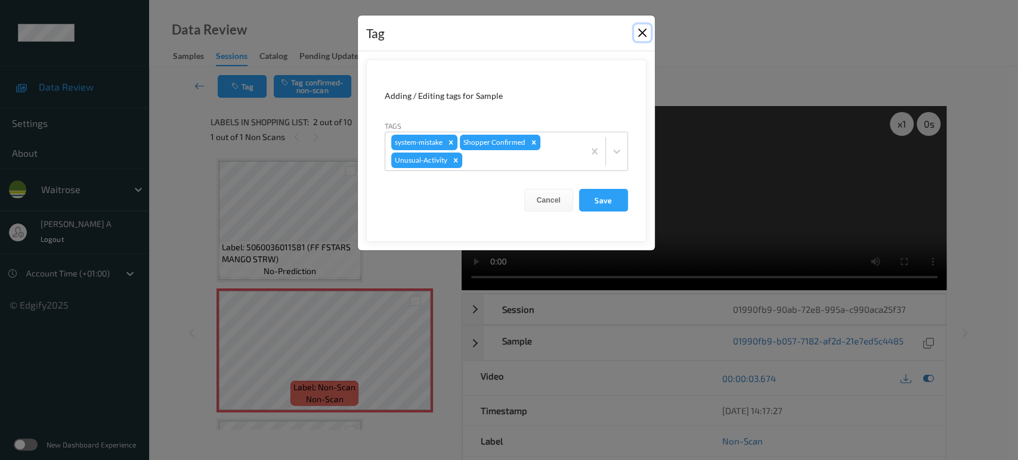
click at [641, 30] on button "Close" at bounding box center [642, 32] width 17 height 17
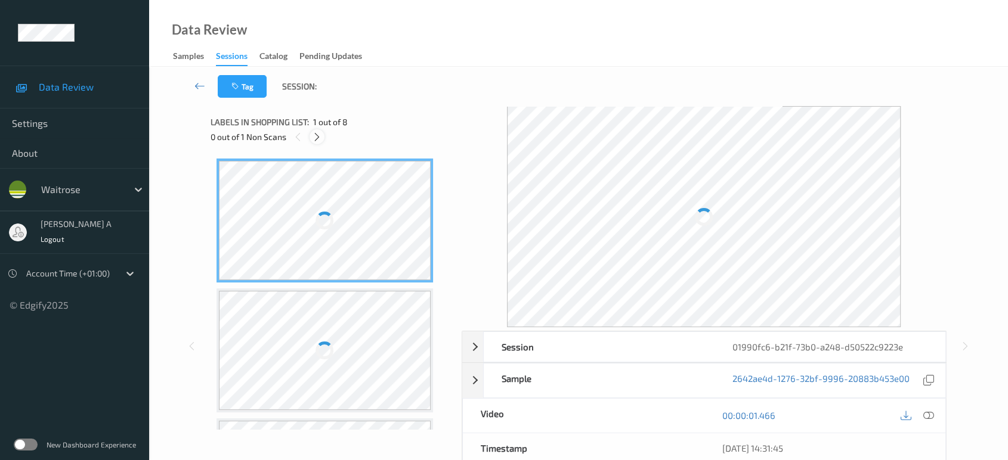
click at [318, 141] on icon at bounding box center [317, 137] width 10 height 11
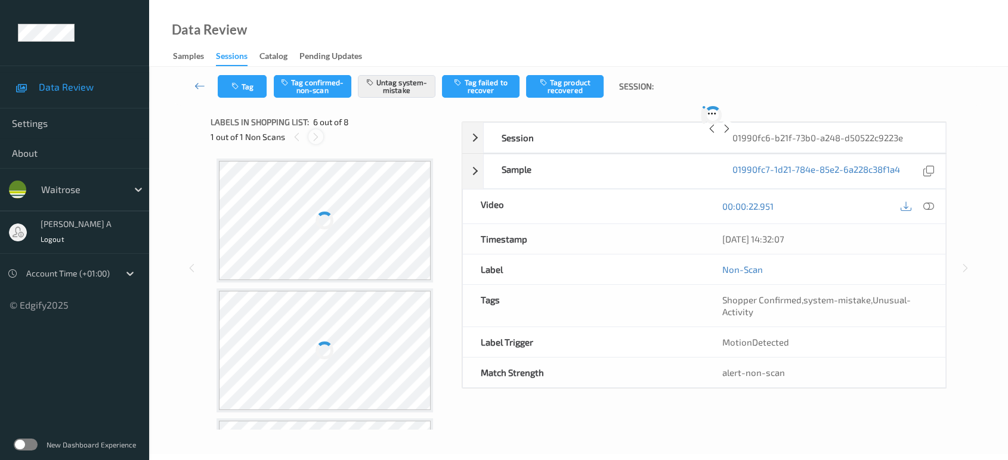
scroll to position [524, 0]
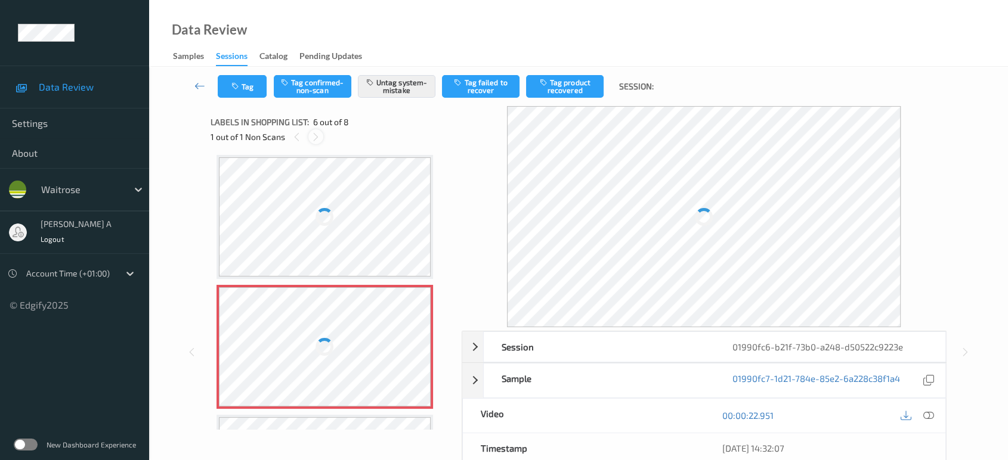
click at [316, 137] on icon at bounding box center [316, 137] width 10 height 11
click at [300, 139] on icon at bounding box center [297, 137] width 10 height 11
drag, startPoint x: 315, startPoint y: 141, endPoint x: 302, endPoint y: 142, distance: 12.5
click at [314, 141] on icon at bounding box center [316, 137] width 10 height 11
click at [299, 141] on icon at bounding box center [297, 137] width 10 height 11
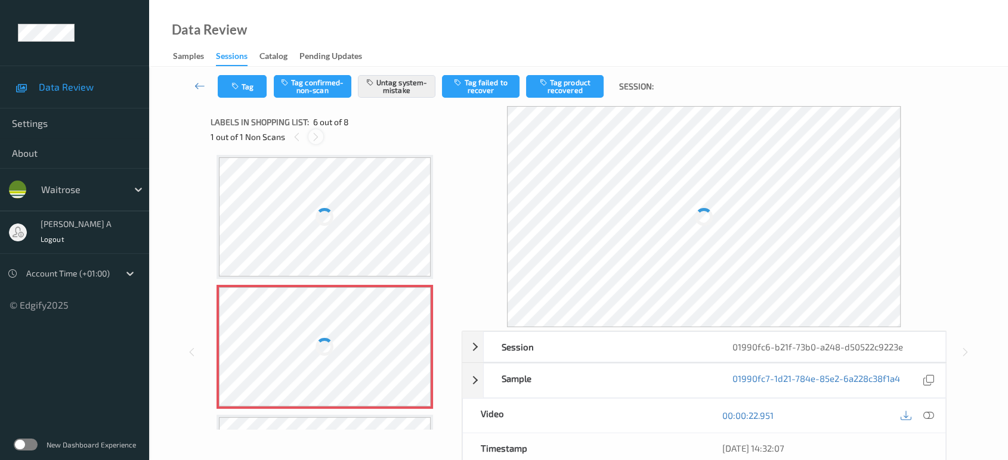
click at [320, 138] on icon at bounding box center [316, 137] width 10 height 11
click at [295, 138] on icon at bounding box center [297, 137] width 10 height 11
click at [318, 141] on icon at bounding box center [316, 137] width 10 height 11
click at [292, 142] on icon at bounding box center [297, 137] width 10 height 11
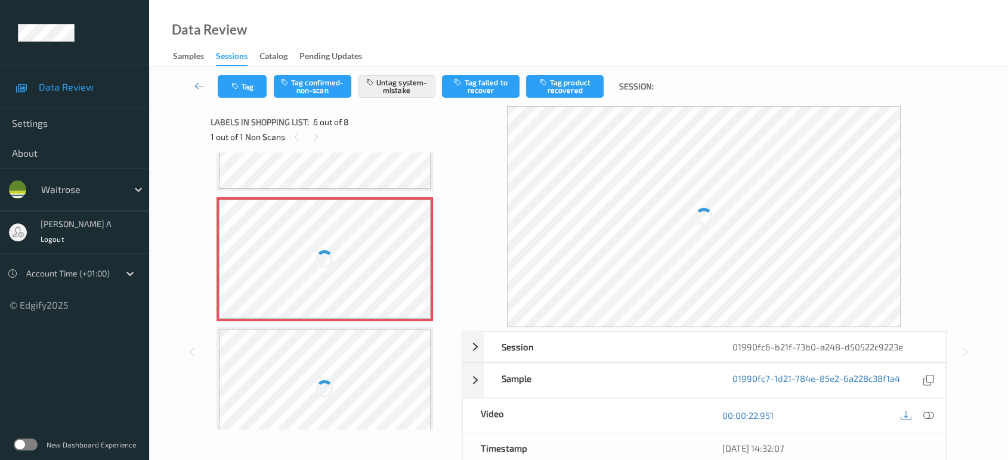
scroll to position [656, 0]
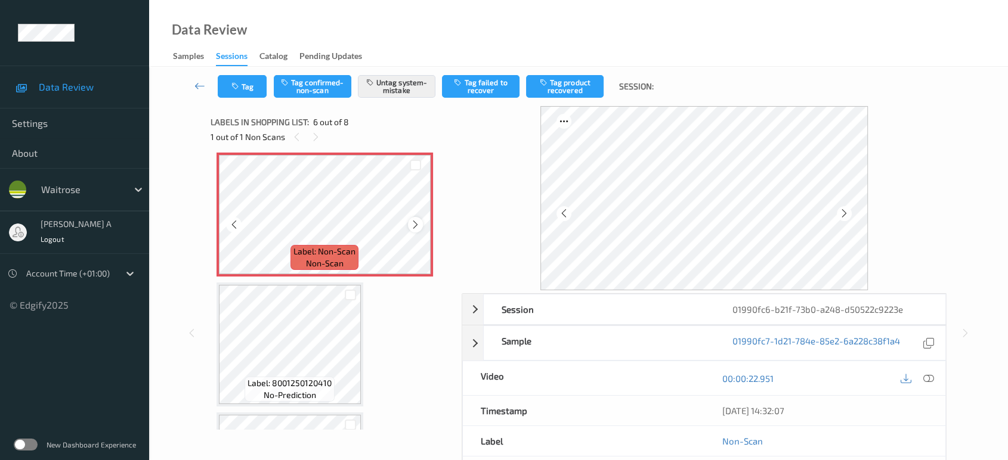
click at [419, 223] on icon at bounding box center [415, 224] width 10 height 11
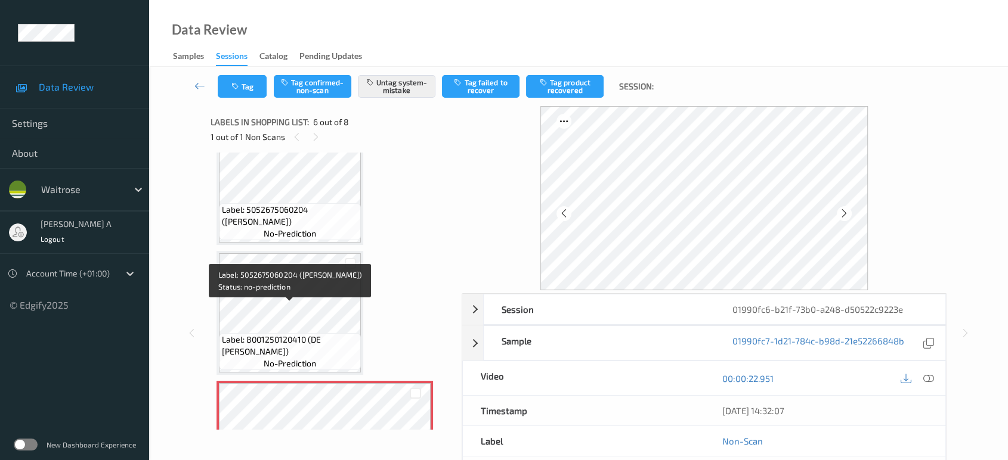
scroll to position [324, 0]
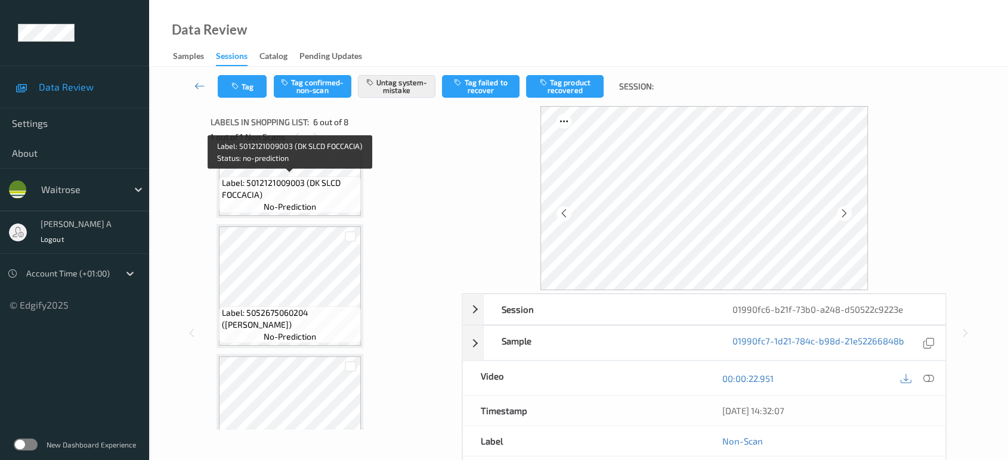
click at [296, 209] on span "no-prediction" at bounding box center [290, 207] width 52 height 12
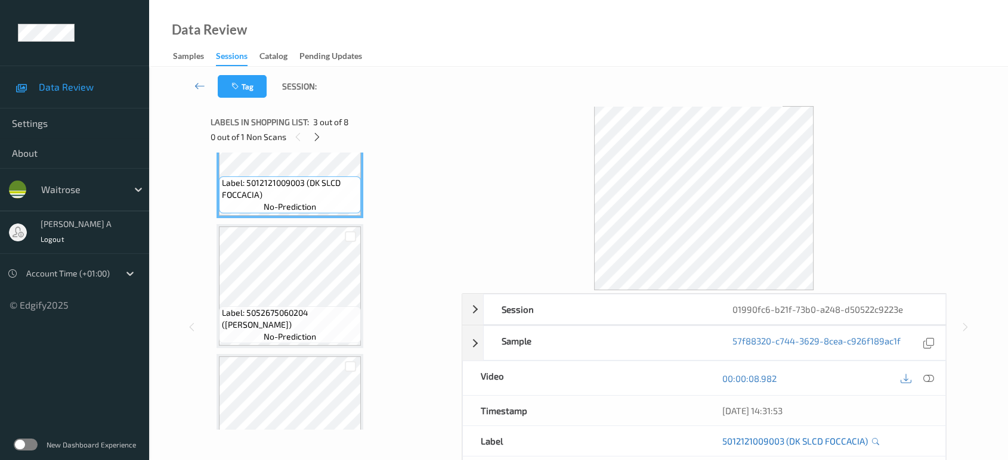
drag, startPoint x: 923, startPoint y: 376, endPoint x: 834, endPoint y: 341, distance: 95.6
click at [924, 376] on icon at bounding box center [928, 378] width 11 height 11
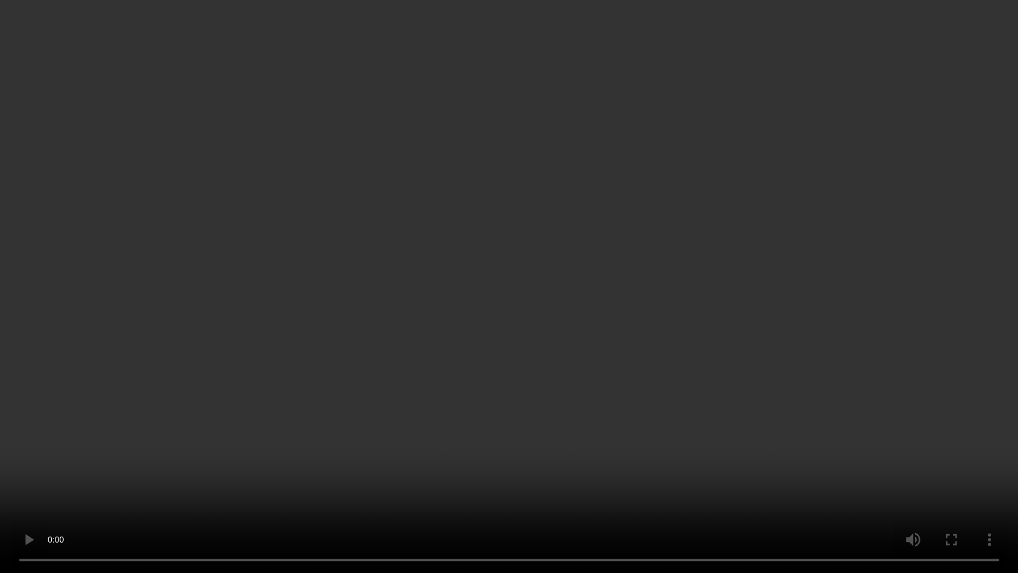
drag, startPoint x: 443, startPoint y: 224, endPoint x: 519, endPoint y: 333, distance: 132.7
click at [514, 355] on video at bounding box center [509, 286] width 1018 height 573
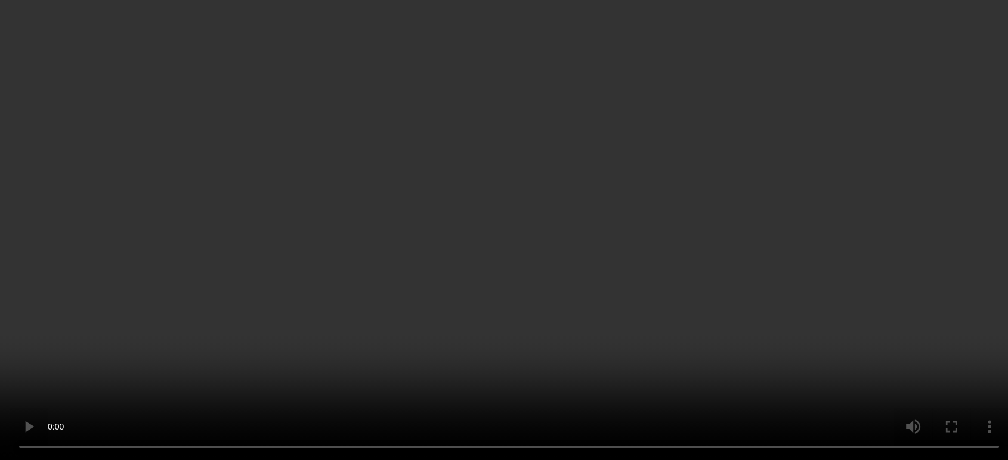
scroll to position [524, 0]
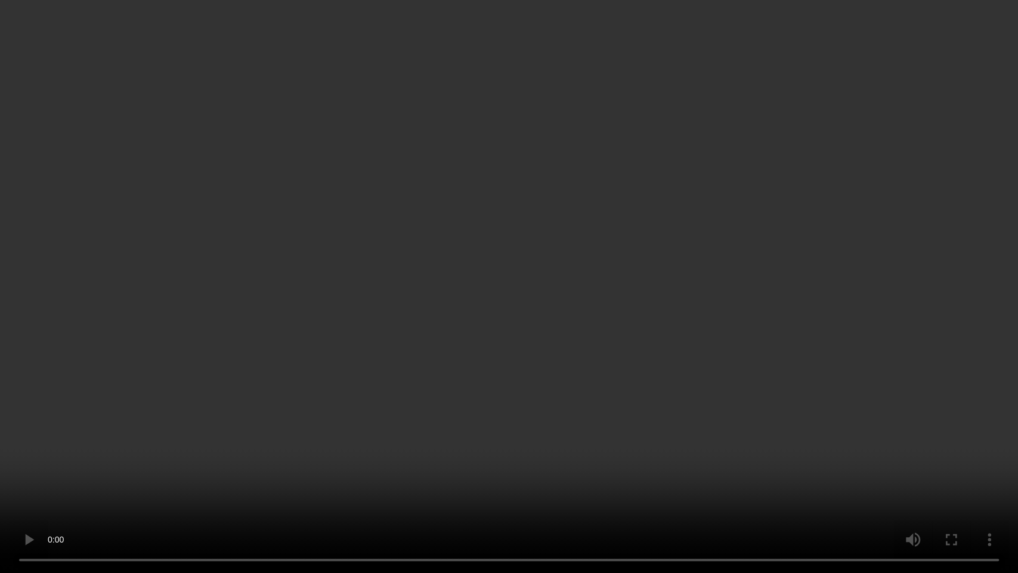
click at [527, 354] on video at bounding box center [509, 286] width 1018 height 573
